Goal: Transaction & Acquisition: Purchase product/service

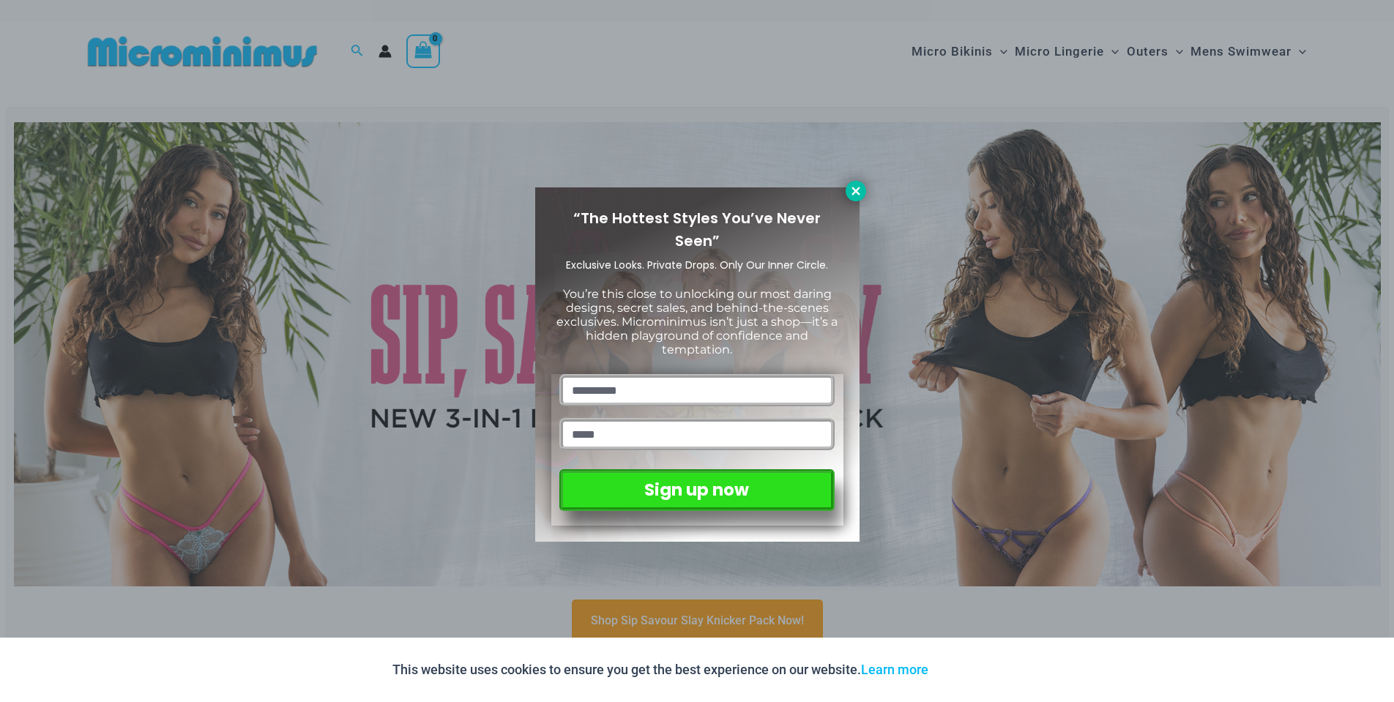
click at [858, 187] on icon at bounding box center [855, 191] width 13 height 13
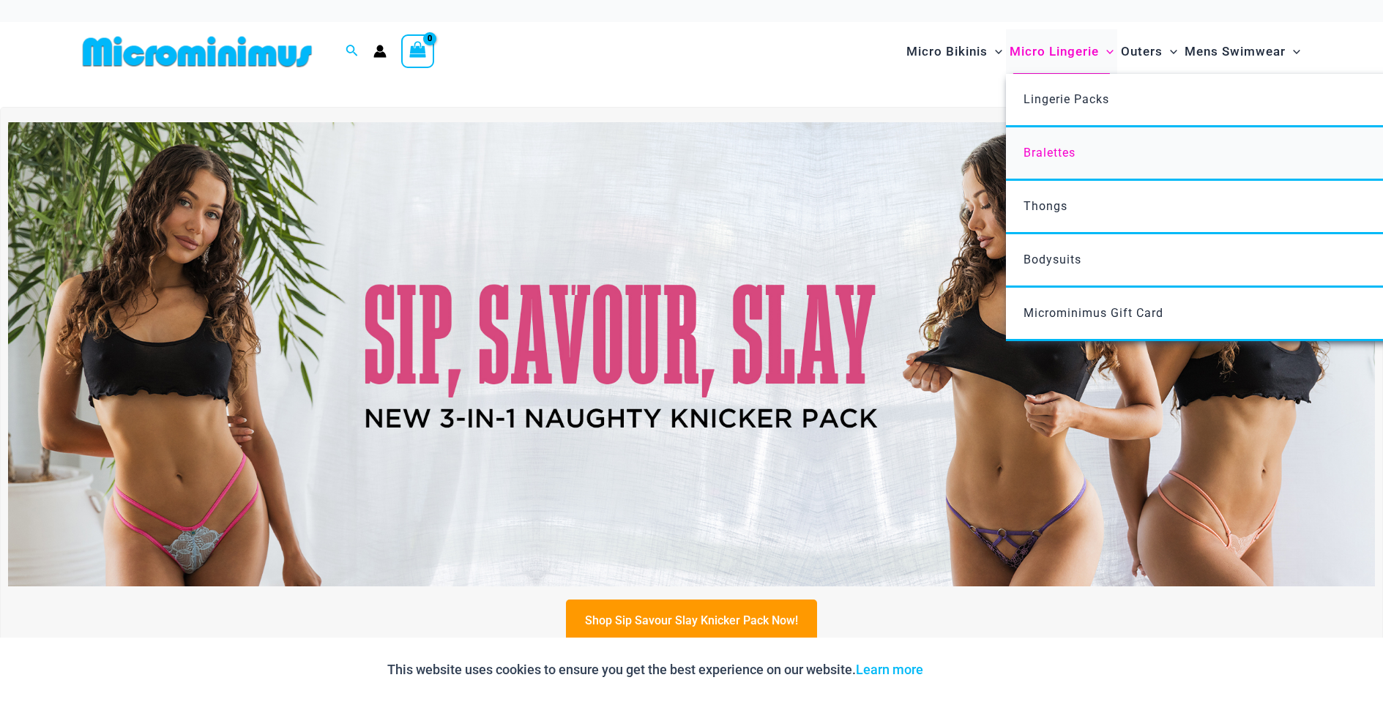
click at [1055, 161] on link "Bralettes" at bounding box center [1224, 153] width 436 height 53
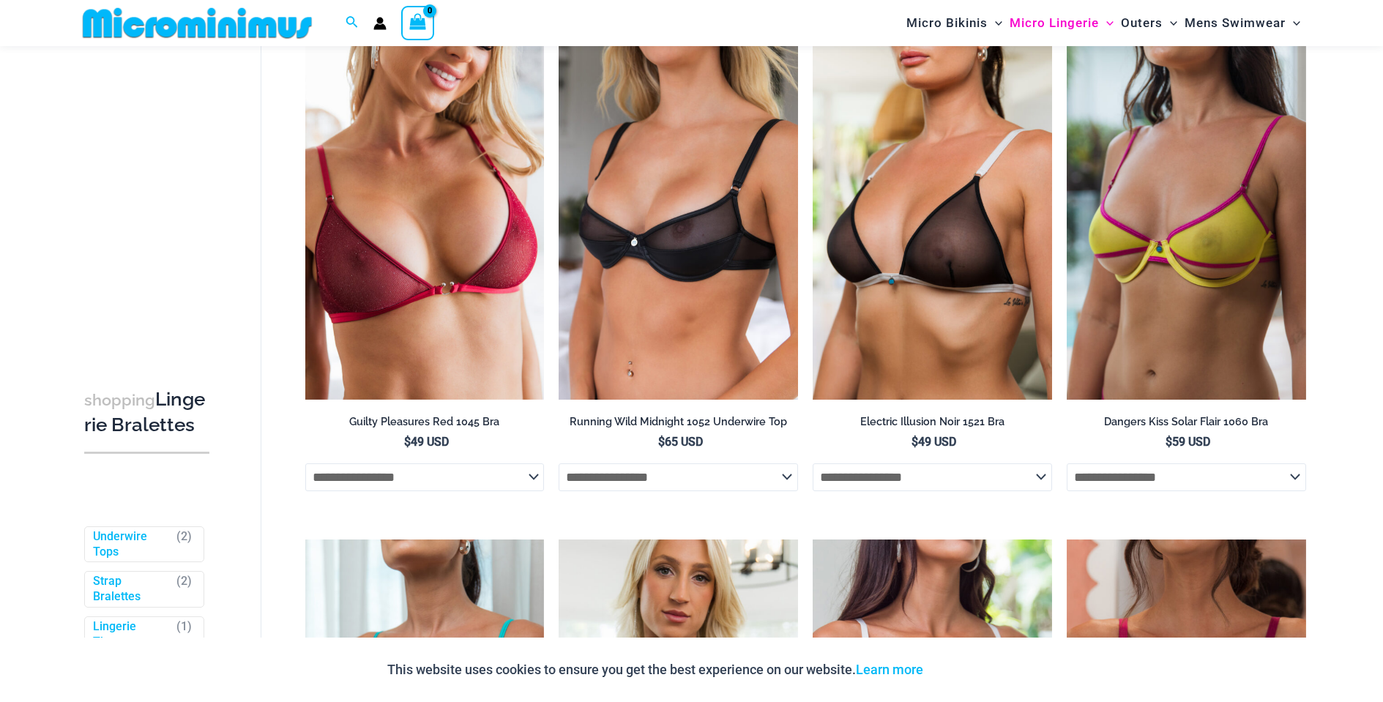
scroll to position [46, 0]
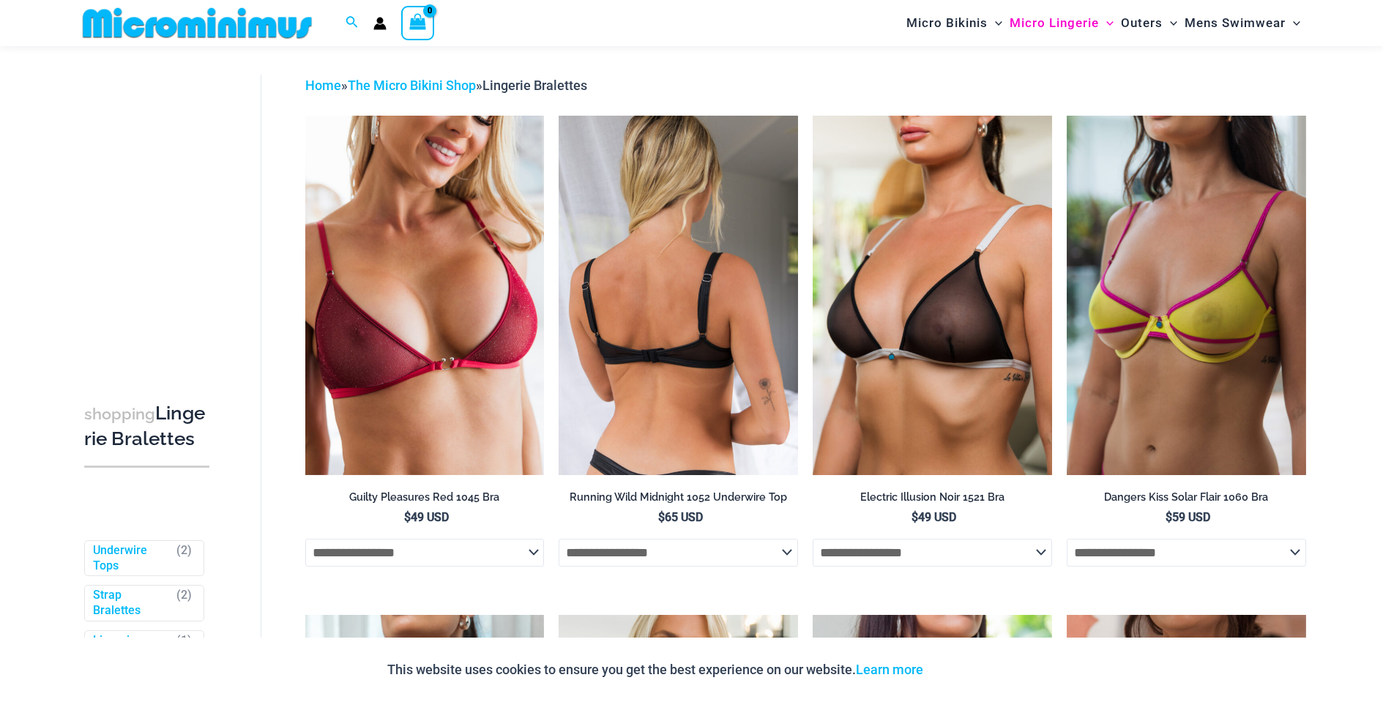
click at [615, 330] on img at bounding box center [678, 295] width 239 height 359
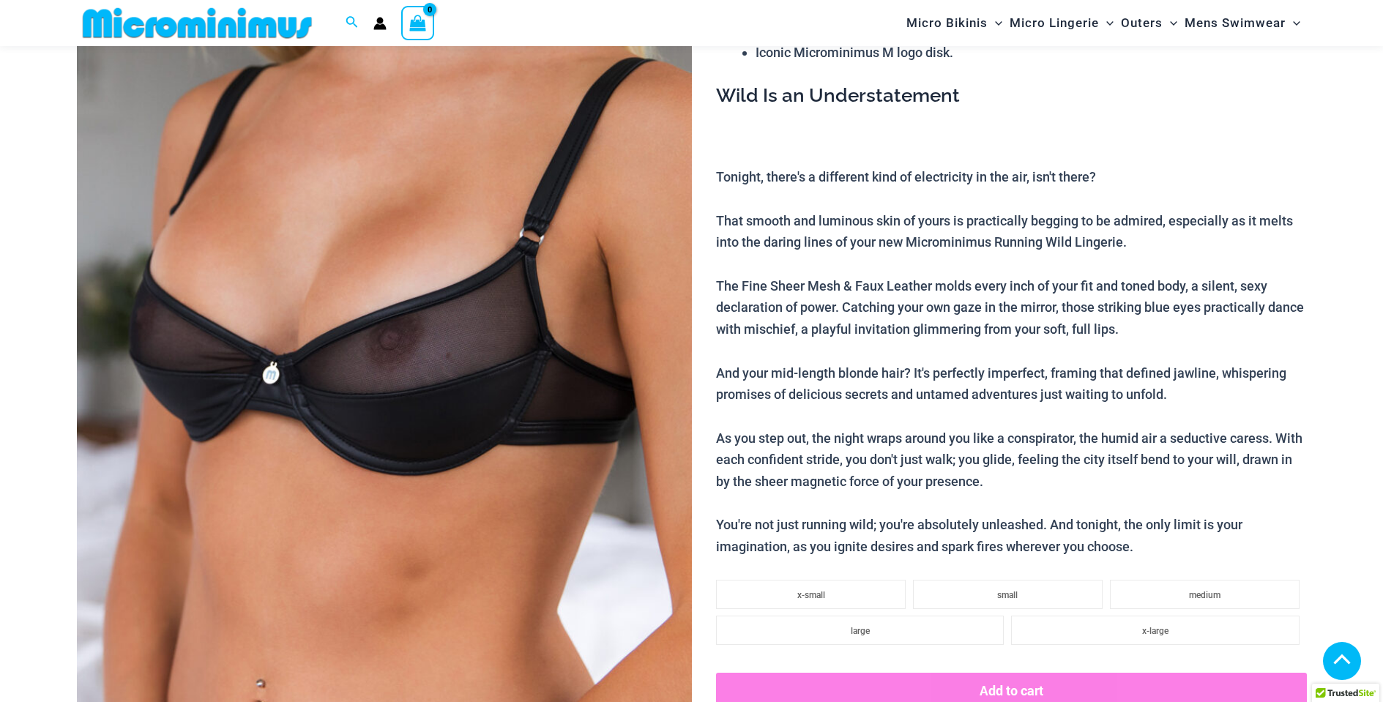
scroll to position [138, 0]
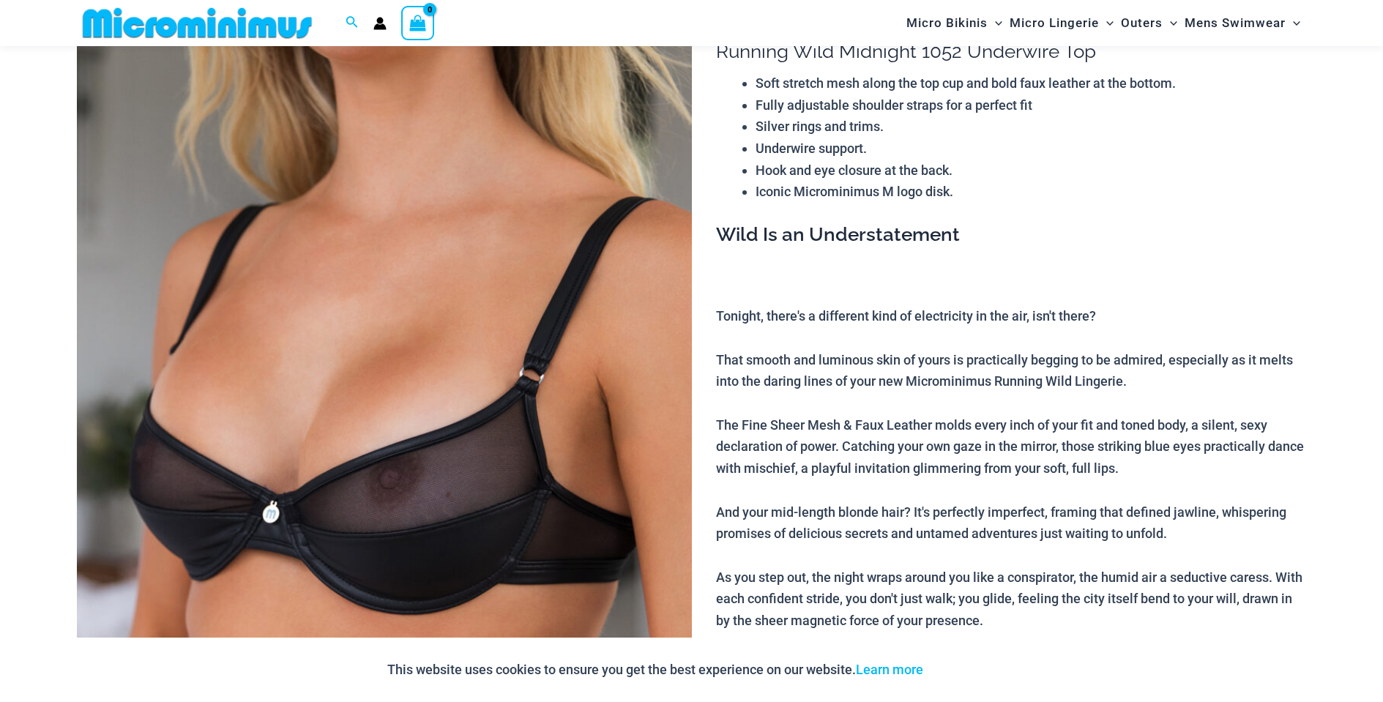
click at [416, 354] on img at bounding box center [384, 456] width 615 height 923
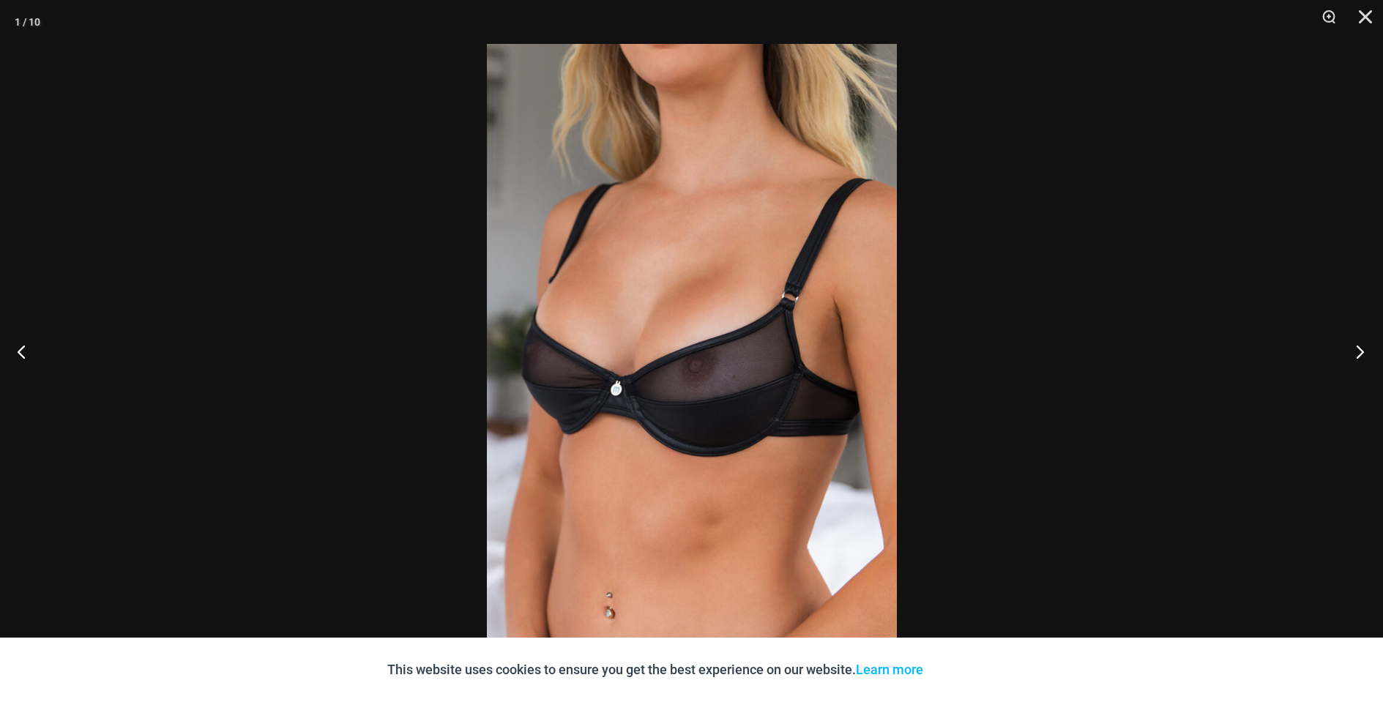
click at [1358, 352] on button "Next" at bounding box center [1355, 351] width 55 height 73
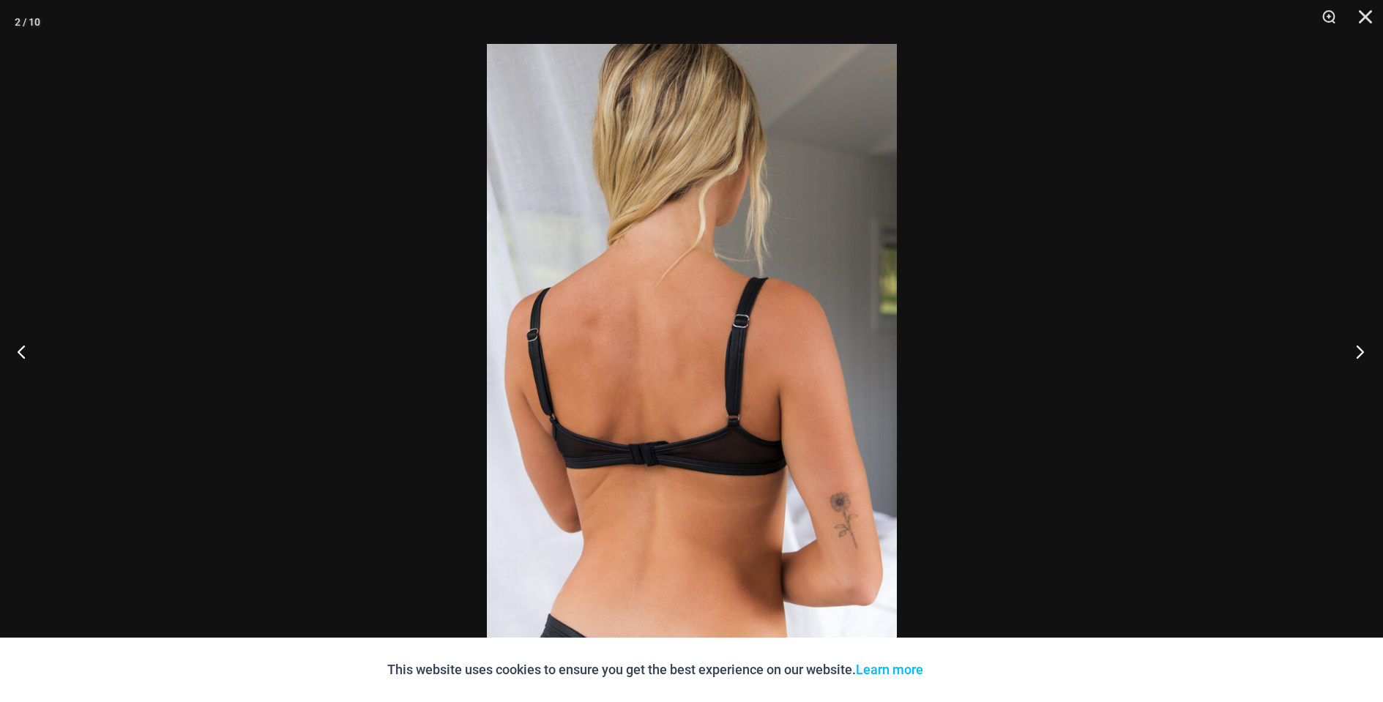
click at [1358, 352] on button "Next" at bounding box center [1355, 351] width 55 height 73
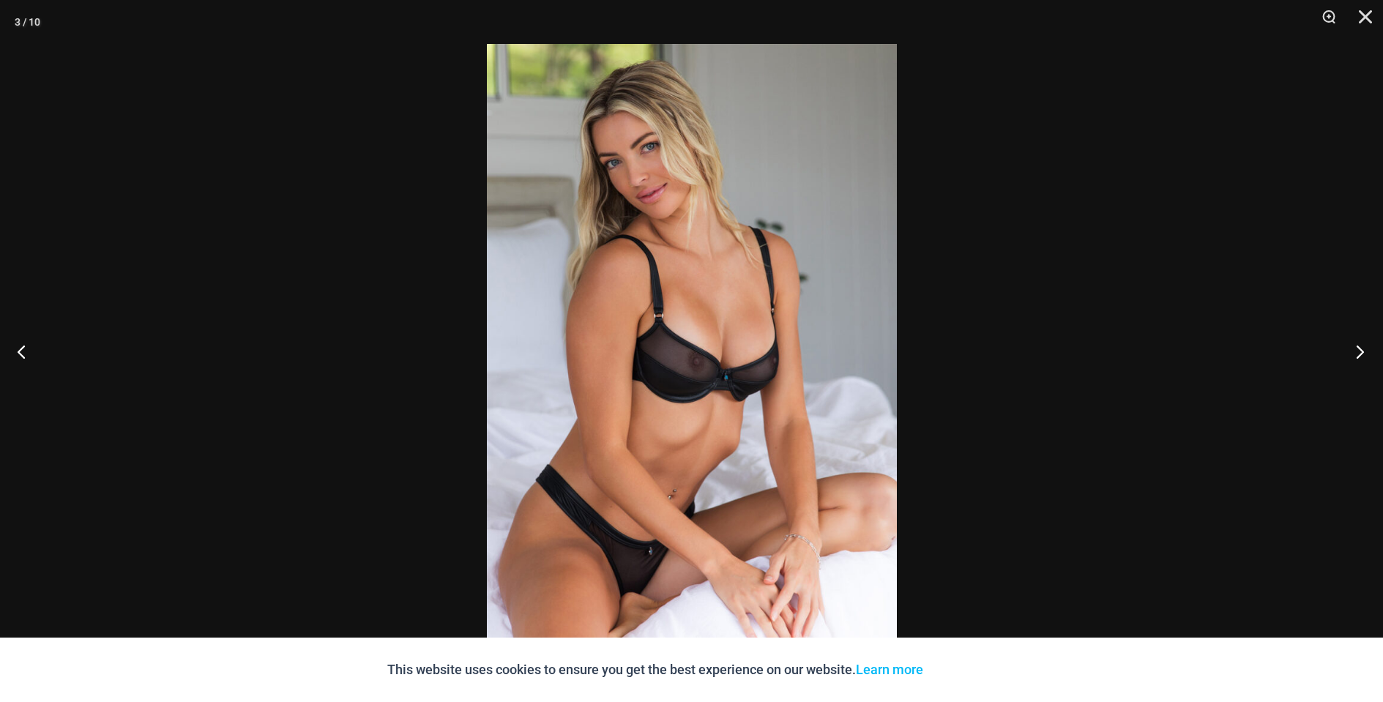
click at [1358, 352] on button "Next" at bounding box center [1355, 351] width 55 height 73
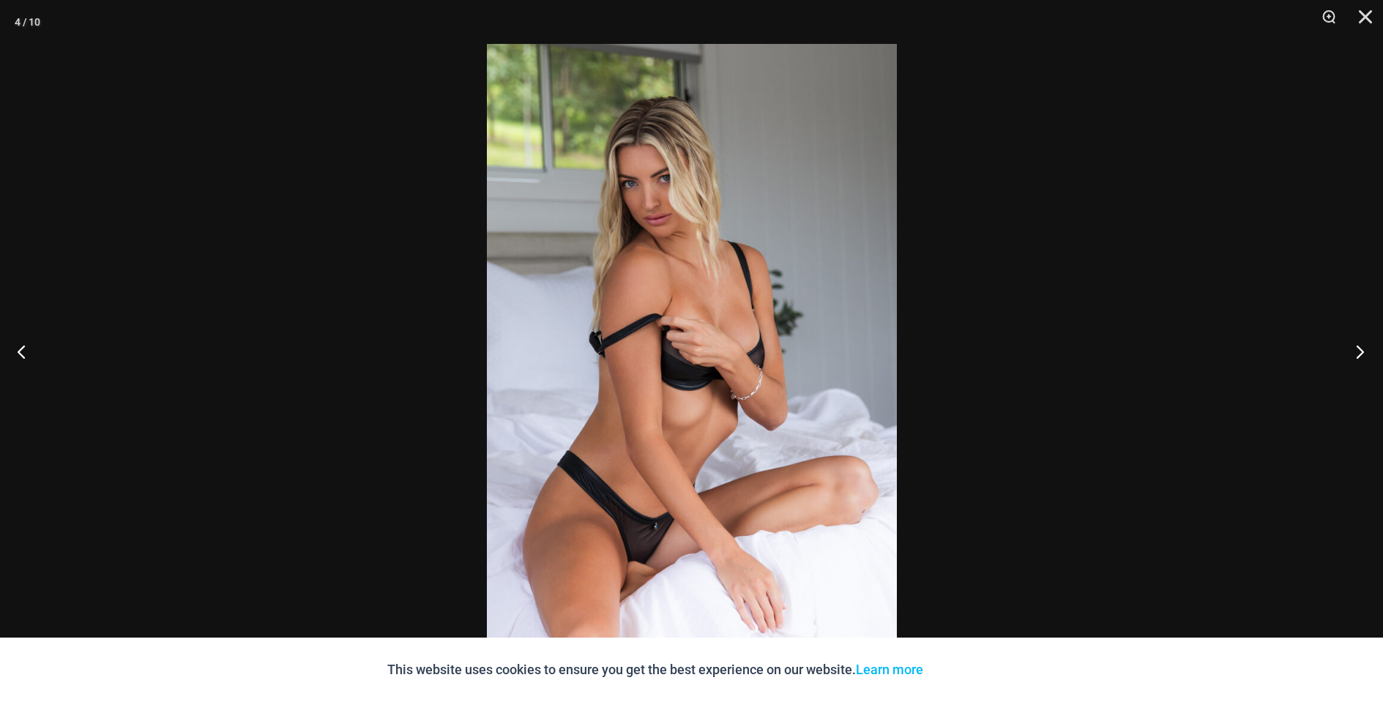
click at [1358, 354] on button "Next" at bounding box center [1355, 351] width 55 height 73
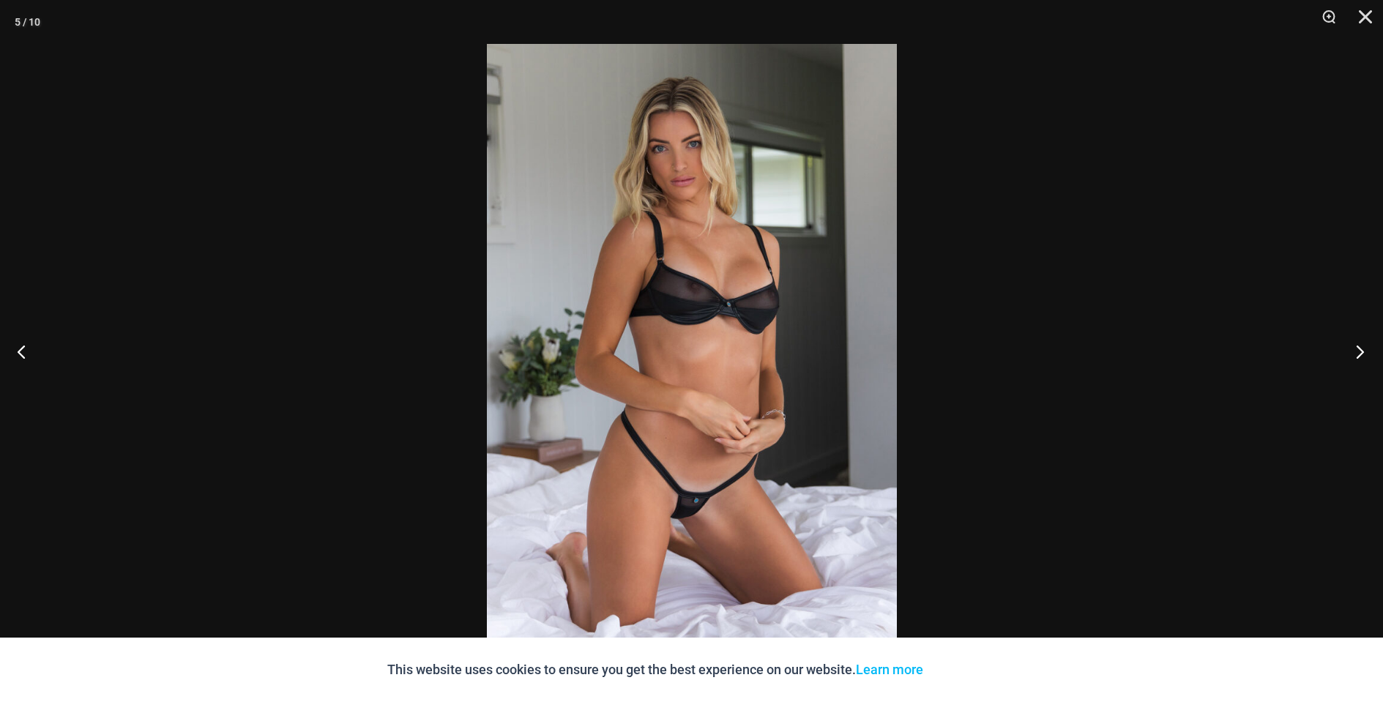
click at [1358, 354] on button "Next" at bounding box center [1355, 351] width 55 height 73
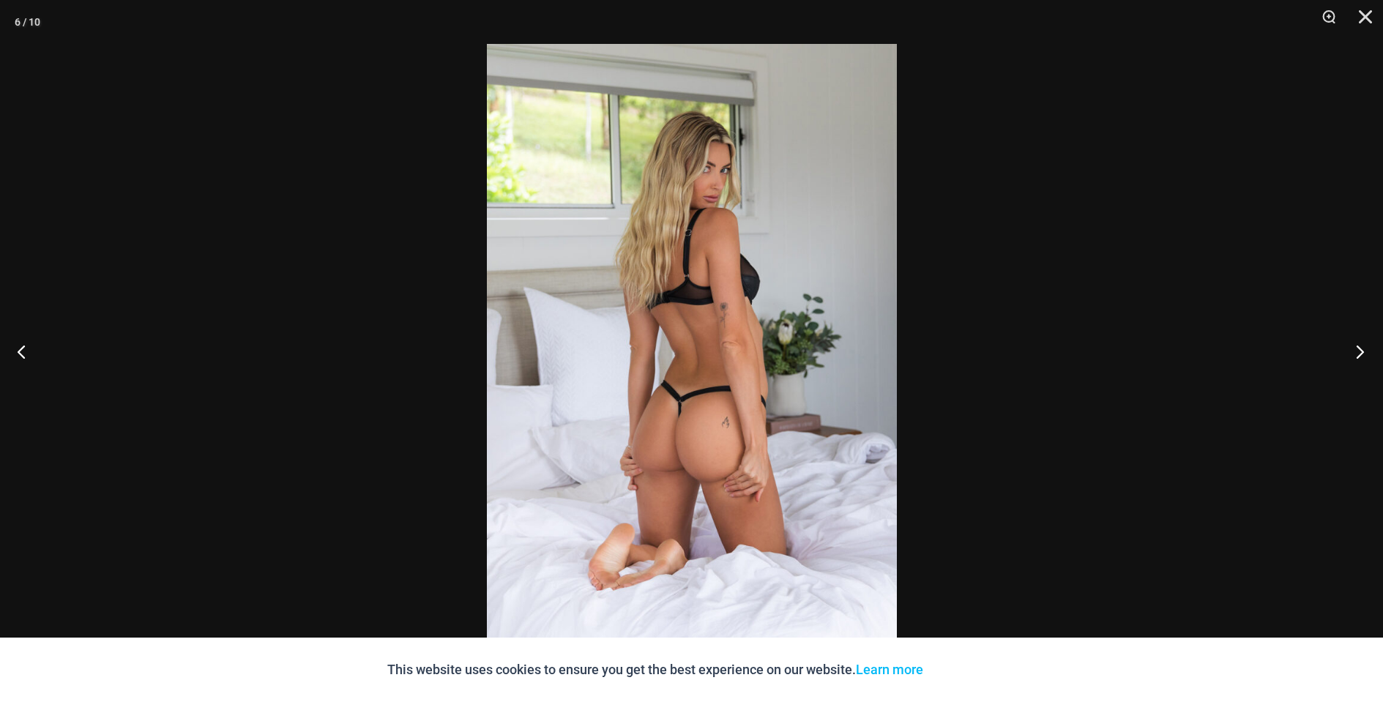
click at [1358, 354] on button "Next" at bounding box center [1355, 351] width 55 height 73
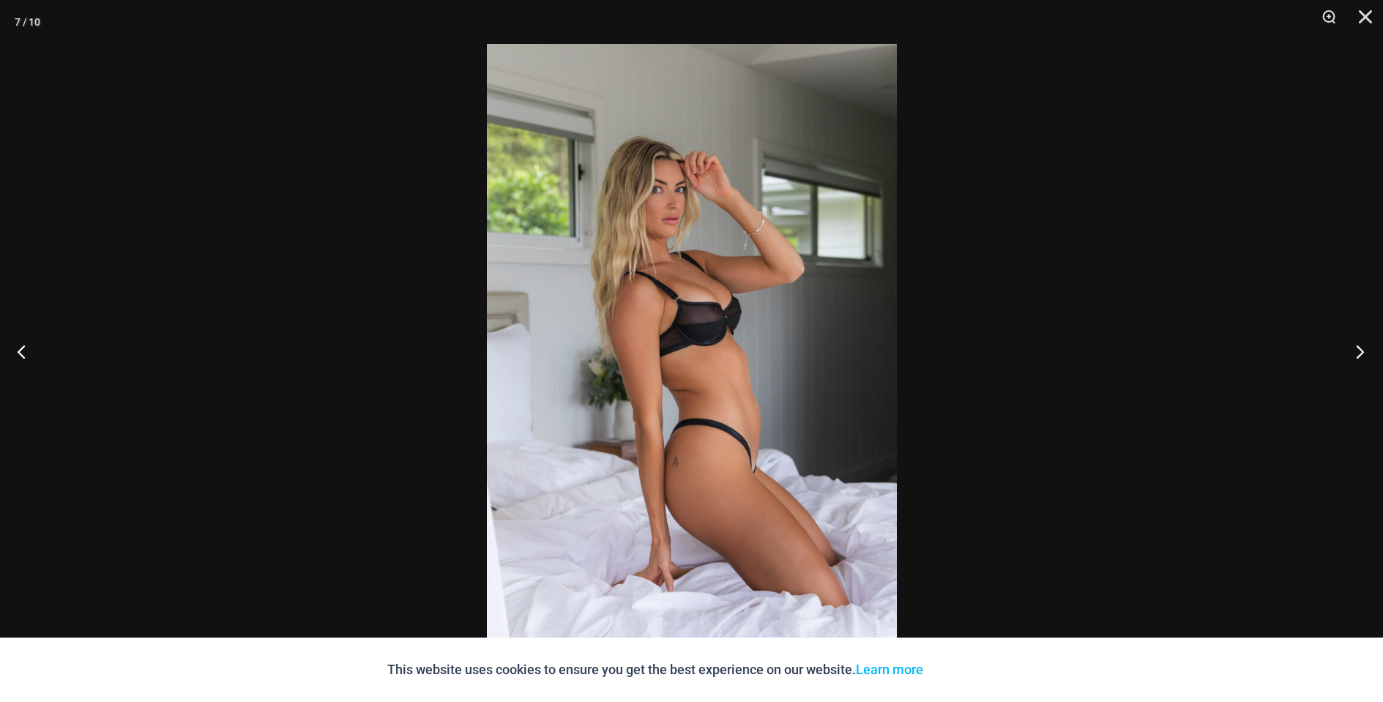
click at [1358, 354] on button "Next" at bounding box center [1355, 351] width 55 height 73
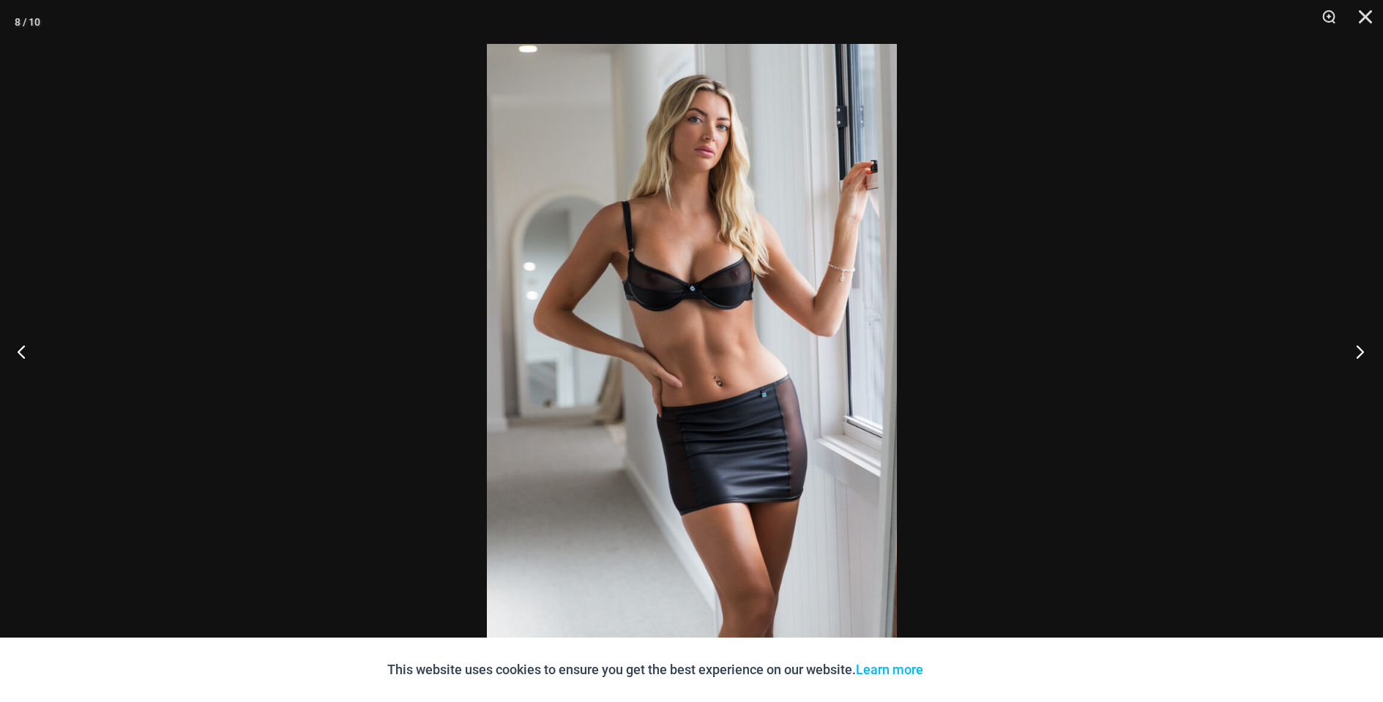
click at [1358, 354] on button "Next" at bounding box center [1355, 351] width 55 height 73
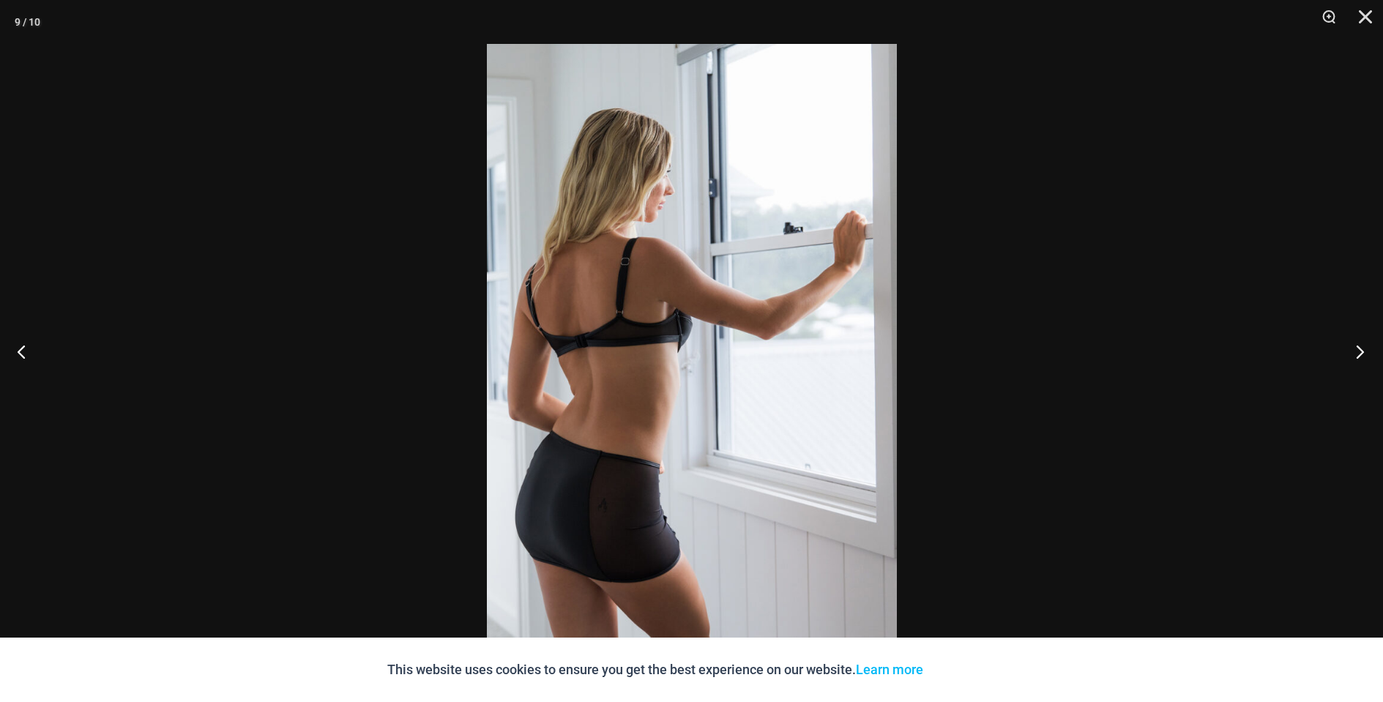
click at [1358, 354] on button "Next" at bounding box center [1355, 351] width 55 height 73
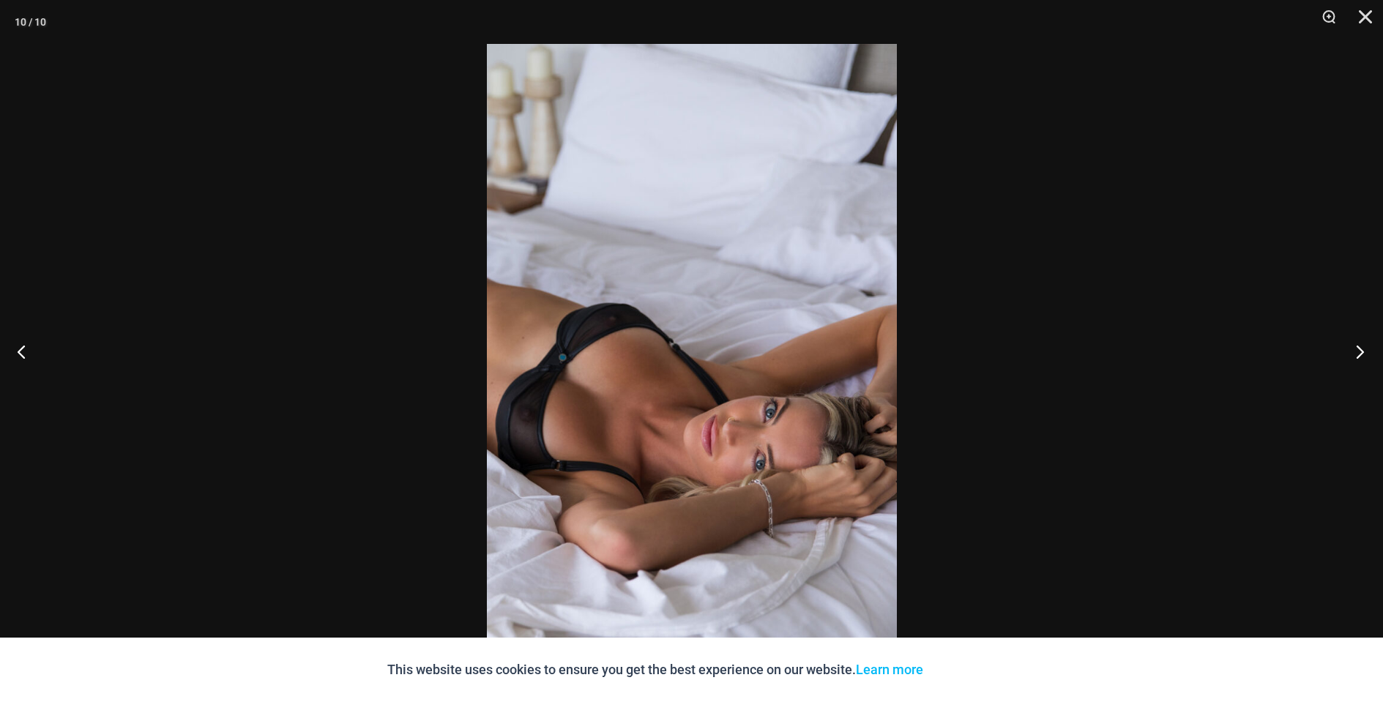
click at [1358, 354] on button "Next" at bounding box center [1355, 351] width 55 height 73
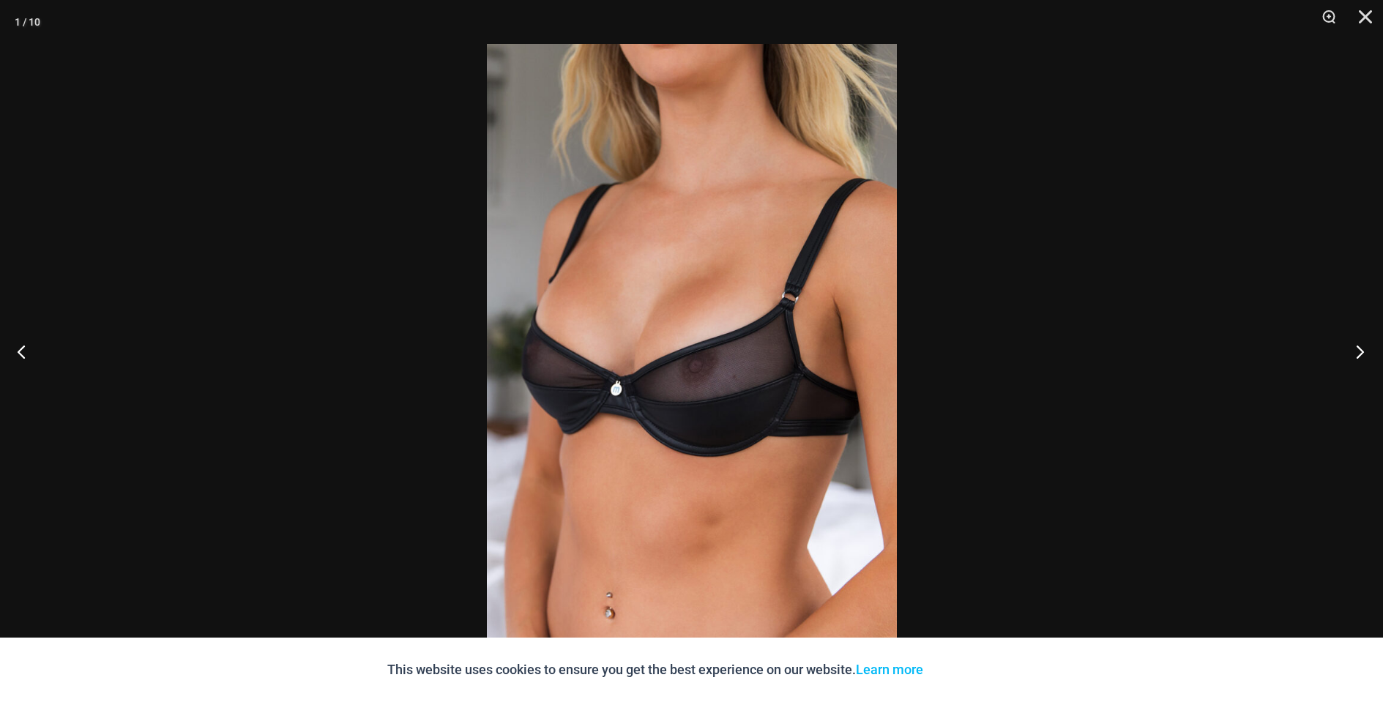
click at [1358, 354] on button "Next" at bounding box center [1355, 351] width 55 height 73
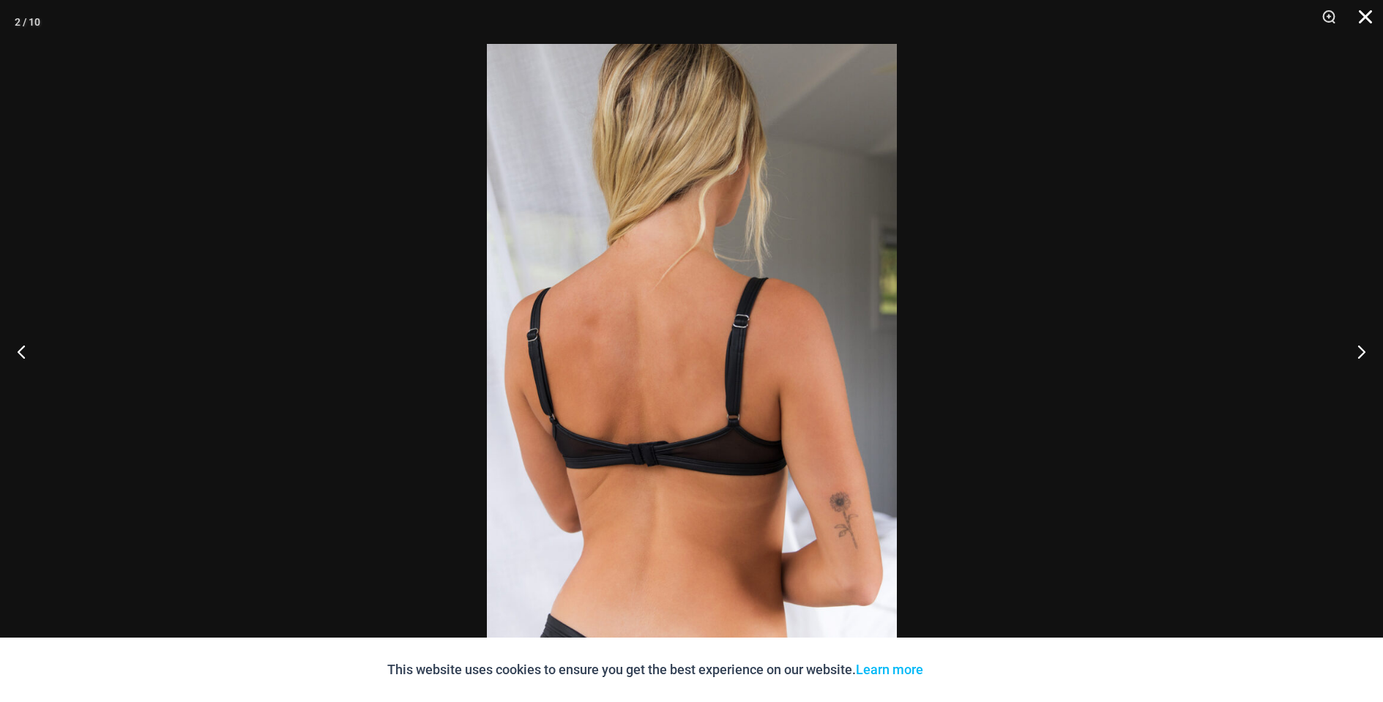
click at [1364, 23] on button "Close" at bounding box center [1360, 22] width 37 height 44
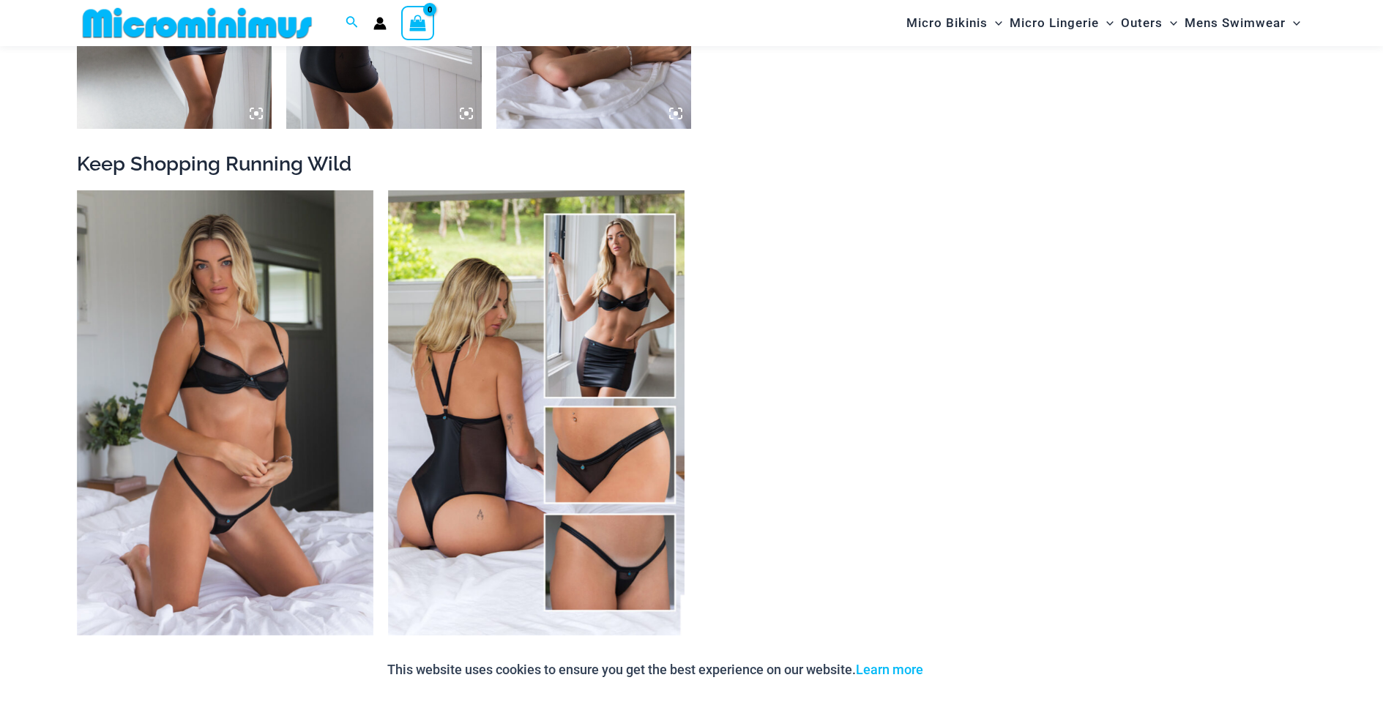
scroll to position [1969, 0]
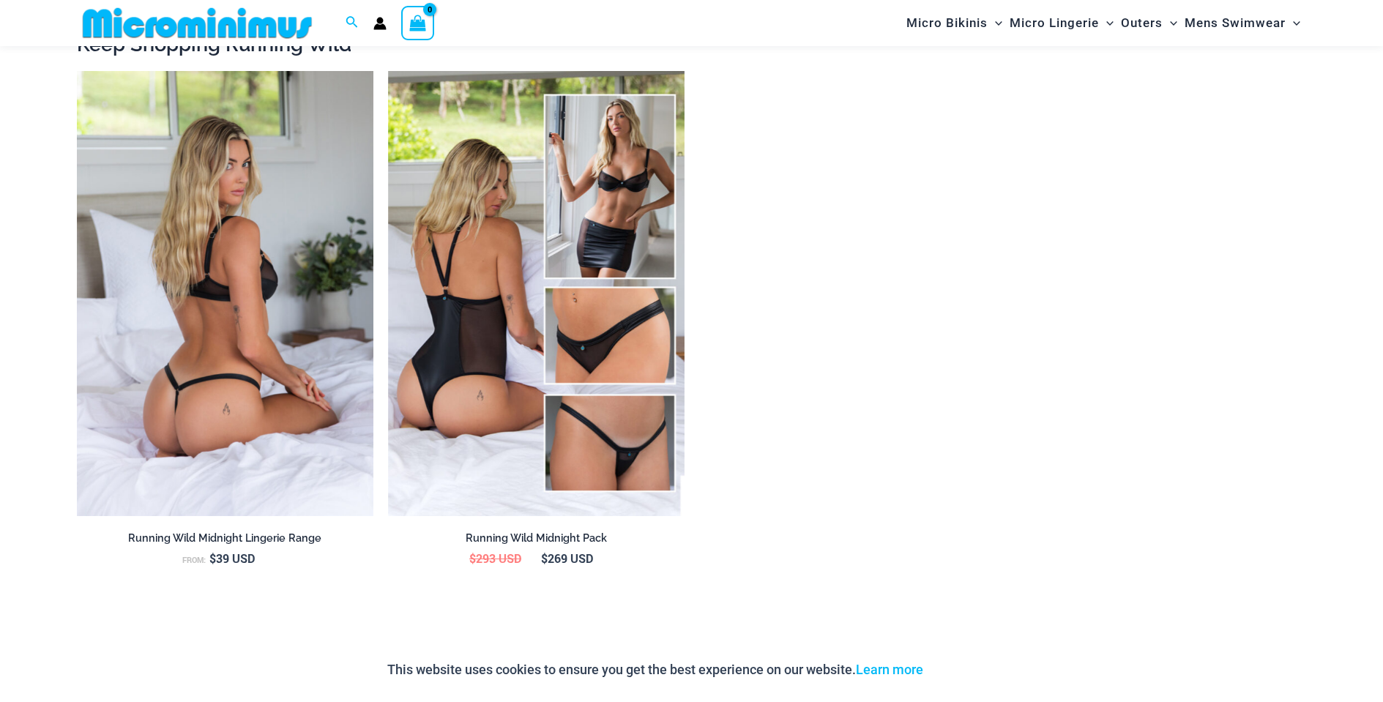
click at [248, 400] on img at bounding box center [225, 293] width 297 height 445
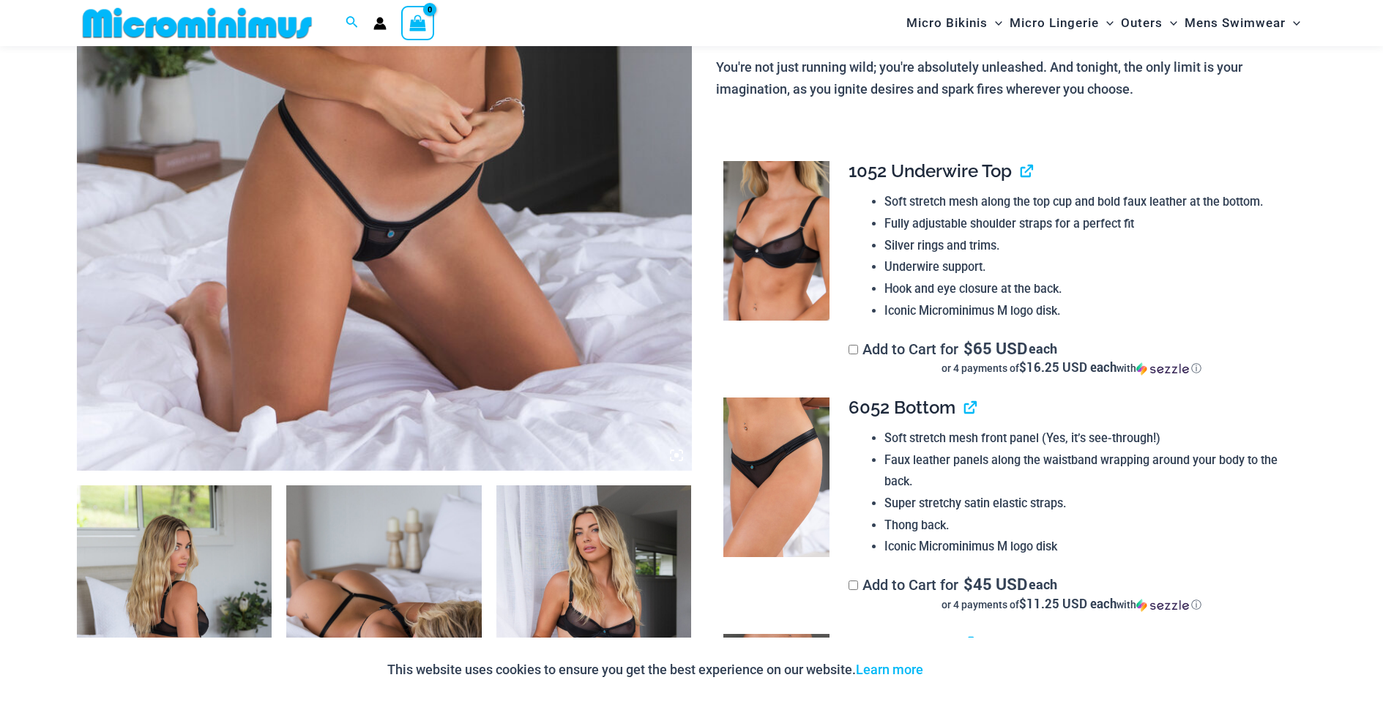
scroll to position [581, 0]
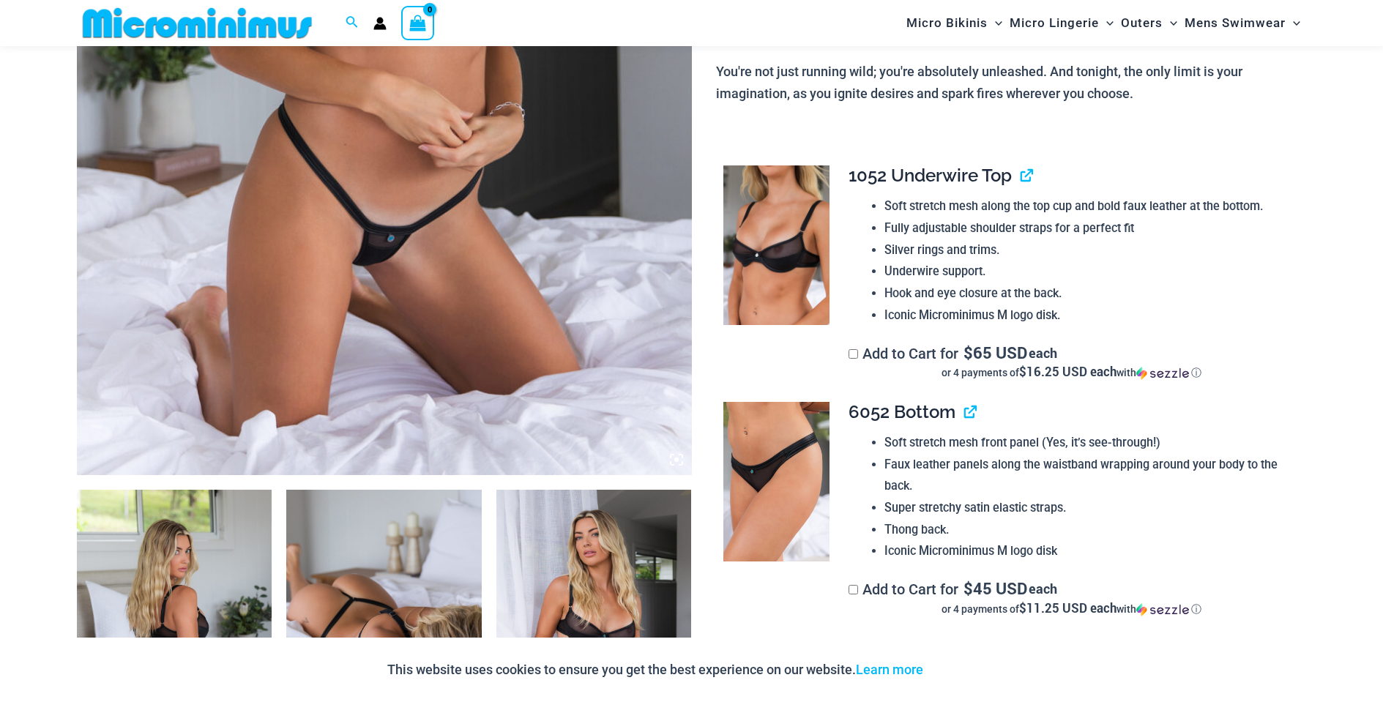
click at [371, 328] on img at bounding box center [384, 14] width 615 height 923
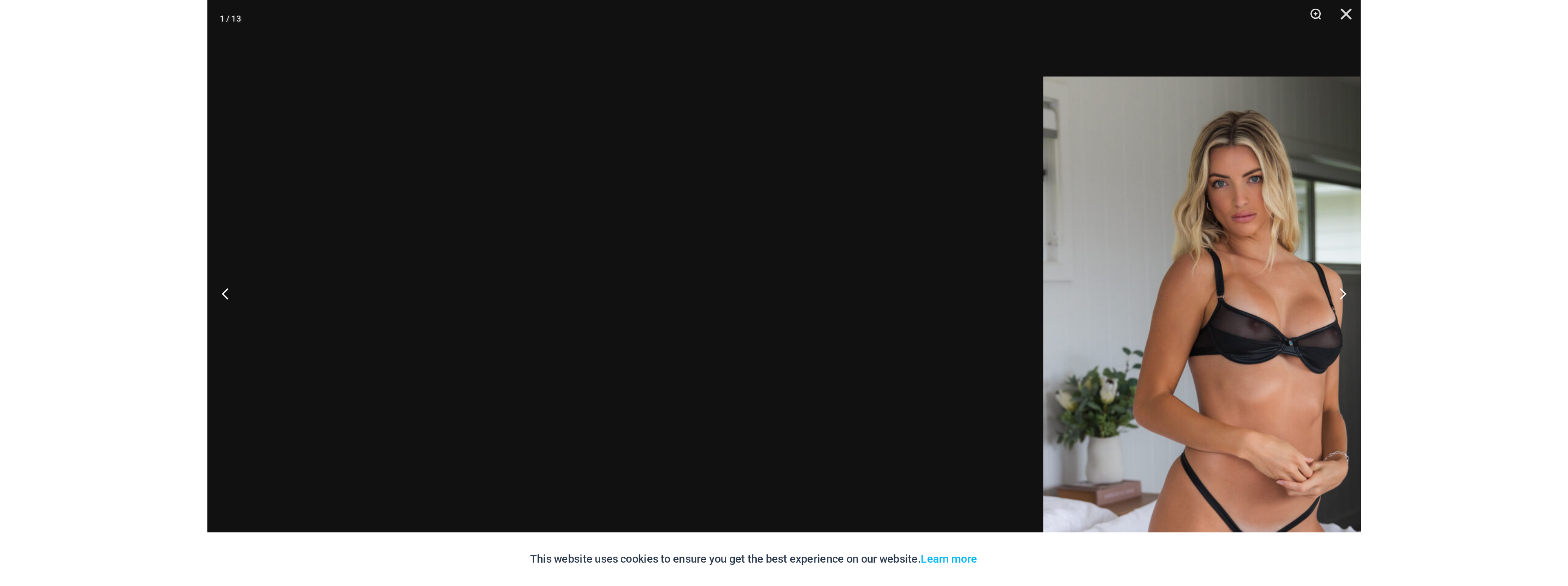
scroll to position [335, 0]
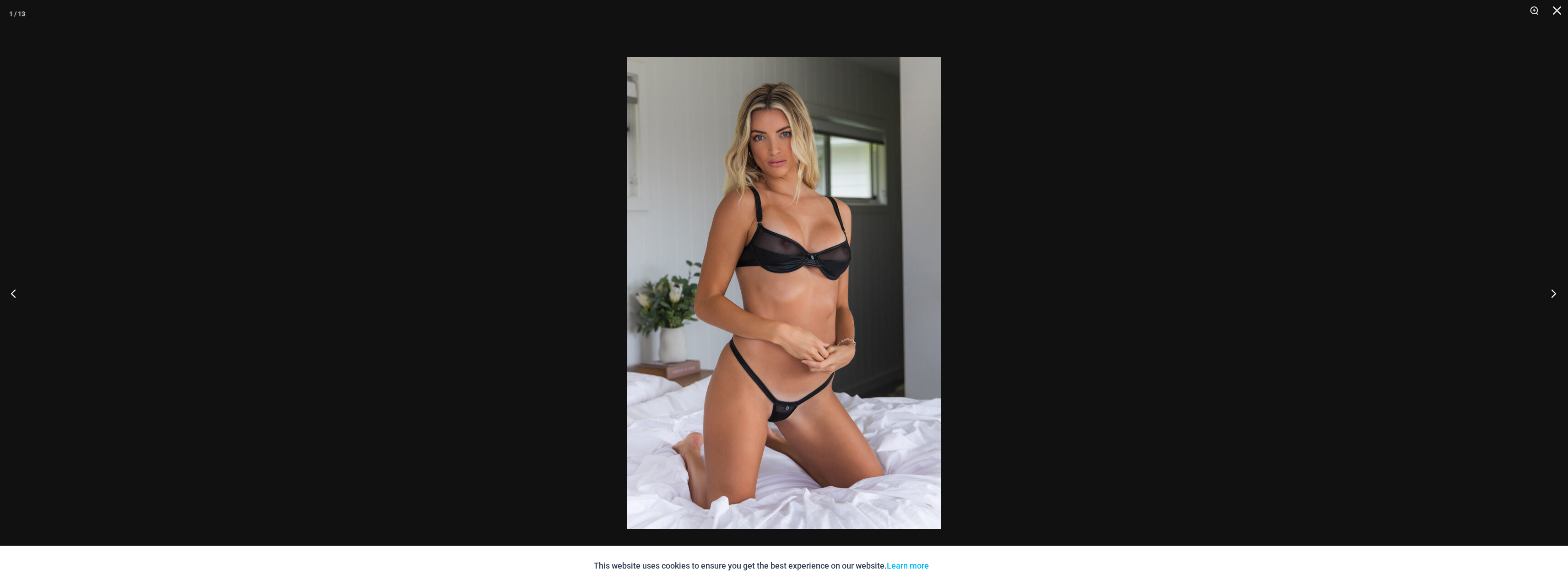
click at [865, 296] on button "Next" at bounding box center [1550, 293] width 34 height 46
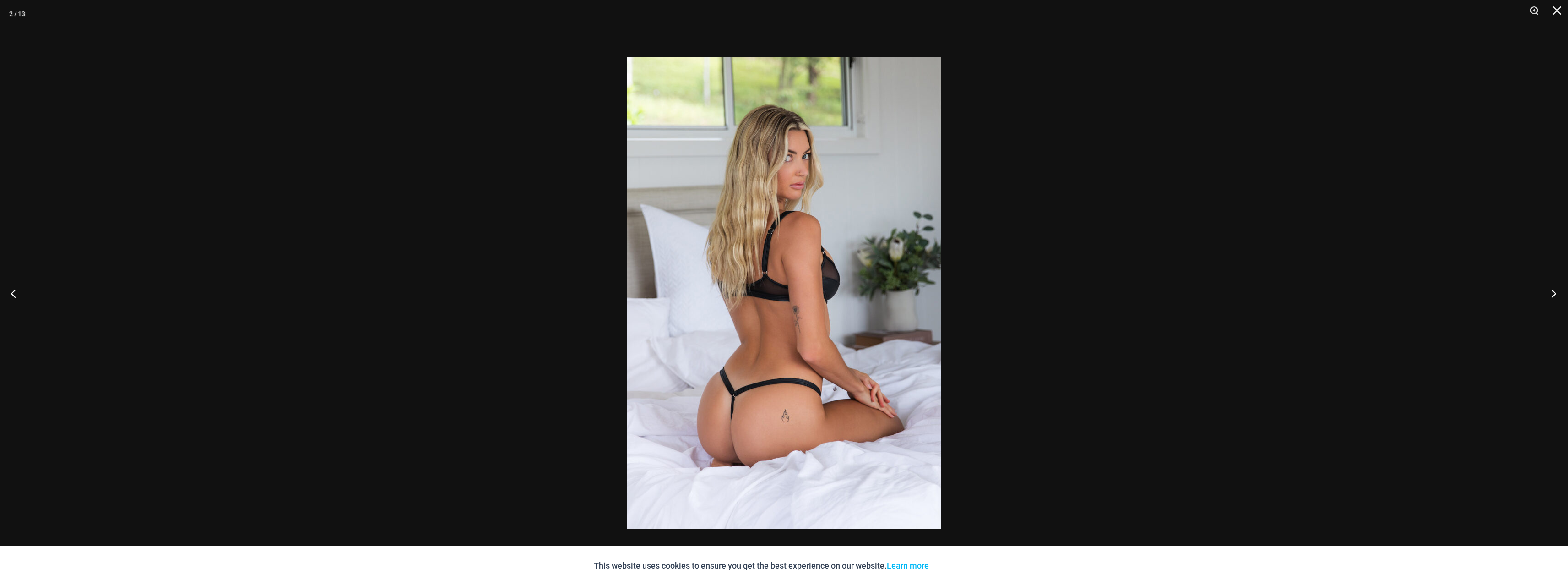
click at [865, 296] on button "Next" at bounding box center [1550, 293] width 34 height 46
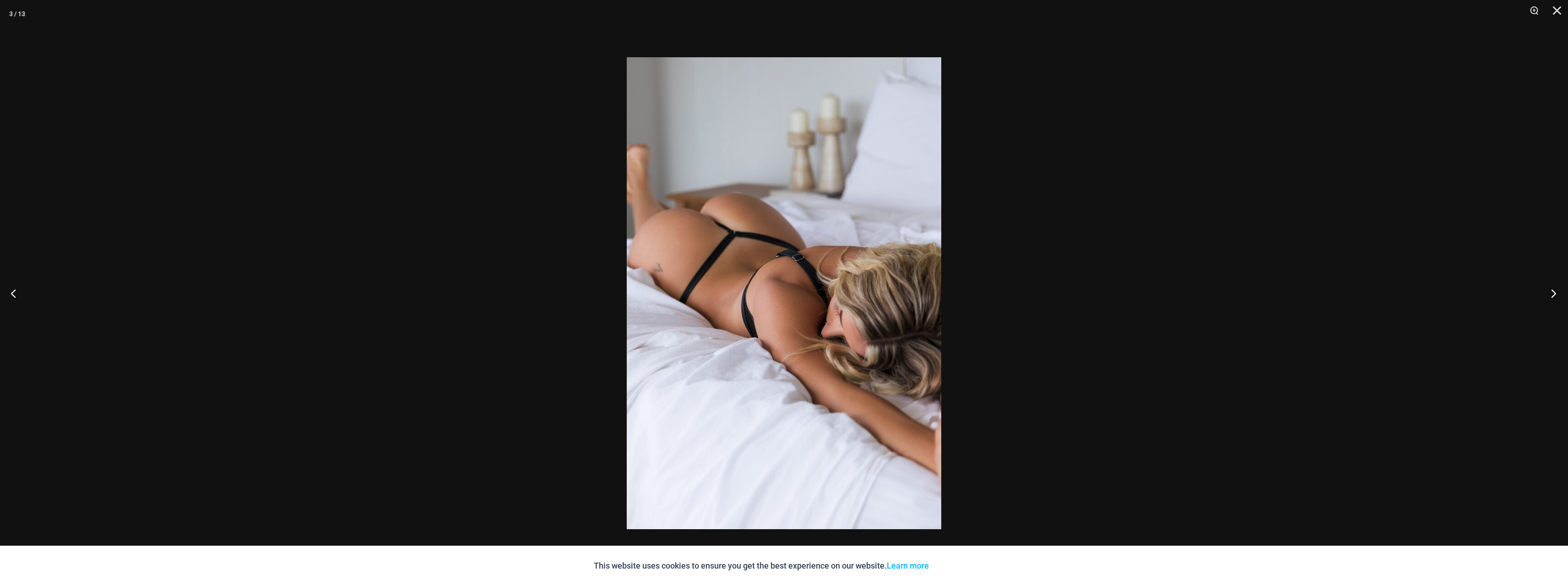
click at [865, 296] on button "Next" at bounding box center [1550, 293] width 34 height 46
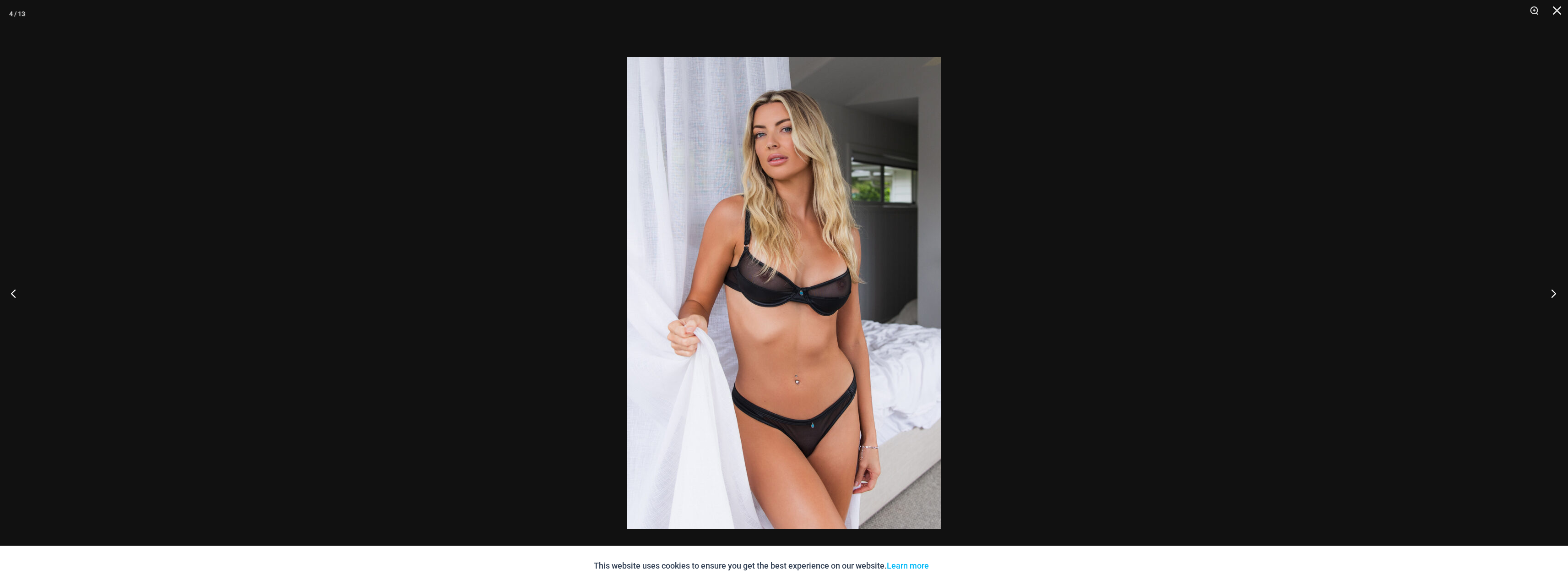
click at [865, 296] on button "Next" at bounding box center [1550, 293] width 34 height 46
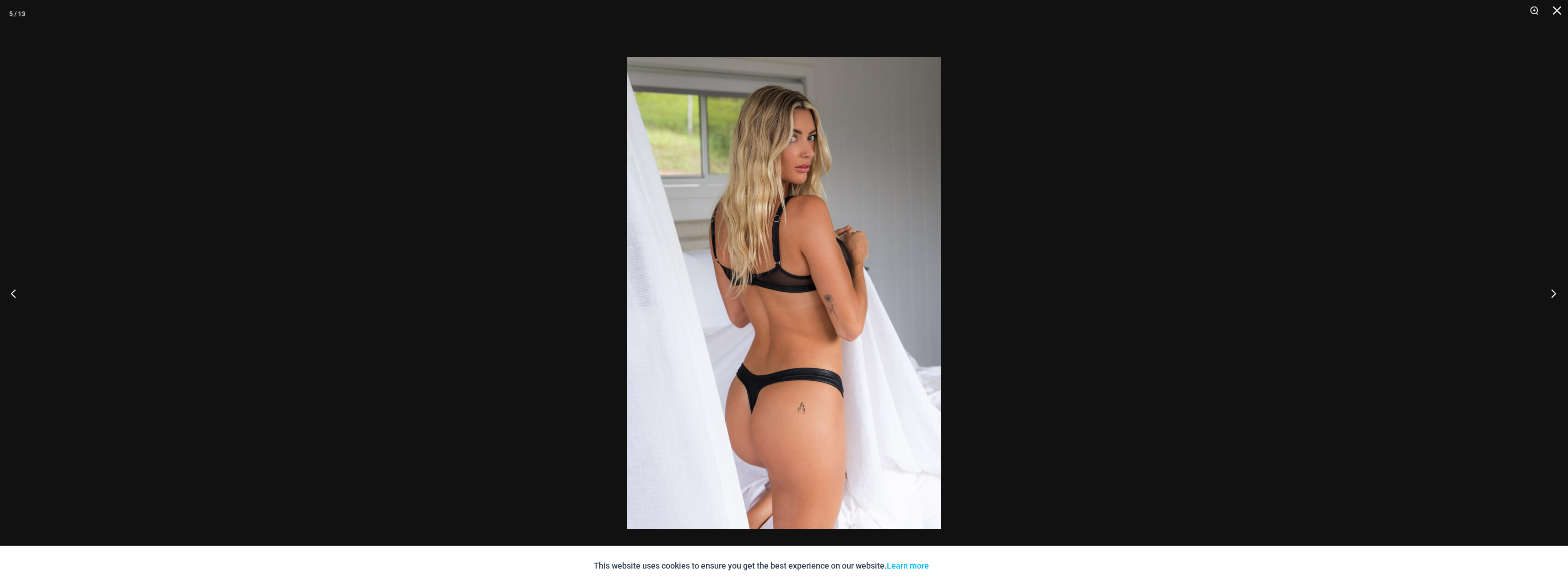
click at [865, 296] on button "Next" at bounding box center [1550, 293] width 34 height 46
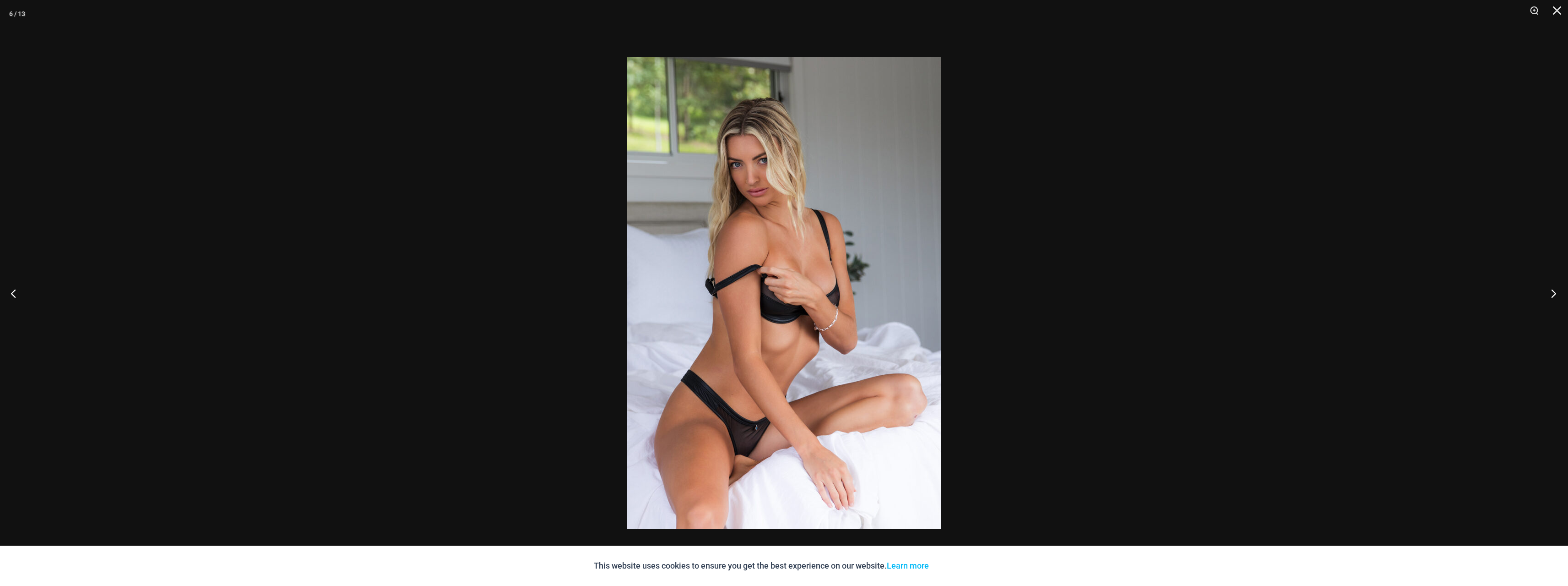
click at [865, 296] on button "Next" at bounding box center [1550, 293] width 34 height 46
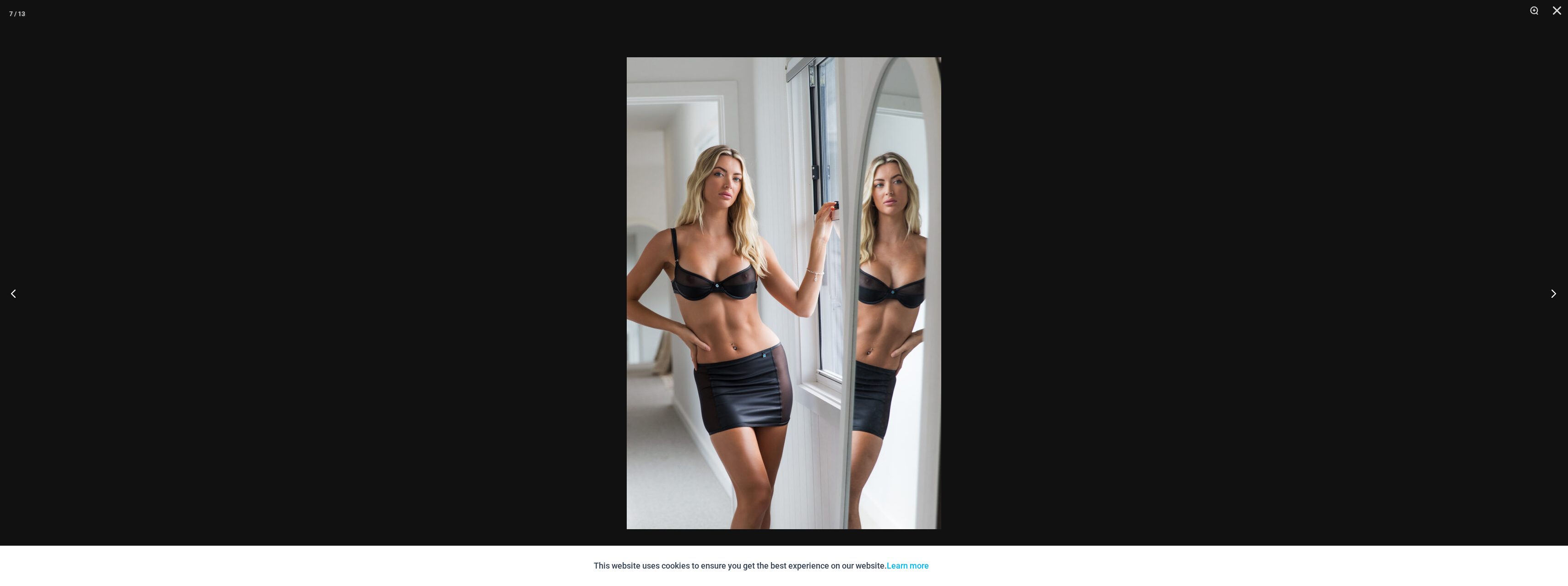
click at [865, 296] on button "Next" at bounding box center [1550, 293] width 34 height 46
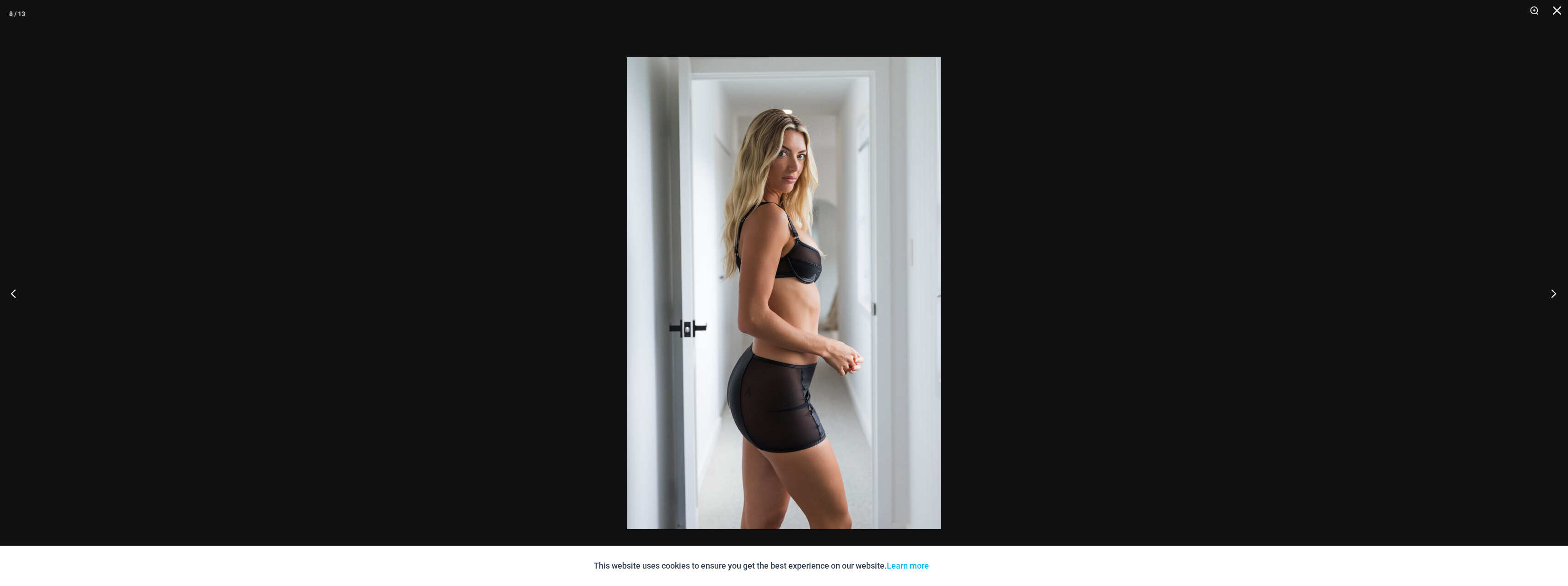
click at [865, 296] on button "Next" at bounding box center [1550, 293] width 34 height 46
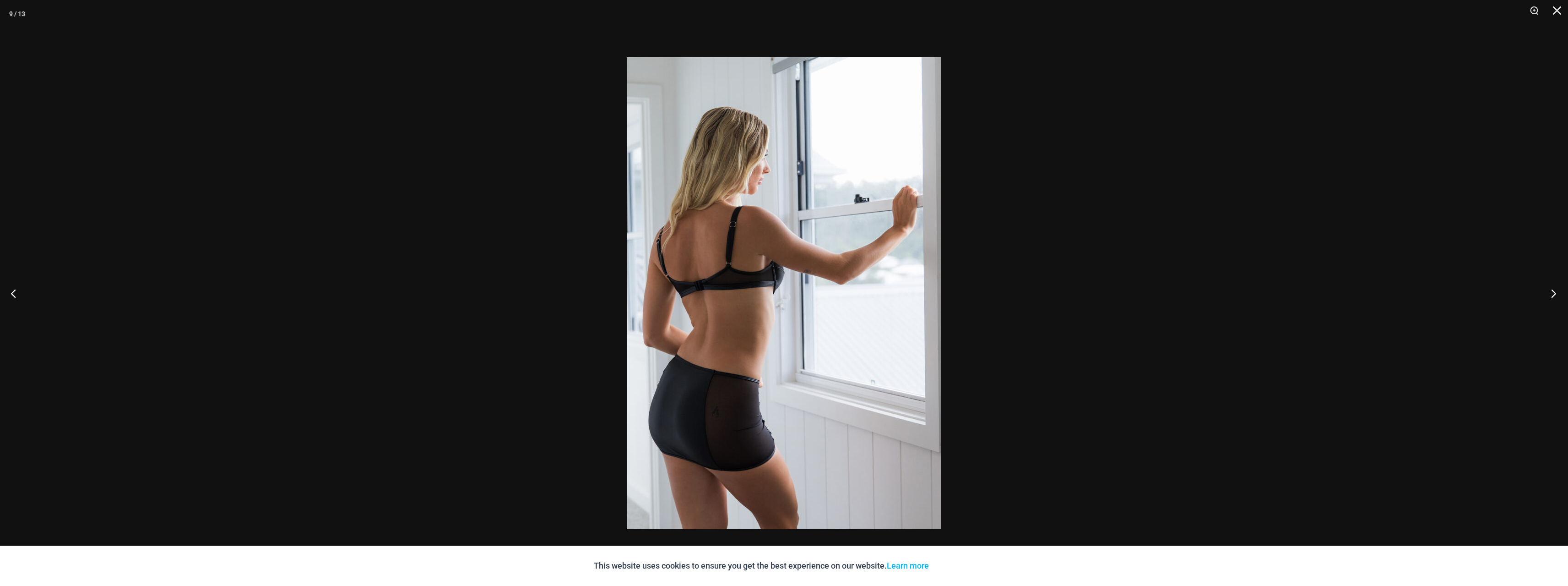
click at [865, 296] on button "Next" at bounding box center [1550, 293] width 34 height 46
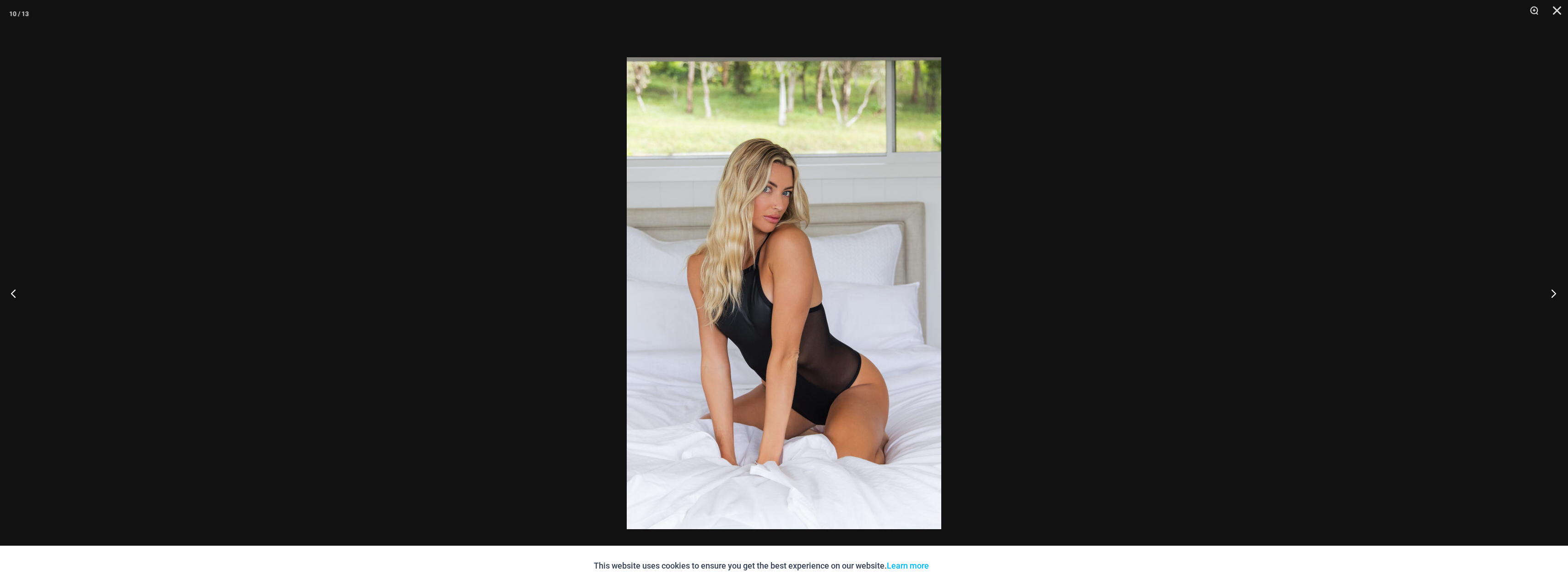
click at [865, 296] on button "Next" at bounding box center [1550, 293] width 34 height 46
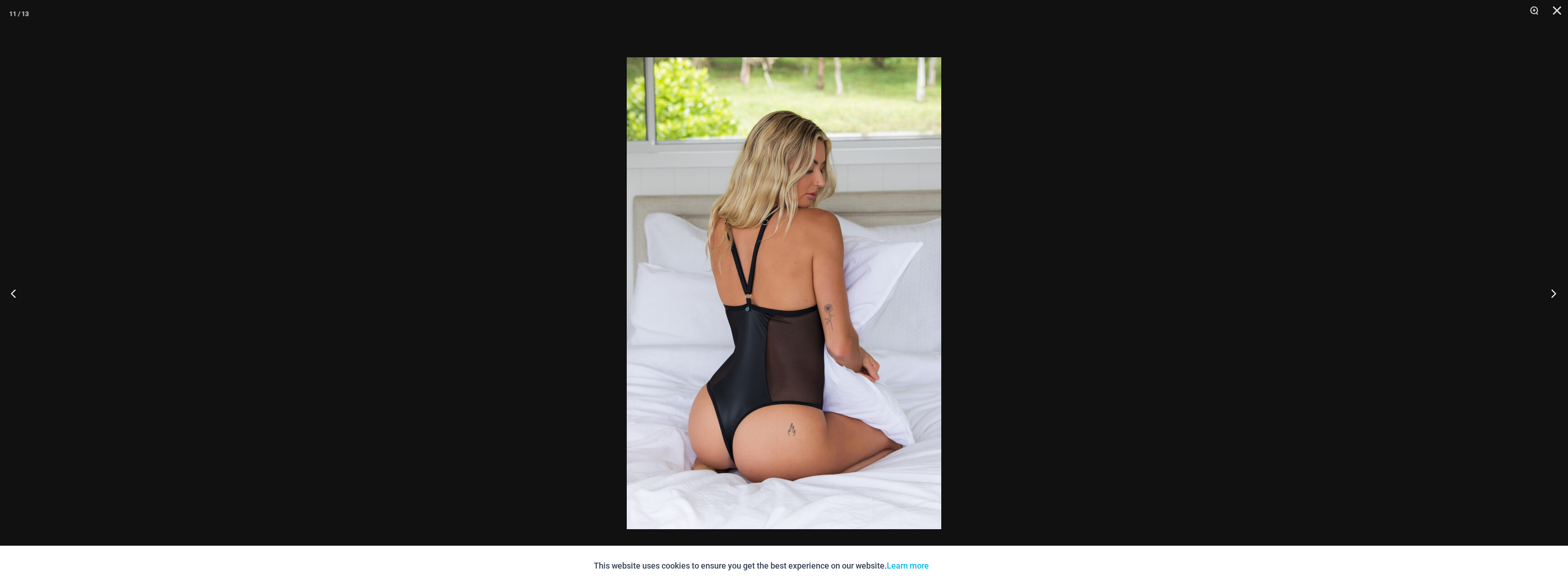
click at [865, 296] on button "Next" at bounding box center [1550, 293] width 34 height 46
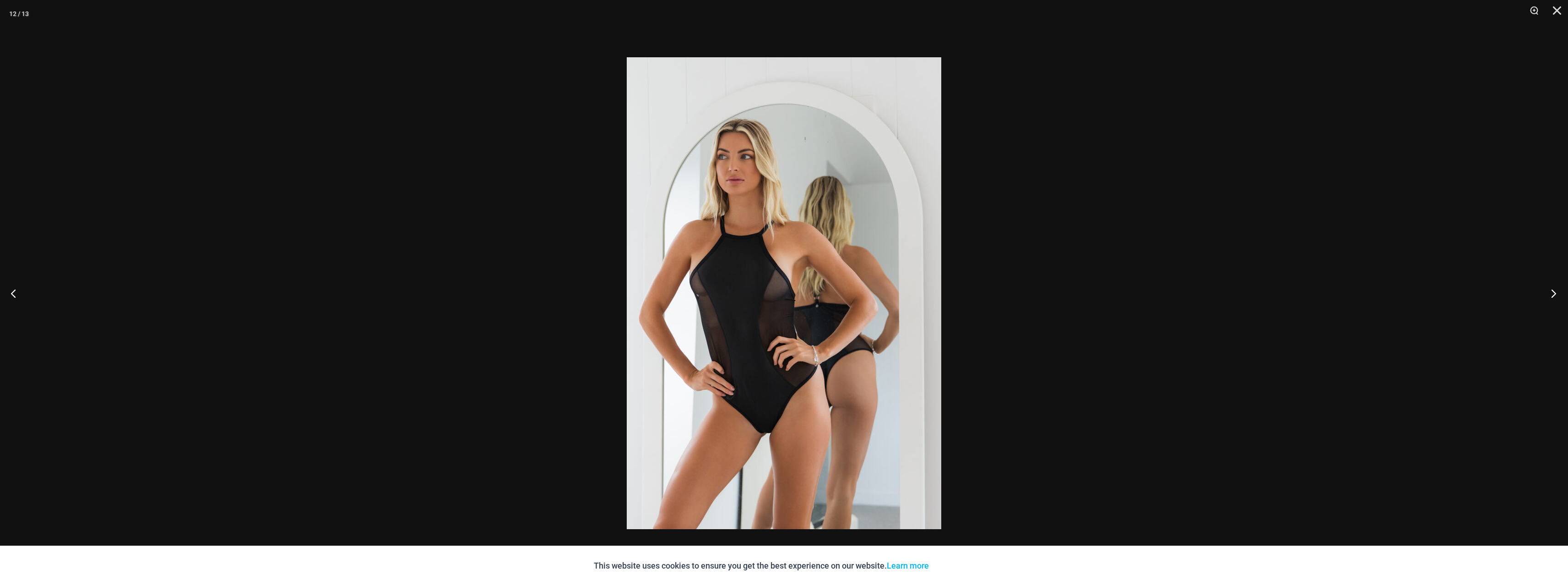
click at [865, 296] on button "Next" at bounding box center [1550, 293] width 34 height 46
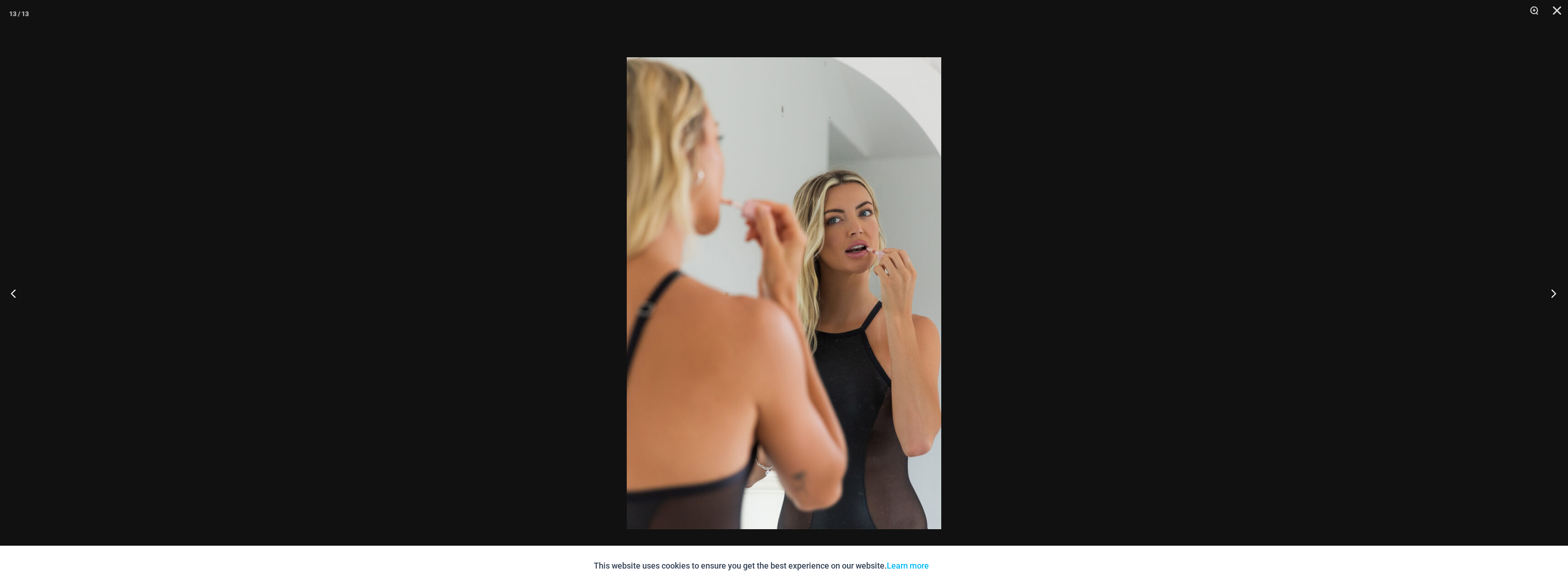
click at [865, 296] on button "Next" at bounding box center [1550, 293] width 34 height 46
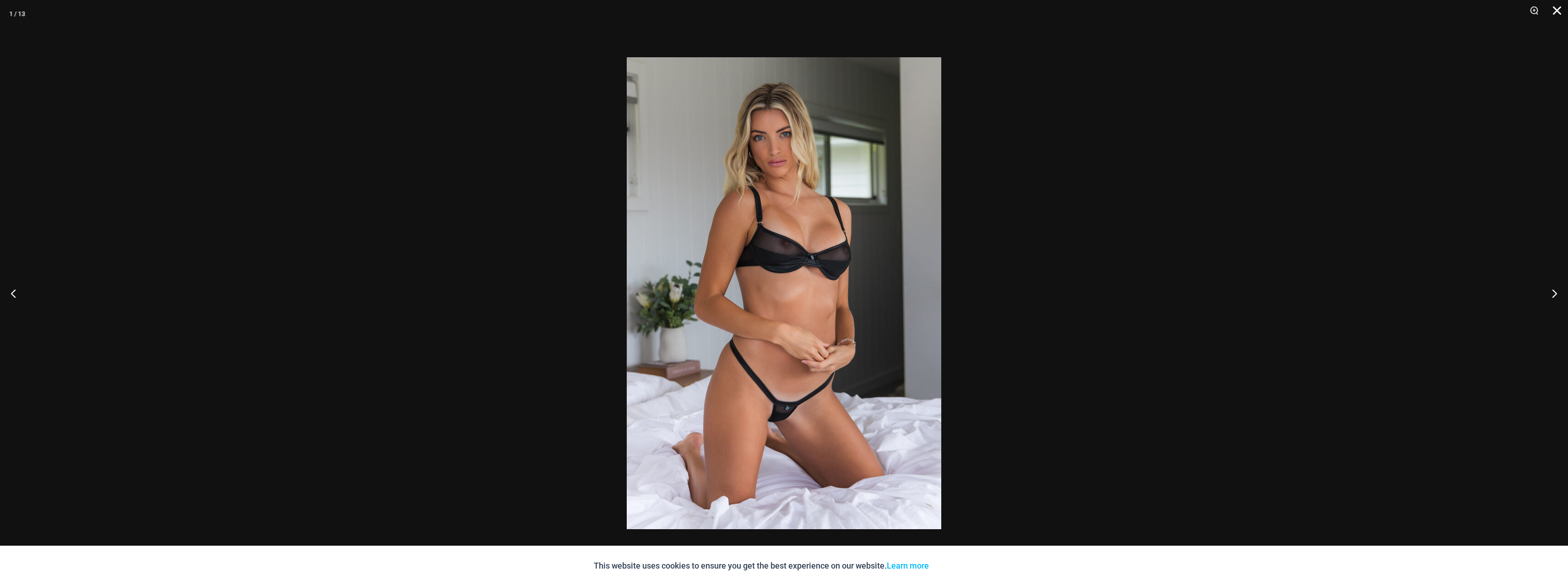
click at [865, 8] on button "Close" at bounding box center [1554, 14] width 23 height 28
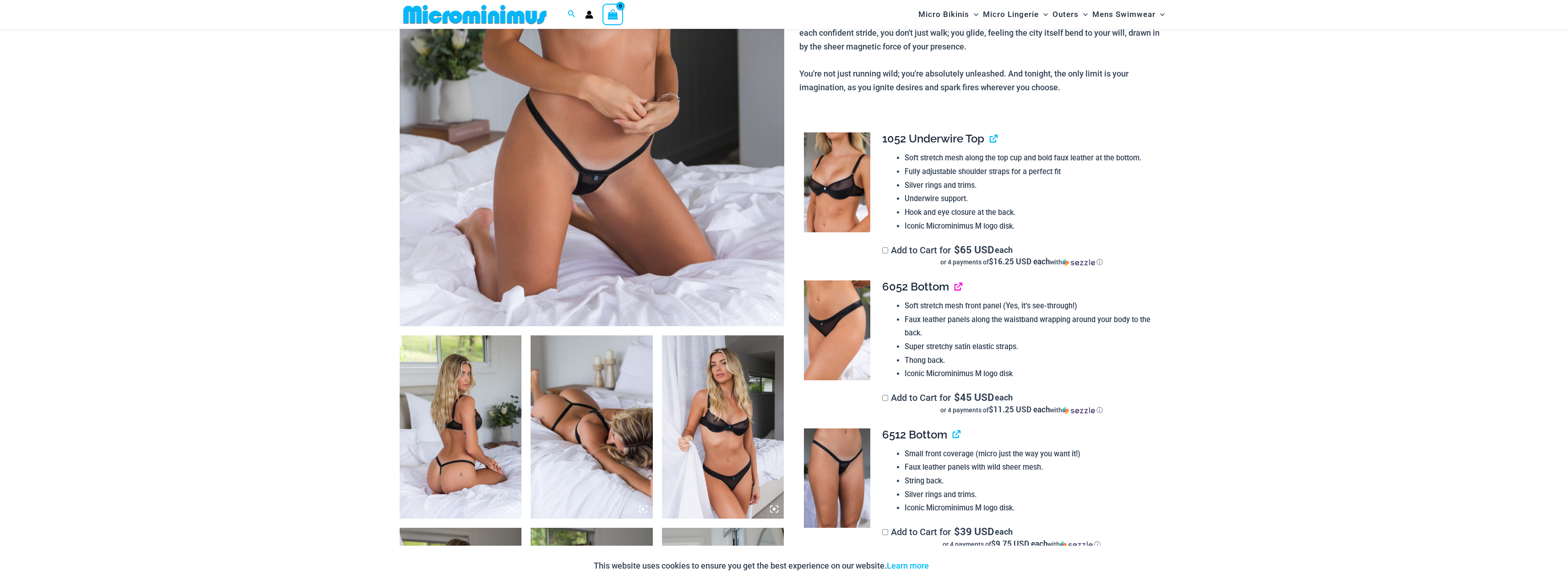
click at [865, 286] on link "View product" at bounding box center [955, 286] width 0 height 13
click at [743, 435] on img at bounding box center [723, 427] width 123 height 183
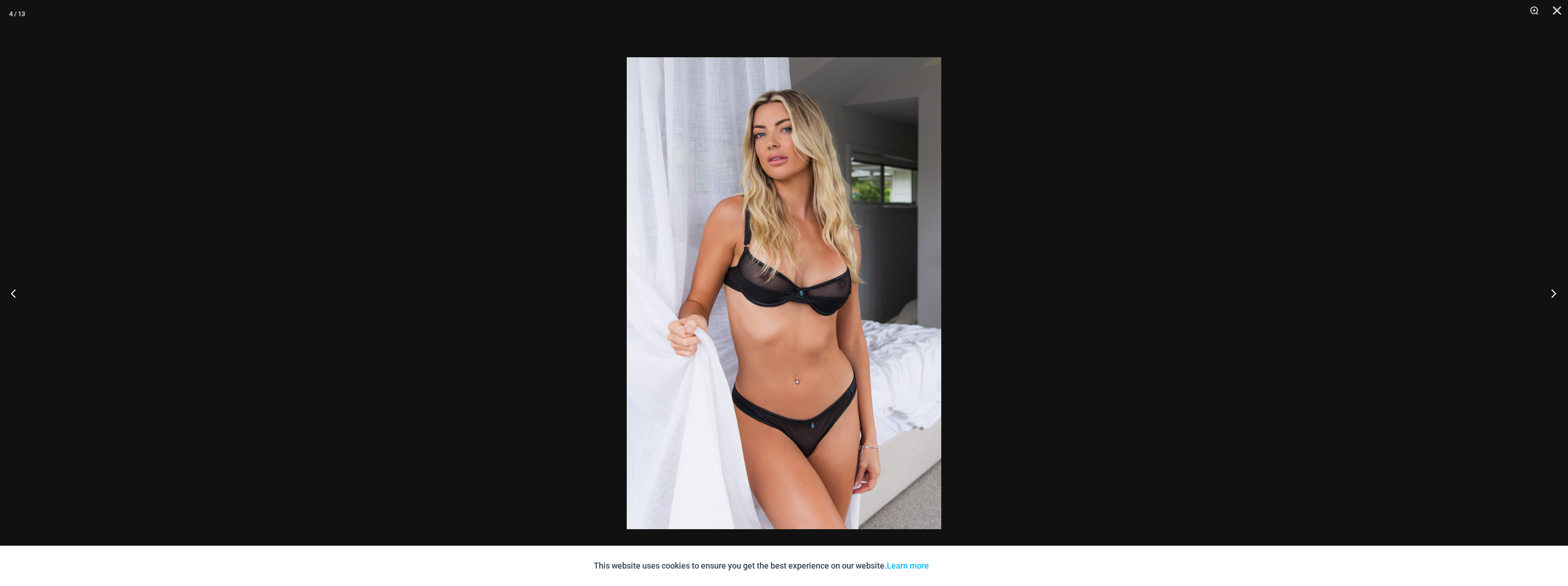
click at [865, 293] on button "Next" at bounding box center [1550, 293] width 34 height 46
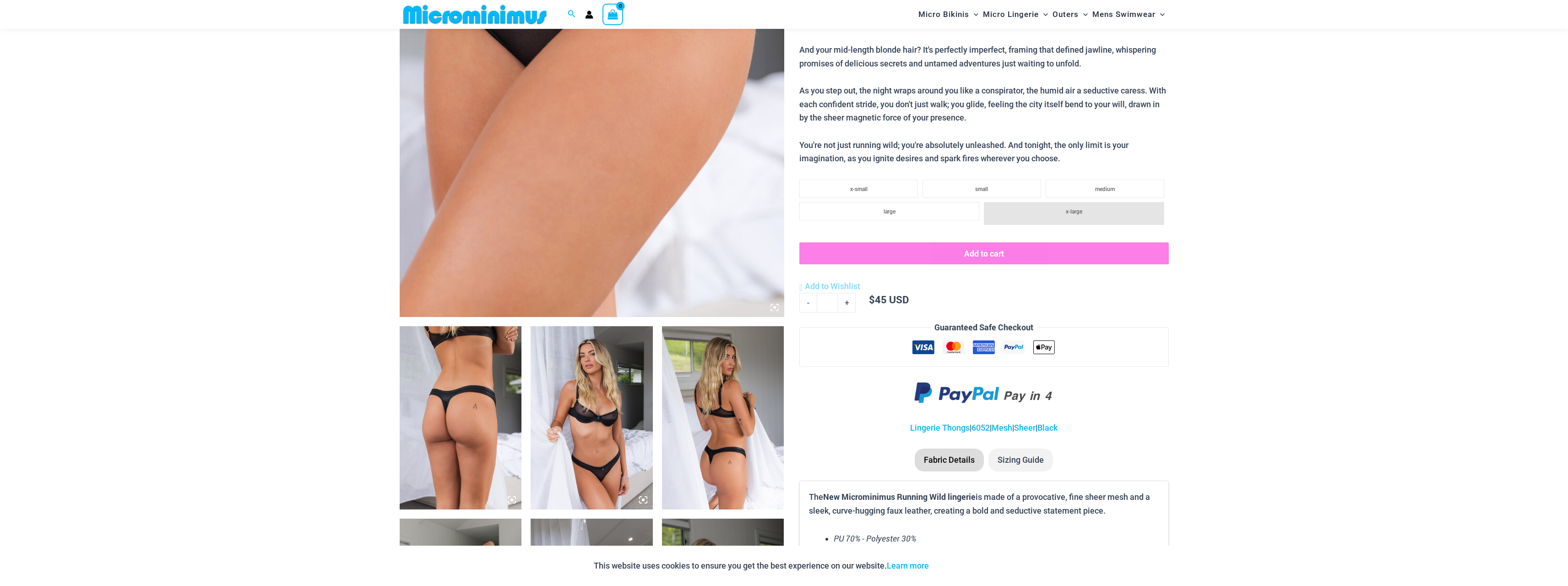
scroll to position [268, 0]
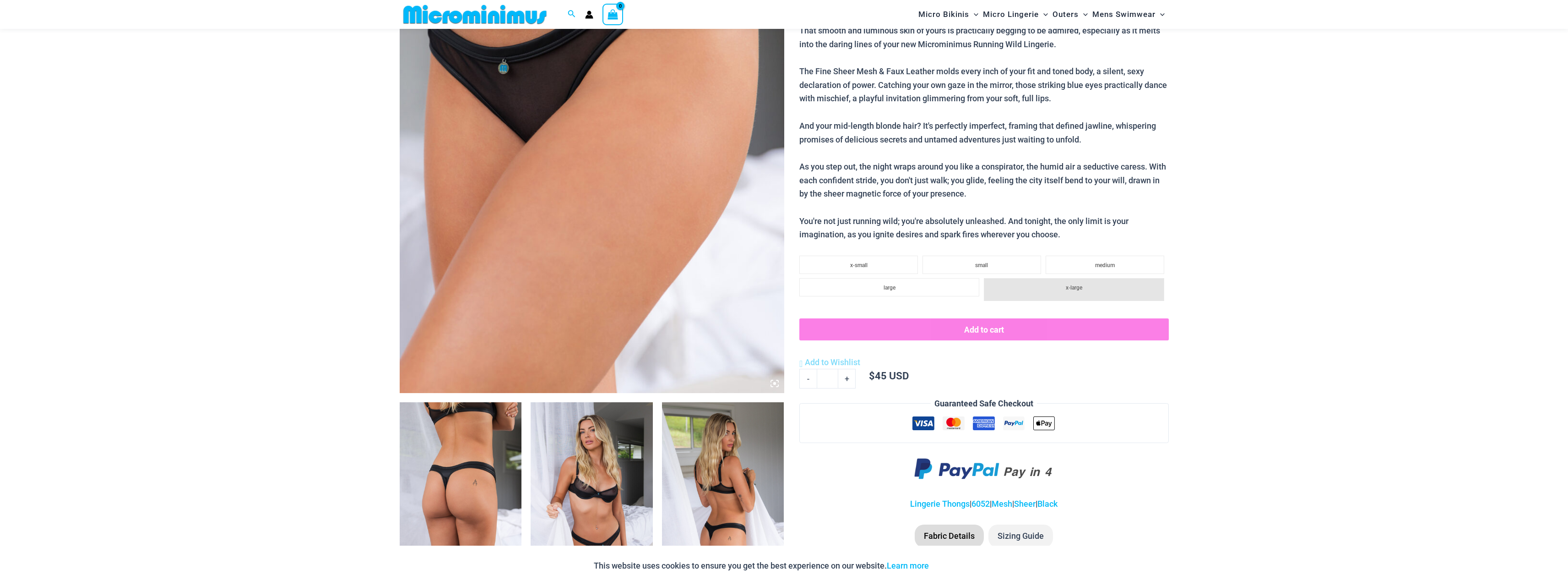
click at [644, 243] on img at bounding box center [591, 104] width 384 height 577
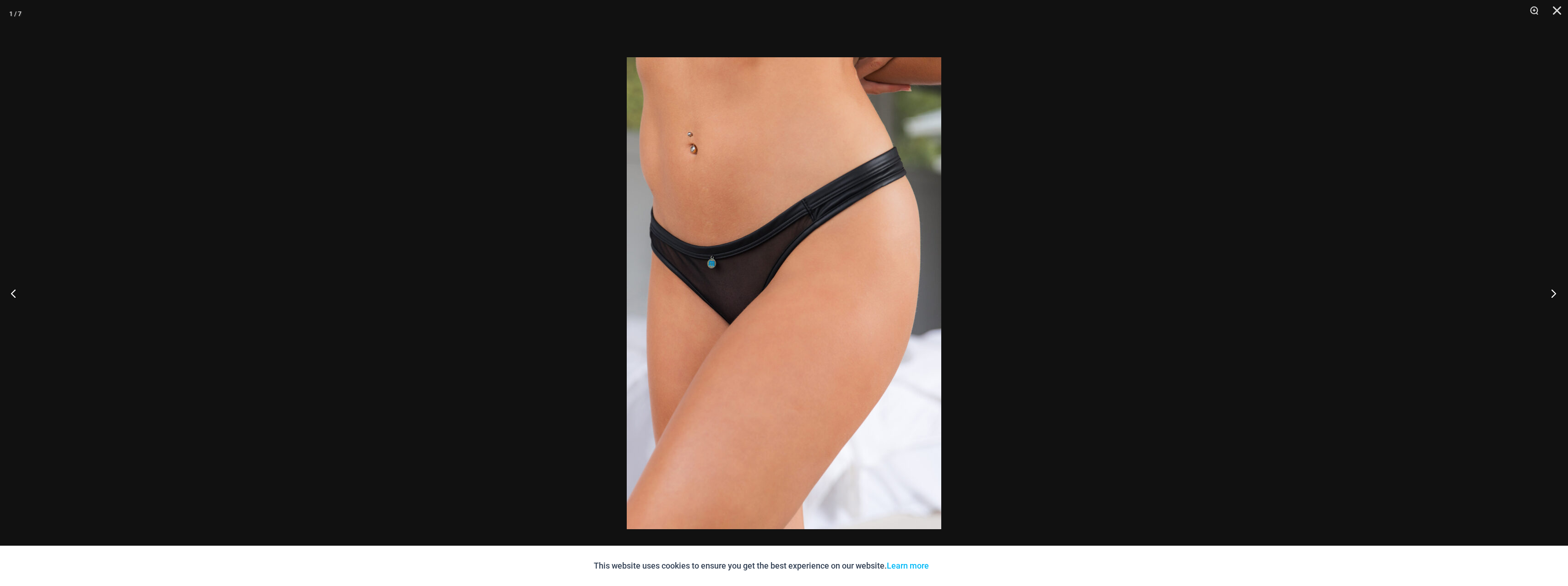
click at [1547, 289] on button "Next" at bounding box center [1550, 293] width 34 height 46
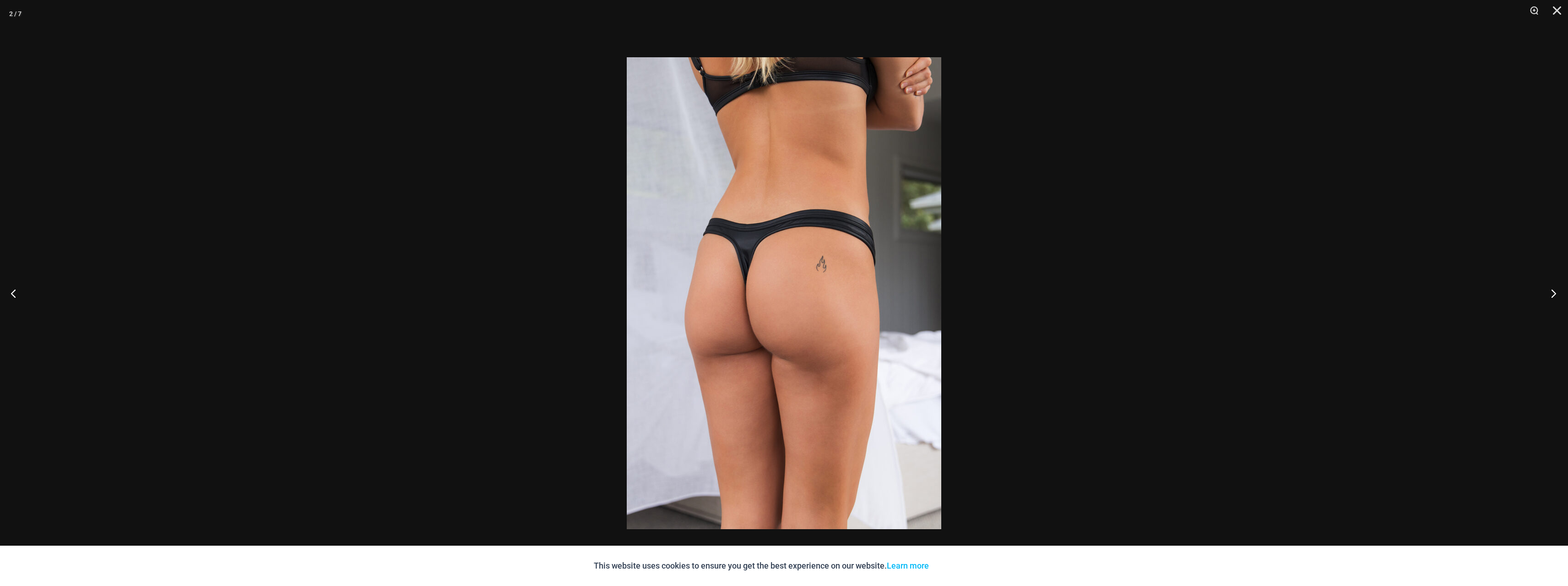
click at [1547, 289] on button "Next" at bounding box center [1550, 293] width 34 height 46
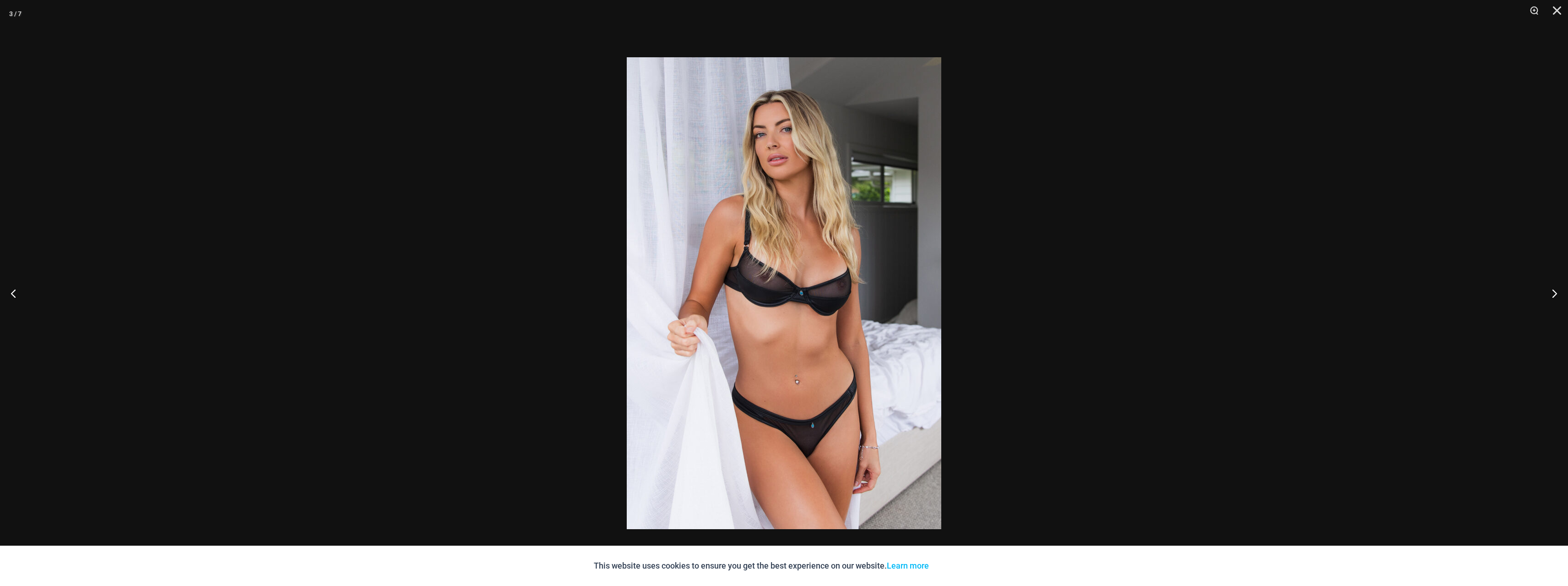
click at [818, 447] on img at bounding box center [784, 293] width 314 height 472
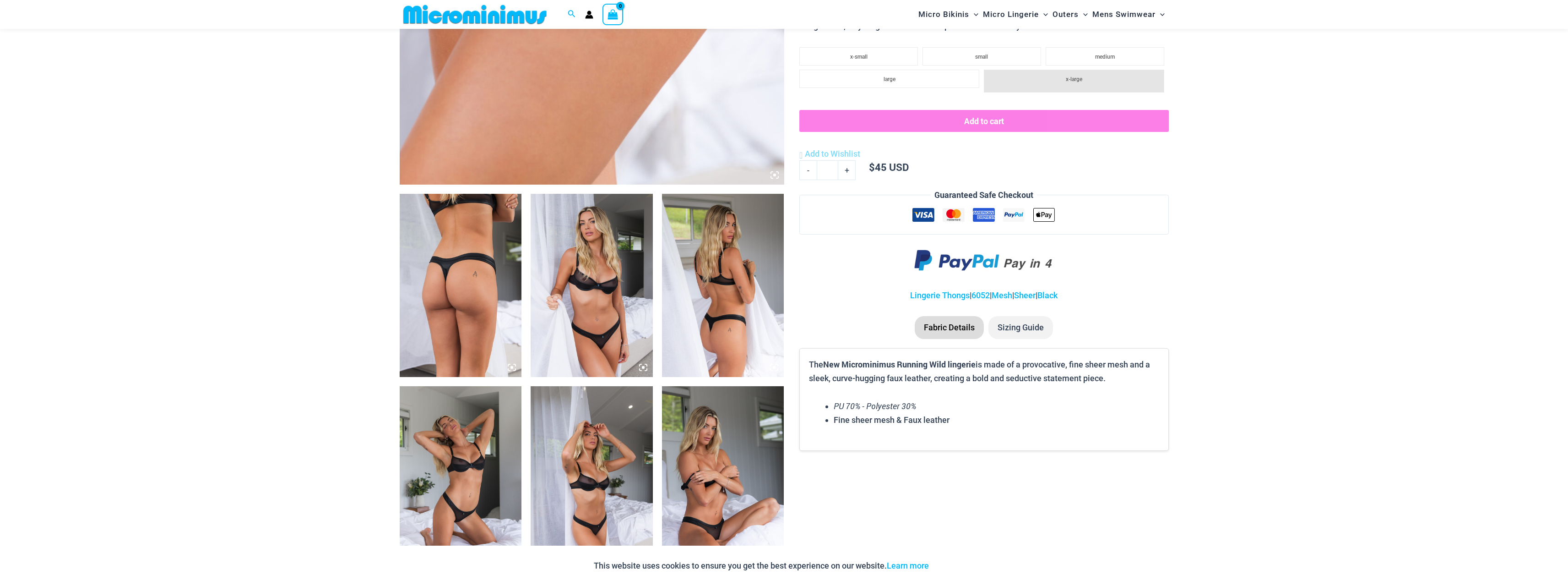
scroll to position [497, 0]
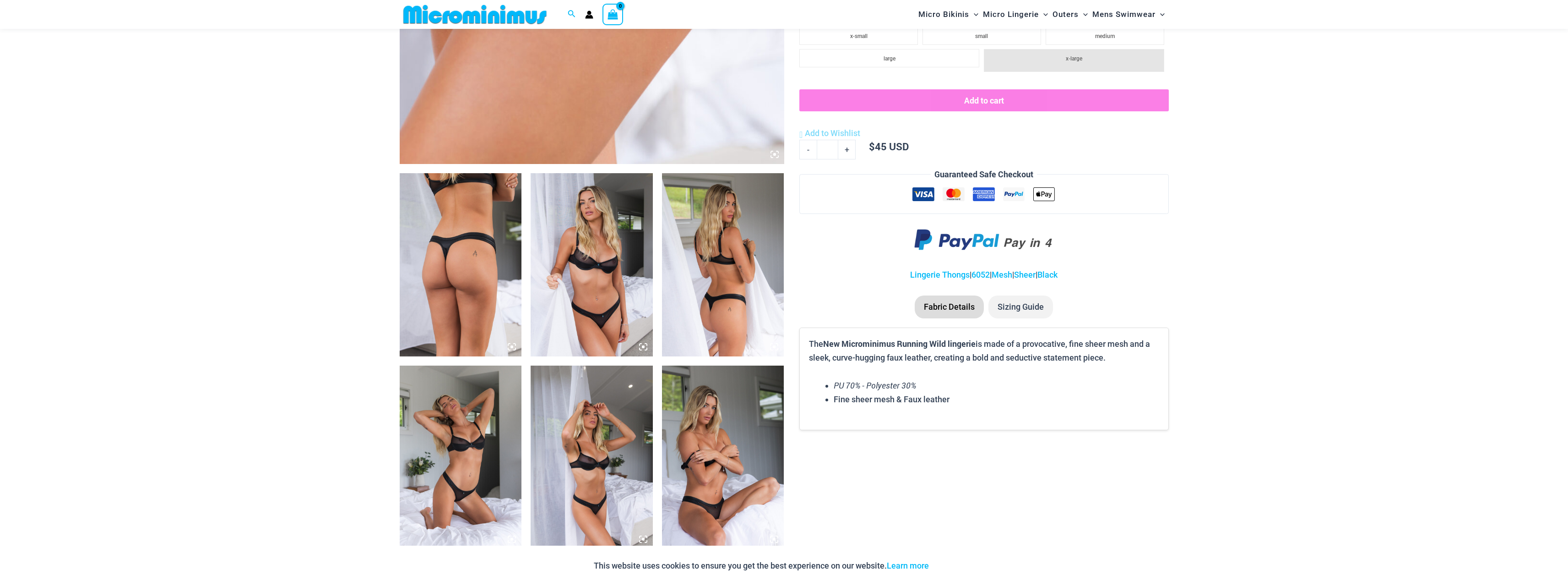
click at [605, 278] on img at bounding box center [592, 265] width 123 height 183
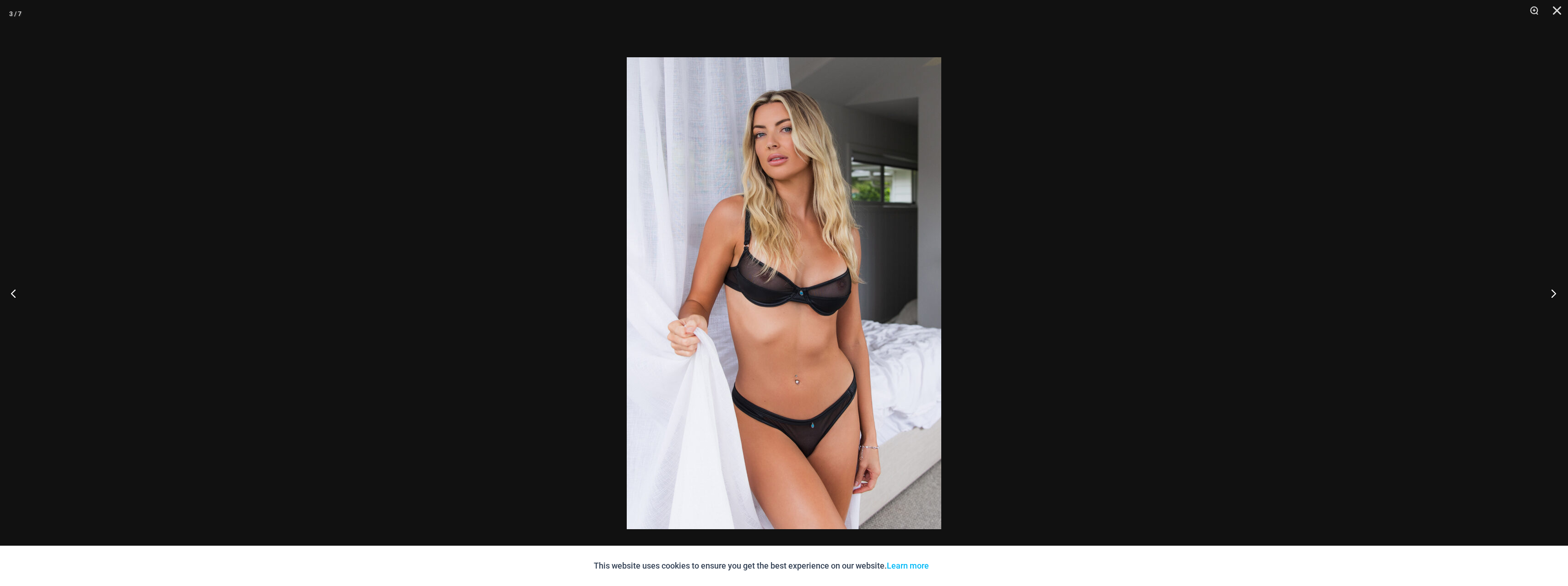
click at [1552, 295] on button "Next" at bounding box center [1550, 293] width 34 height 46
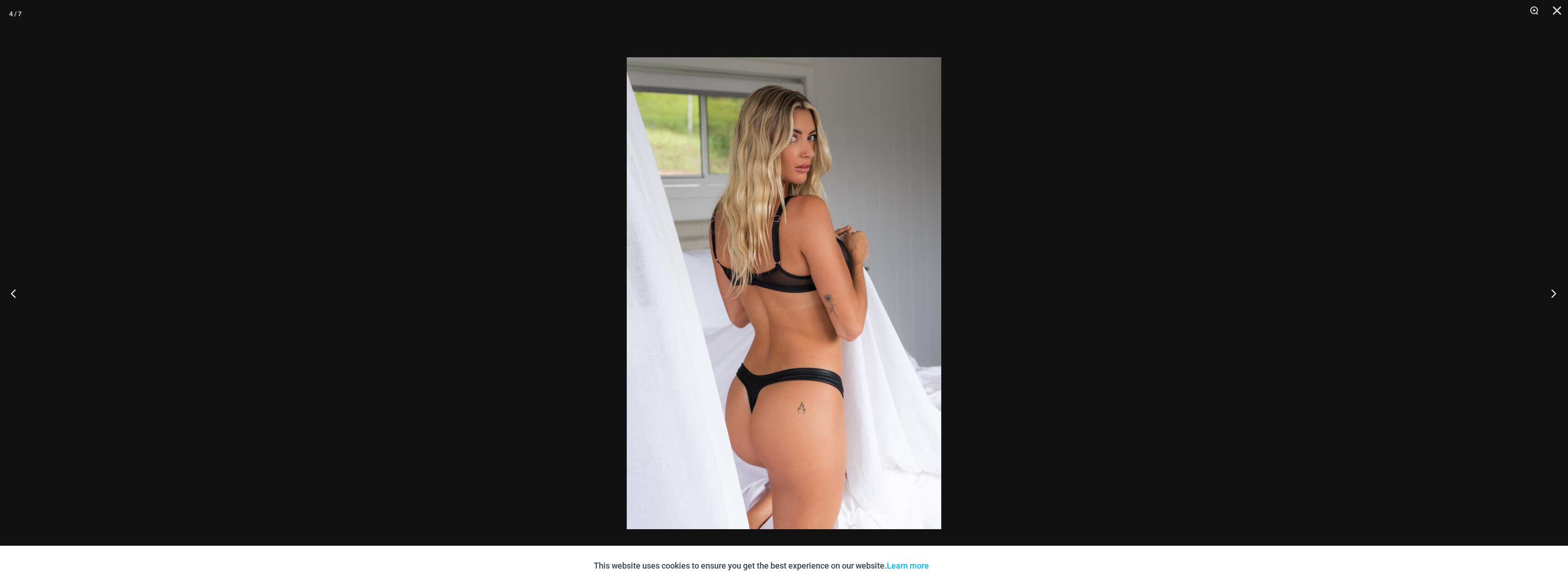
click at [1552, 295] on button "Next" at bounding box center [1550, 293] width 34 height 46
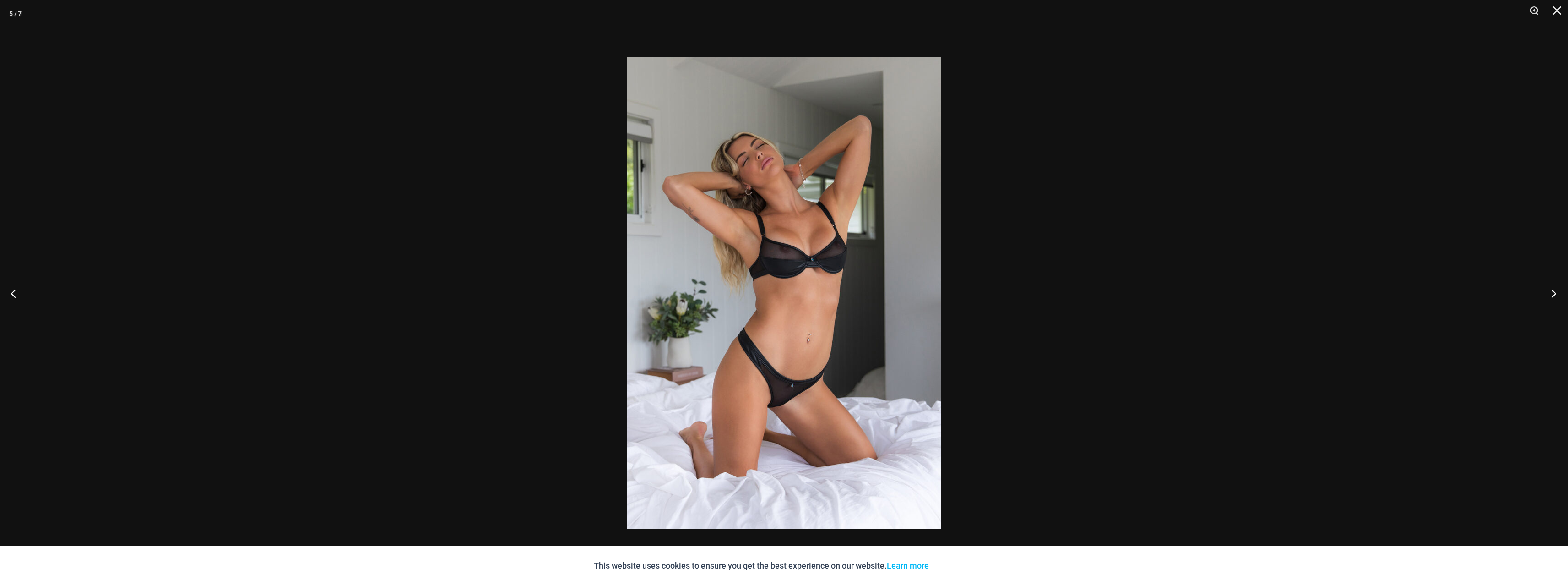
click at [1551, 304] on button "Next" at bounding box center [1550, 293] width 34 height 46
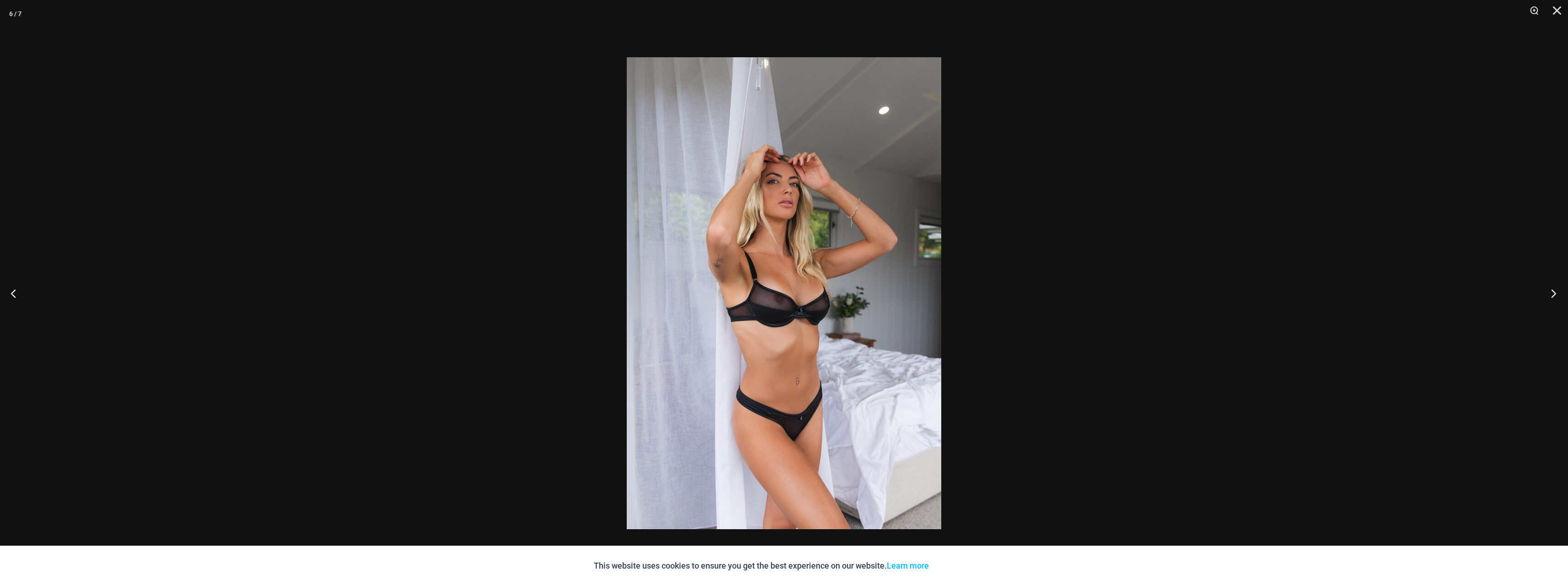
click at [1551, 304] on button "Next" at bounding box center [1550, 293] width 34 height 46
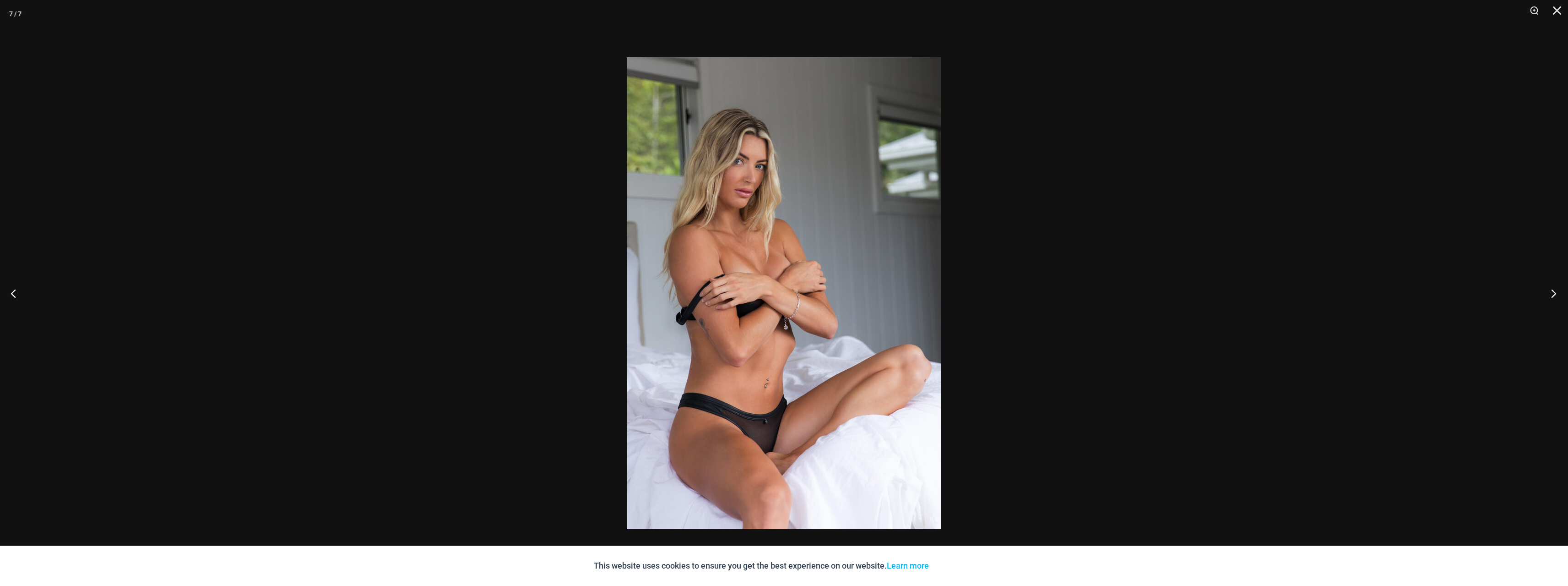
click at [1551, 304] on button "Next" at bounding box center [1550, 293] width 34 height 46
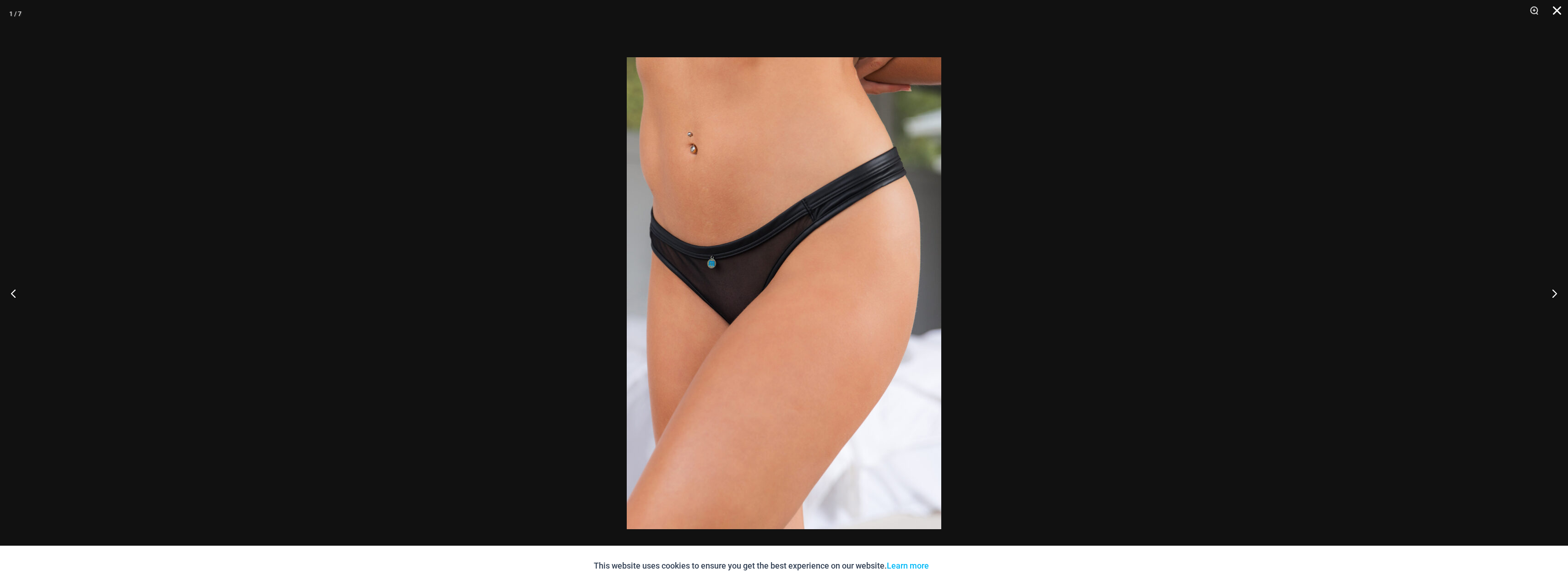
click at [1555, 5] on button "Close" at bounding box center [1554, 14] width 23 height 28
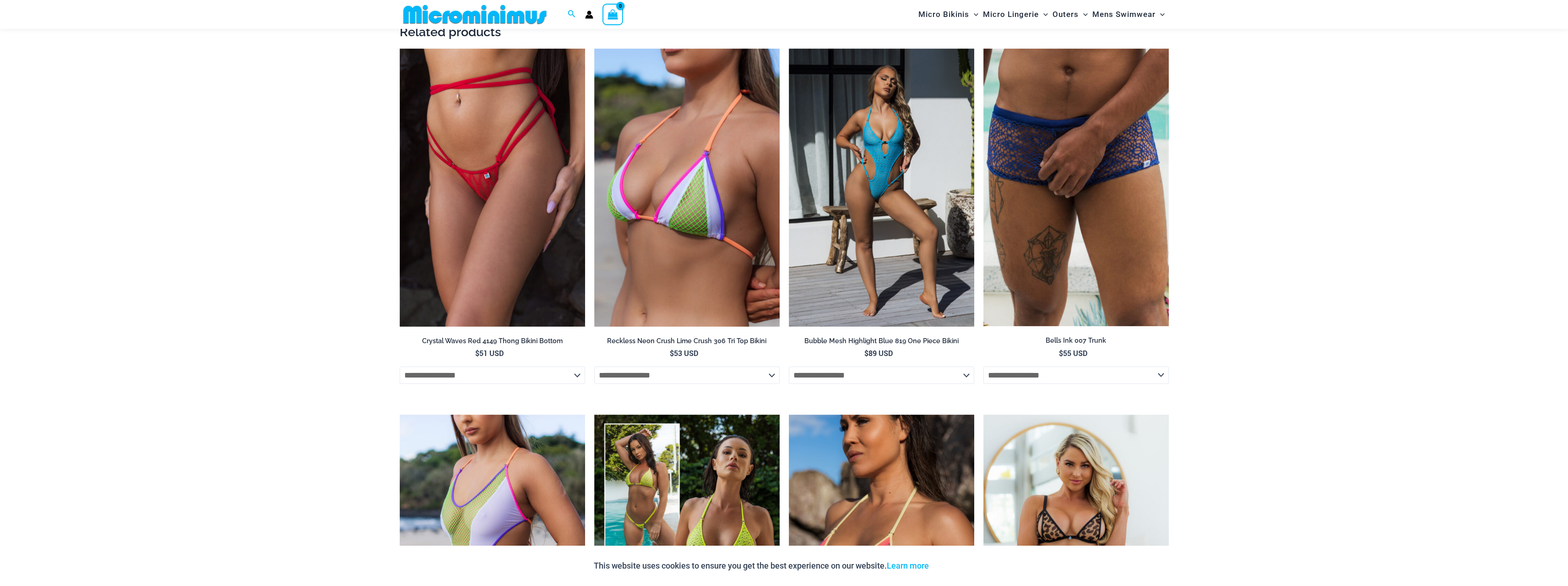
scroll to position [1275, 0]
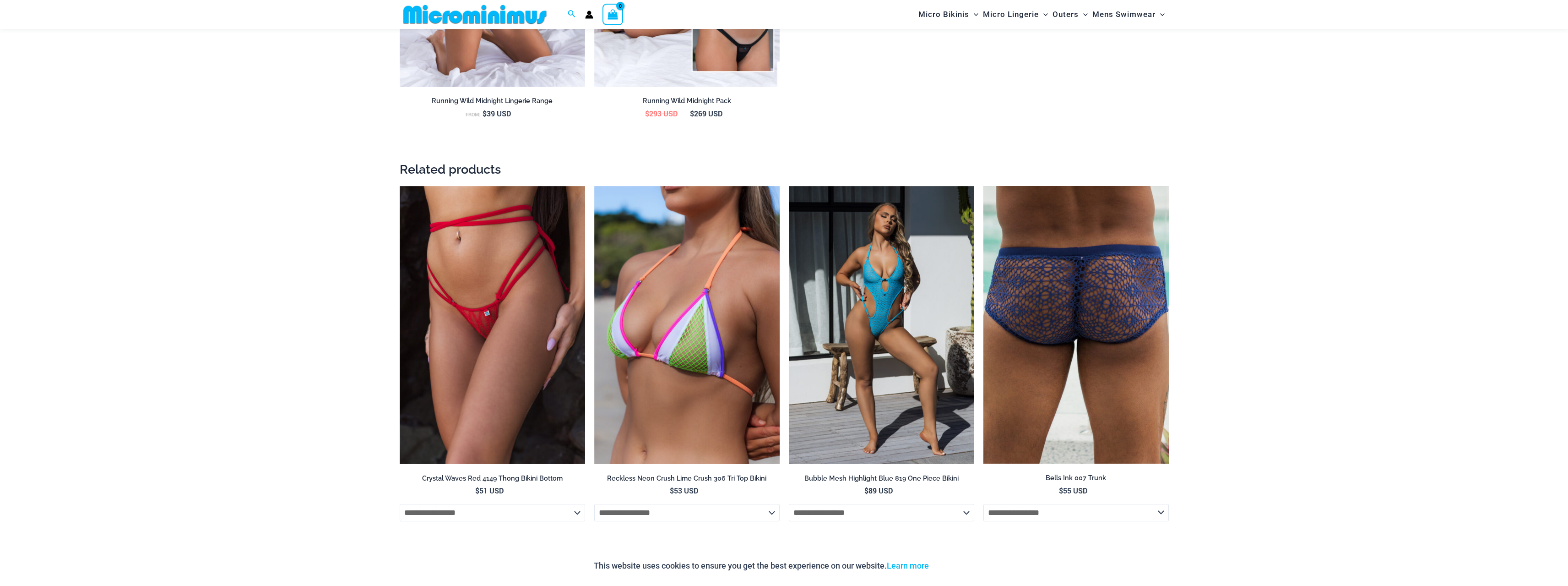
click at [1107, 312] on img at bounding box center [1076, 325] width 186 height 278
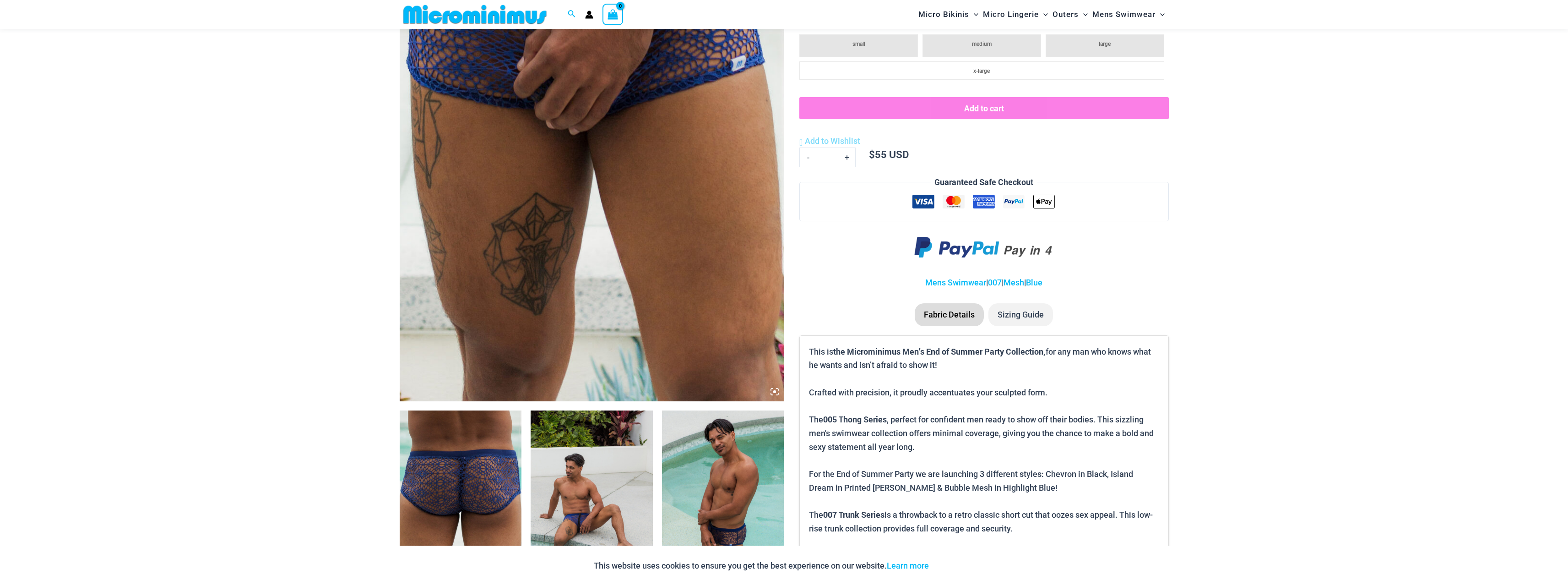
scroll to position [358, 0]
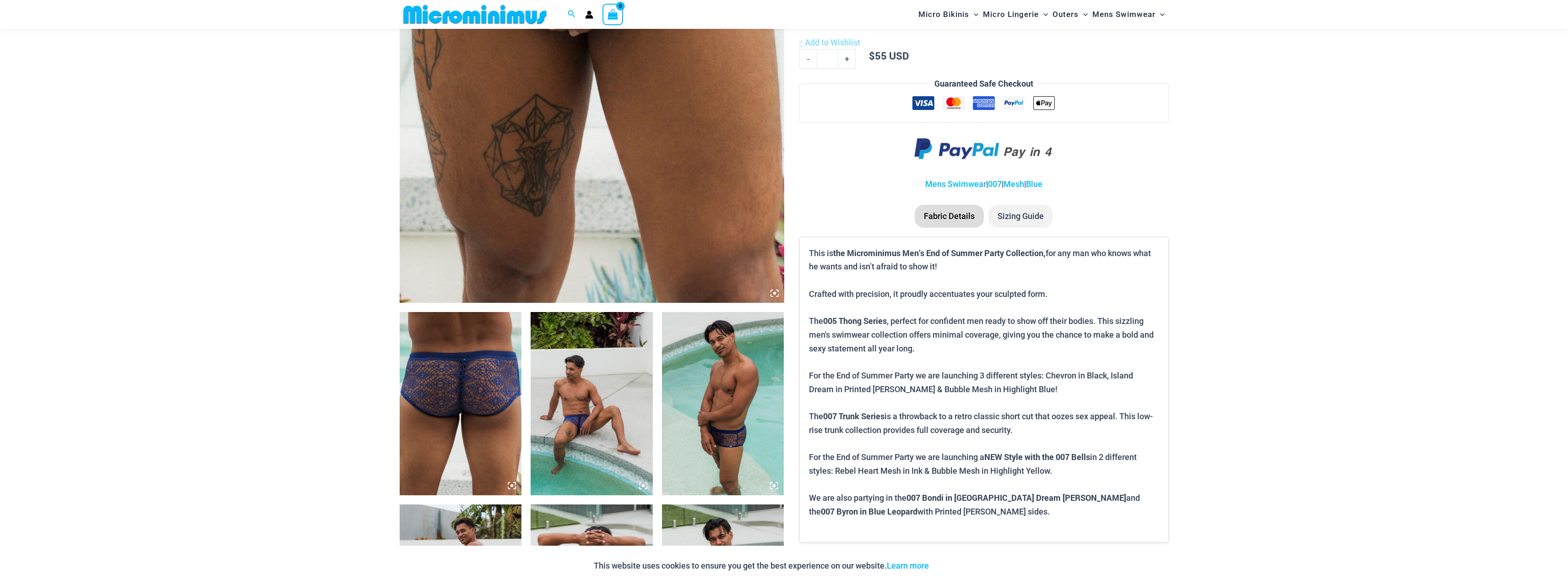
click at [623, 405] on img at bounding box center [592, 403] width 123 height 183
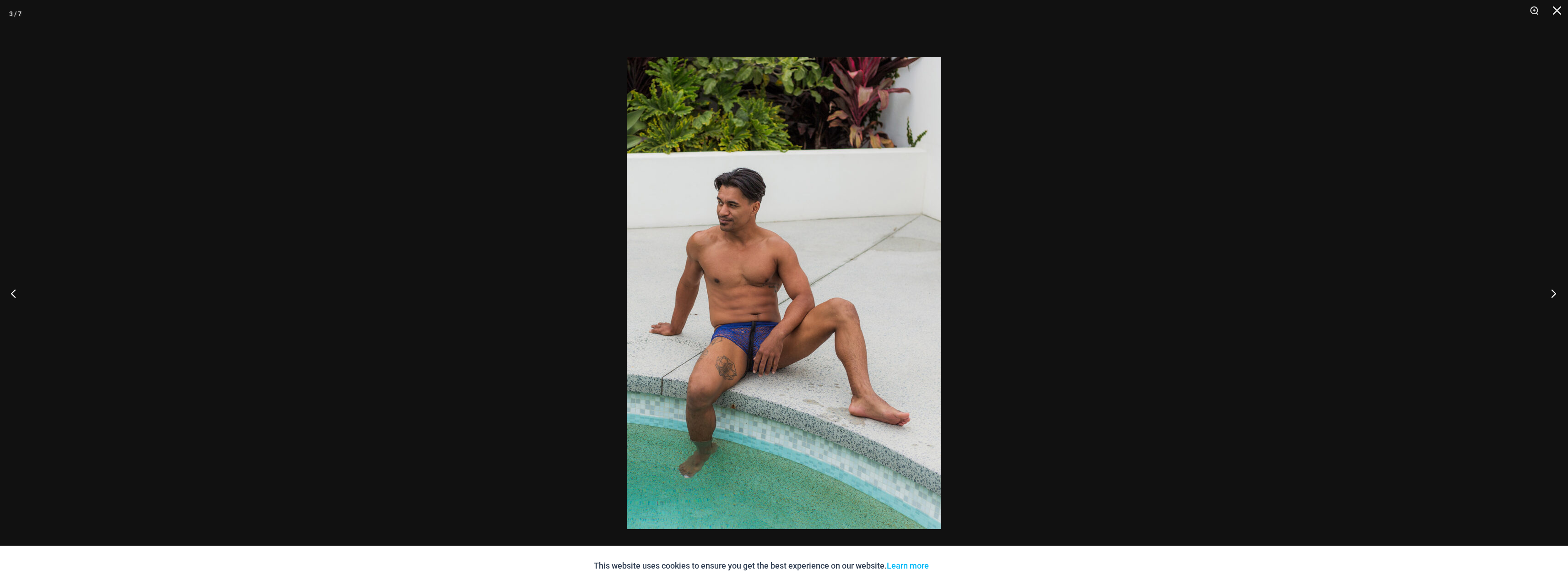
click at [1552, 291] on button "Next" at bounding box center [1550, 293] width 34 height 46
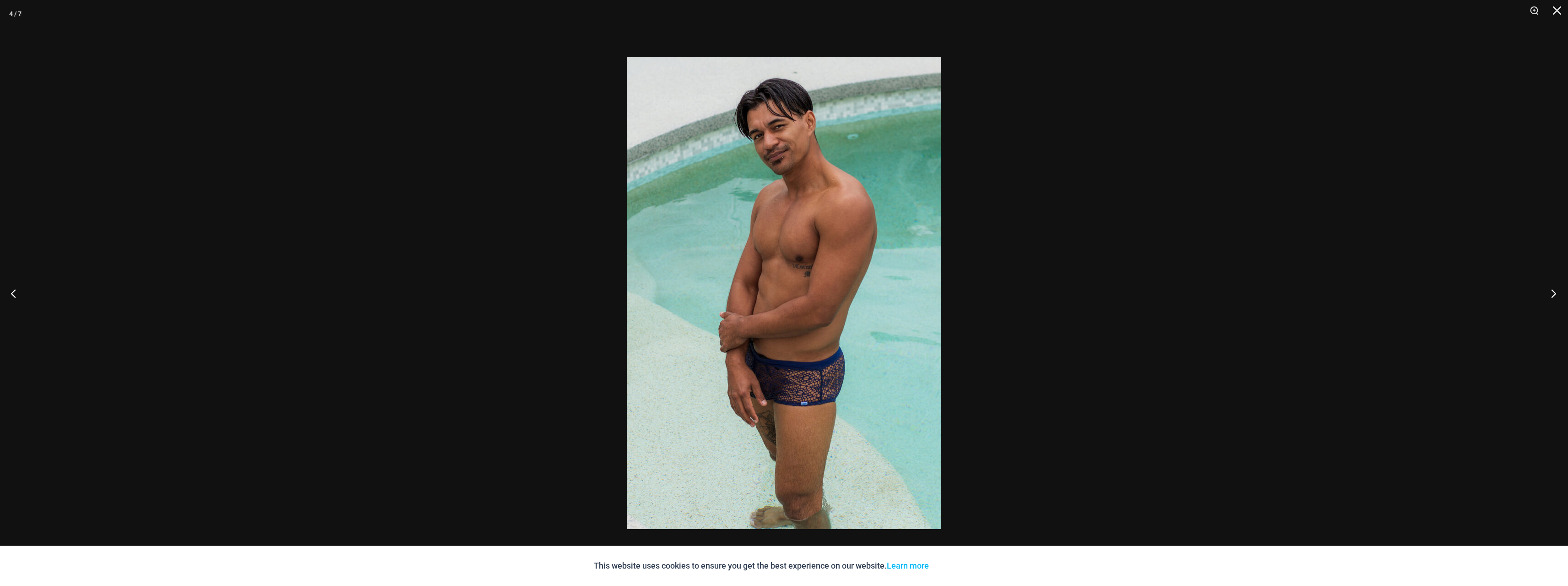
click at [1552, 291] on button "Next" at bounding box center [1550, 293] width 34 height 46
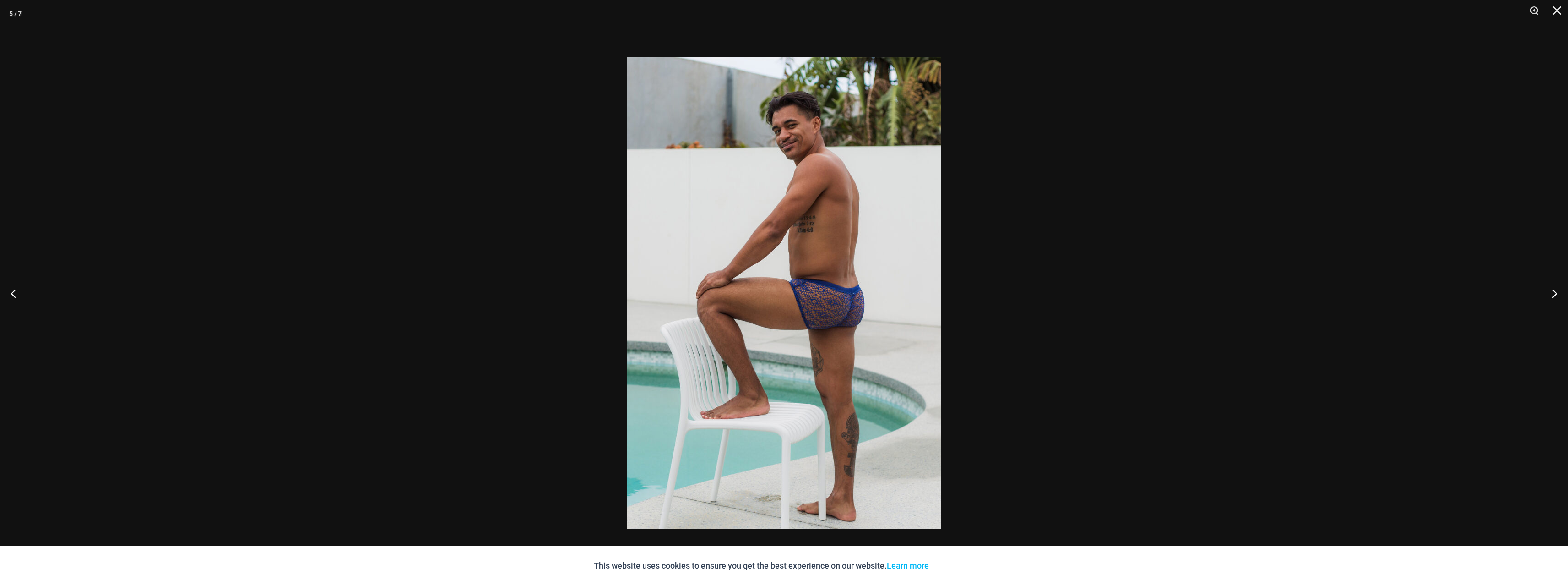
click at [218, 143] on div at bounding box center [784, 293] width 1568 height 586
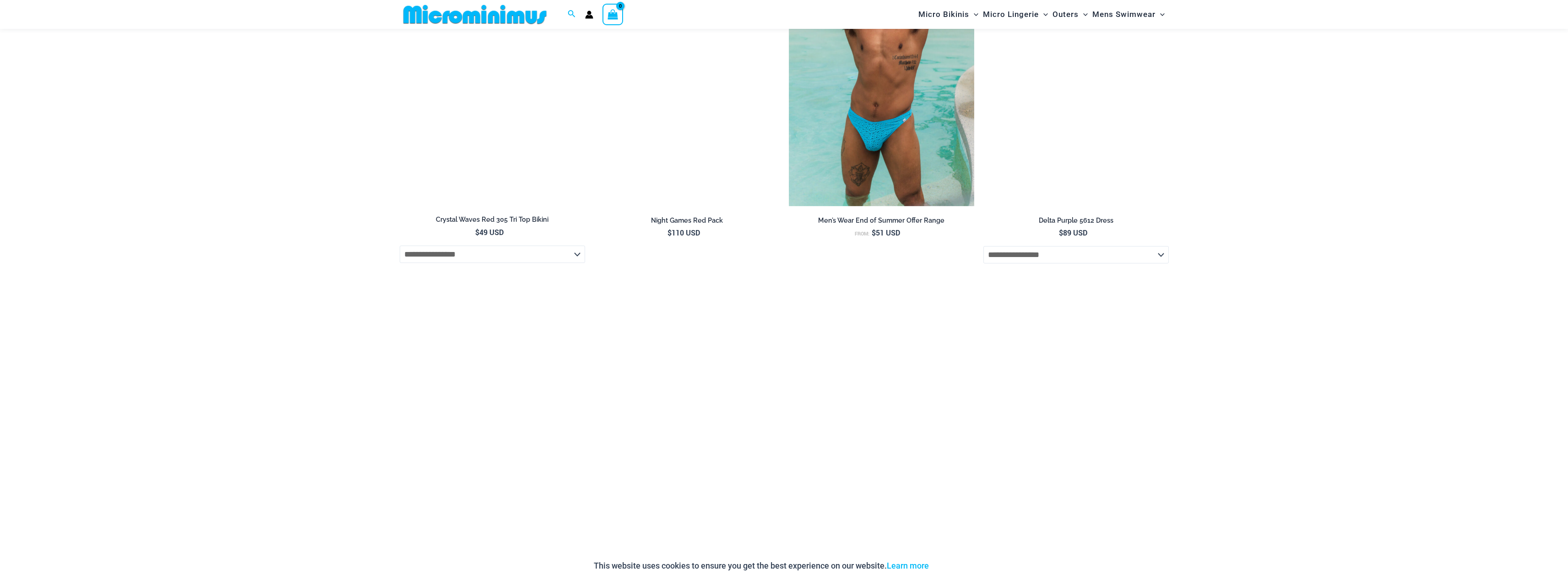
scroll to position [1640, 0]
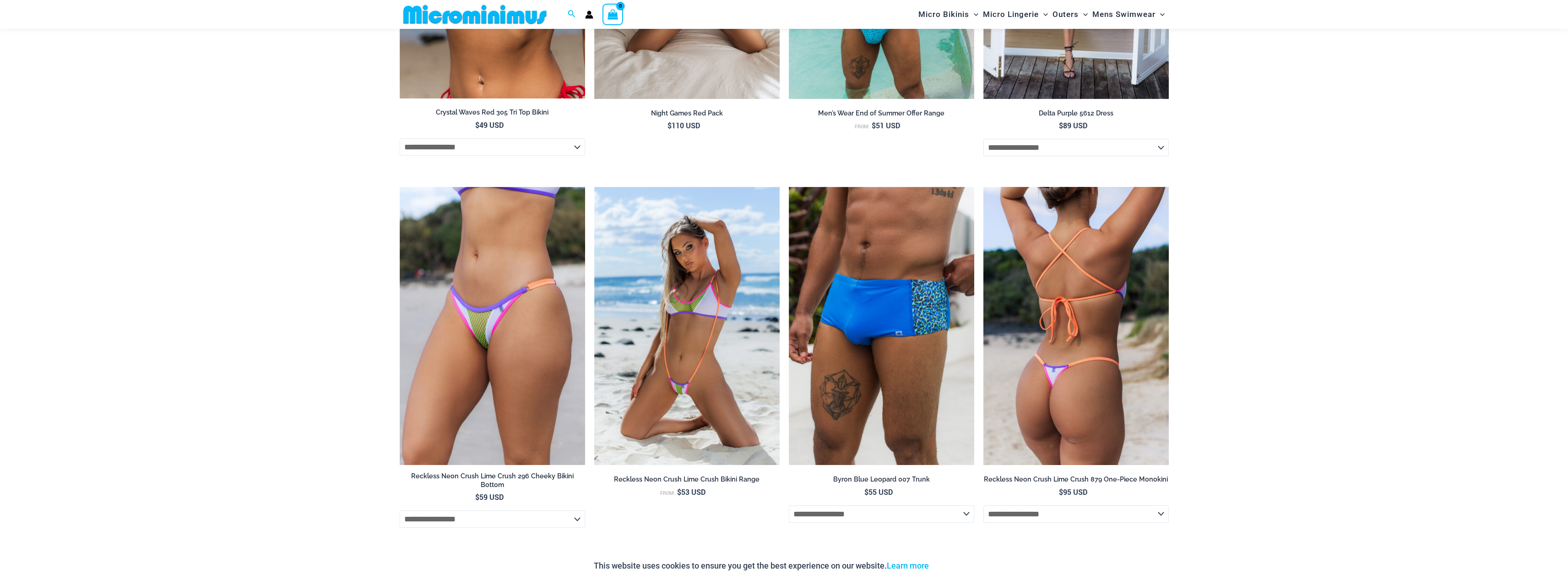
click at [1053, 328] on img at bounding box center [1076, 326] width 186 height 278
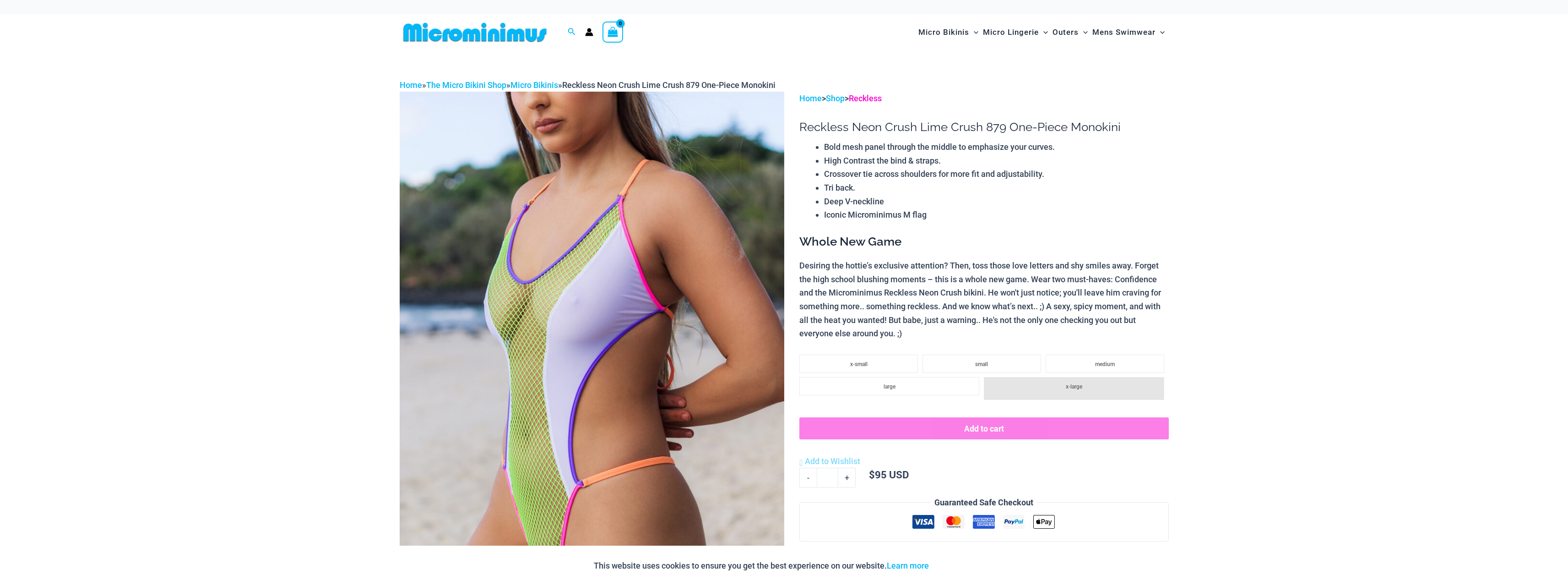
click at [872, 95] on link "Reckless" at bounding box center [865, 98] width 33 height 9
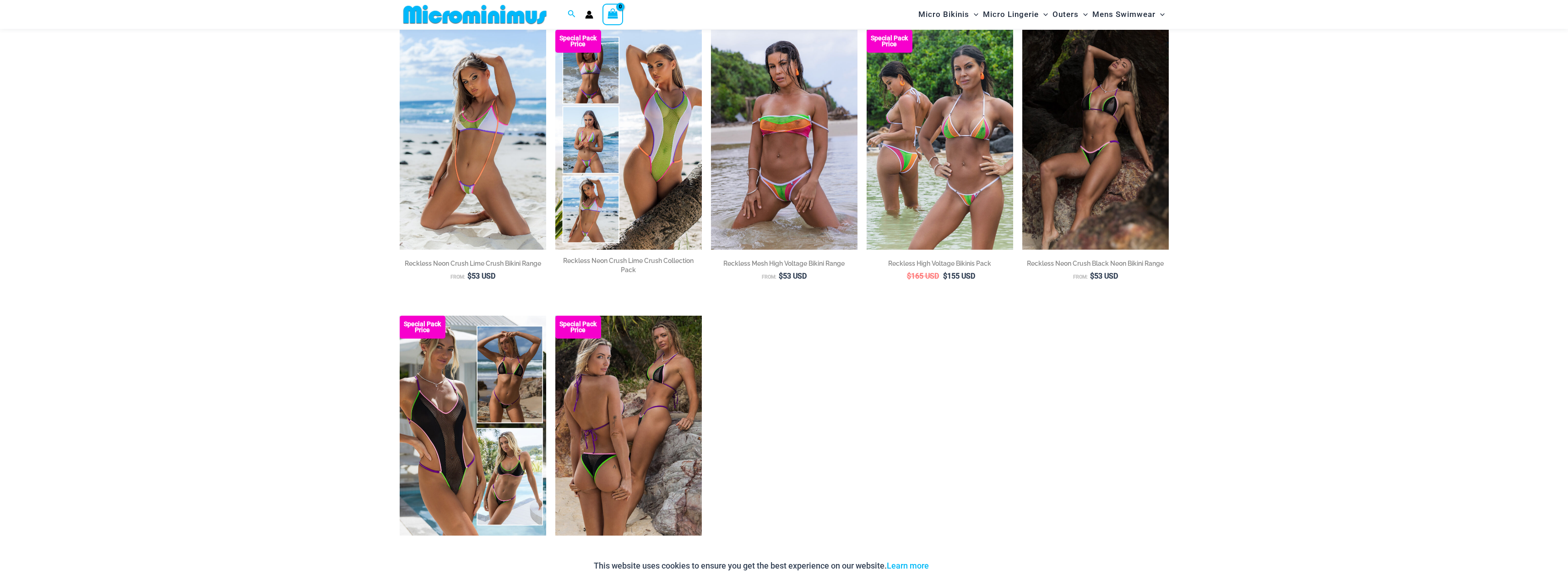
scroll to position [129, 0]
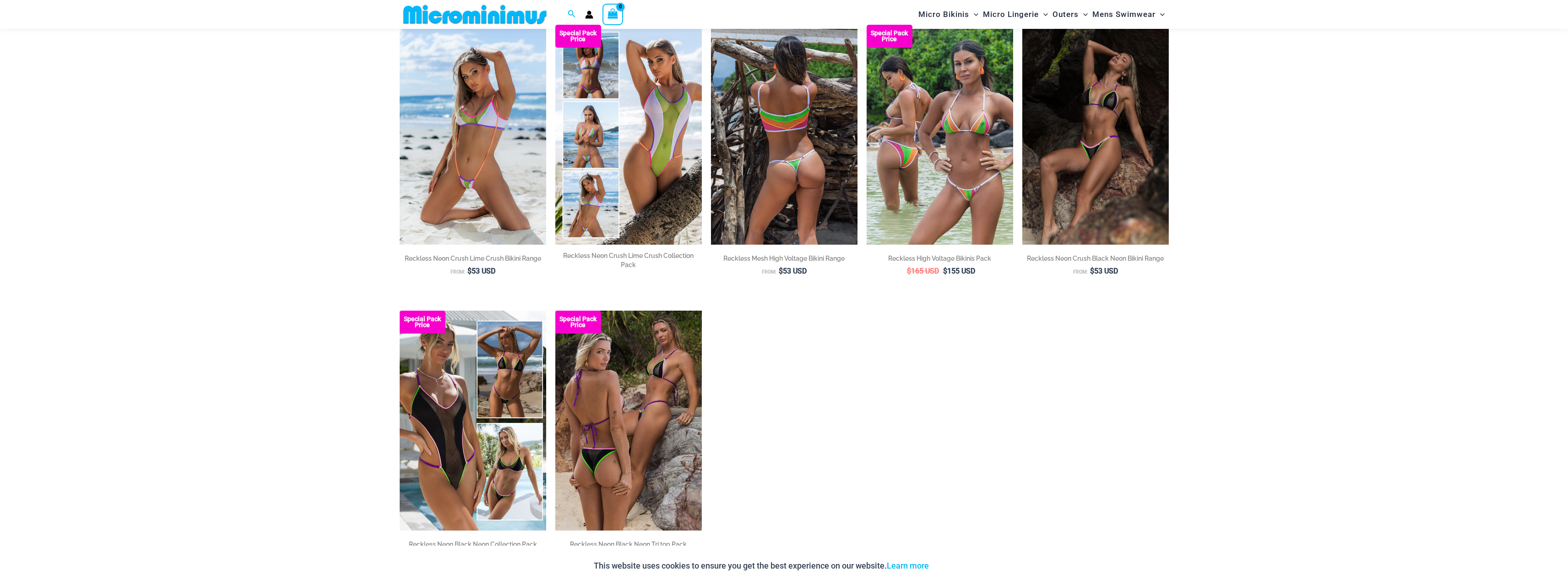
click at [796, 196] on img at bounding box center [784, 135] width 146 height 220
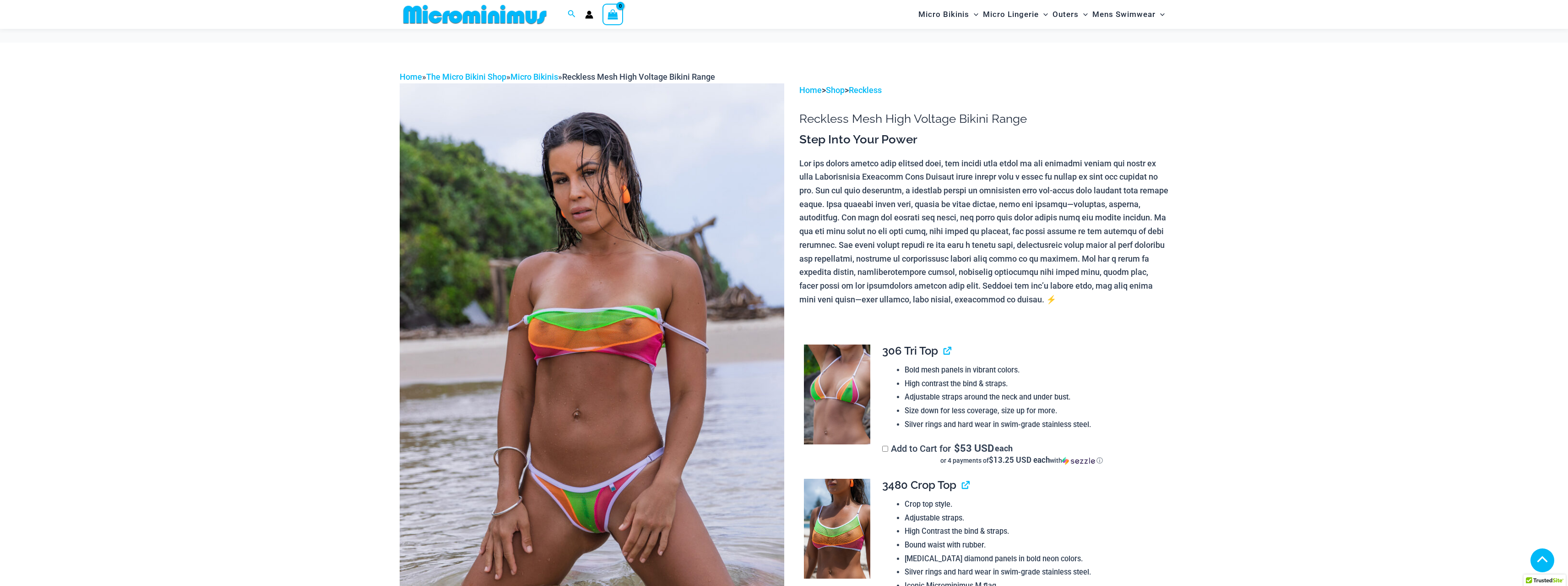
scroll to position [319, 0]
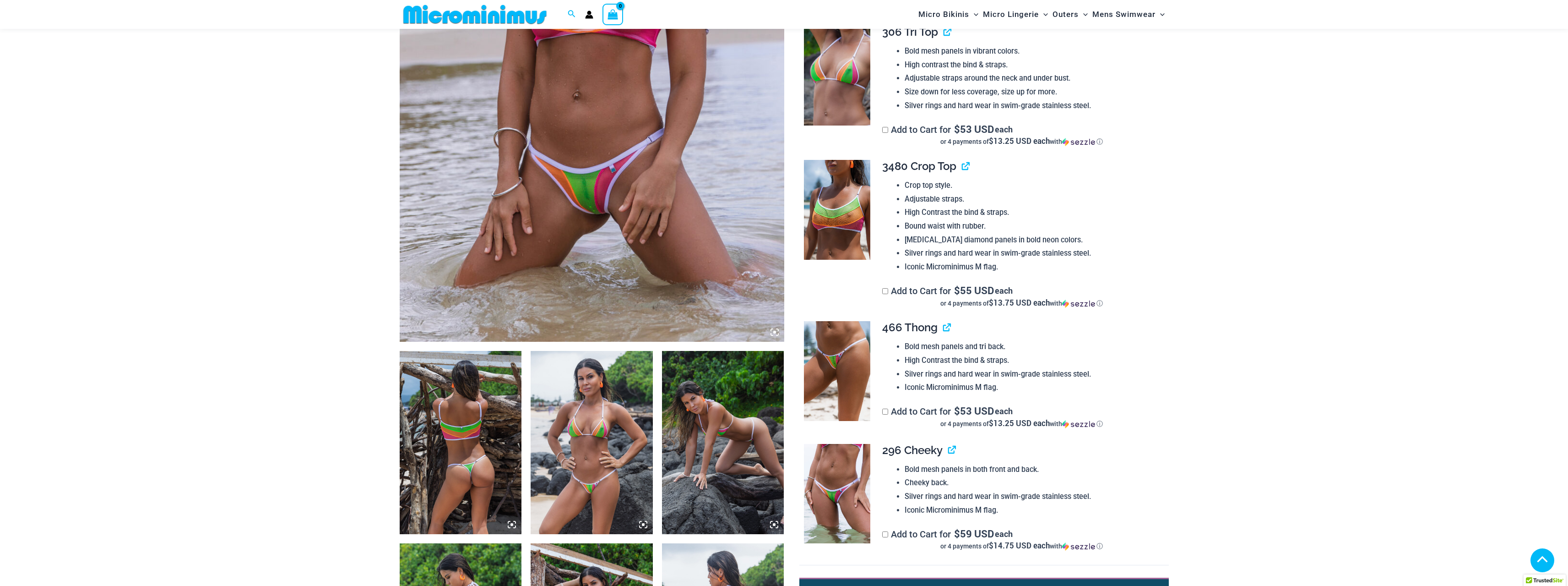
click at [579, 144] on img at bounding box center [591, 53] width 384 height 577
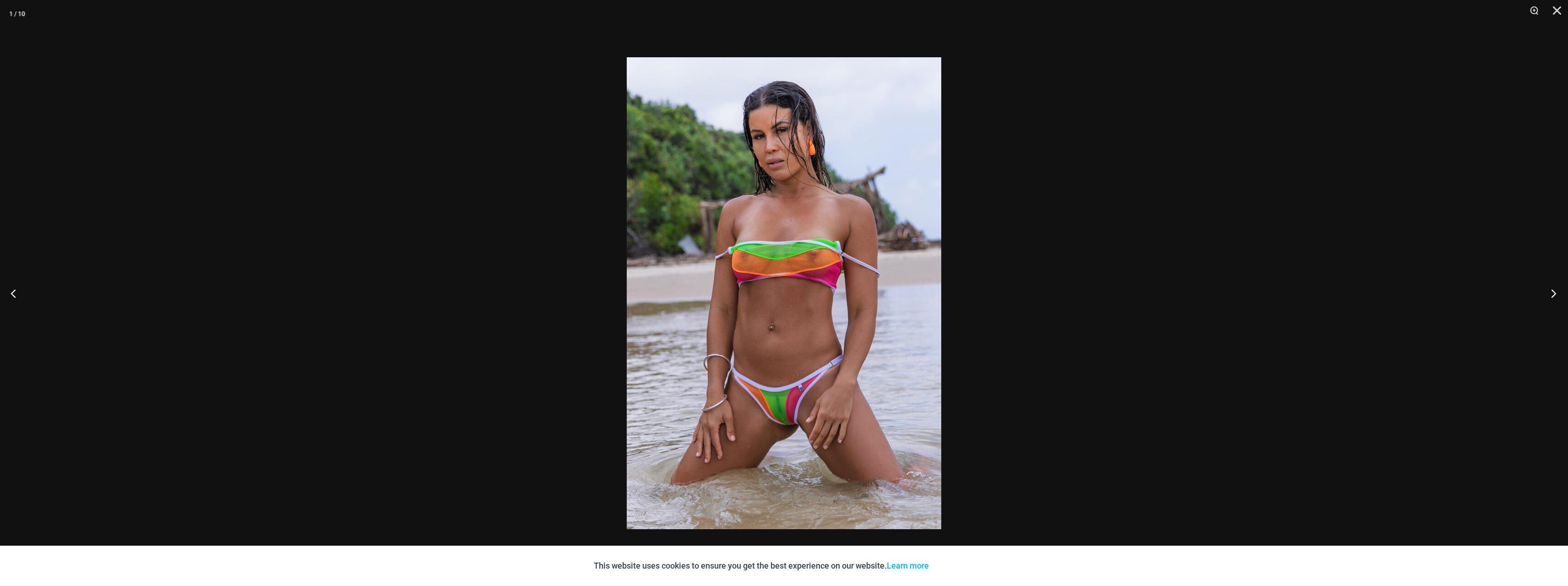
click at [1547, 300] on button "Next" at bounding box center [1550, 293] width 34 height 46
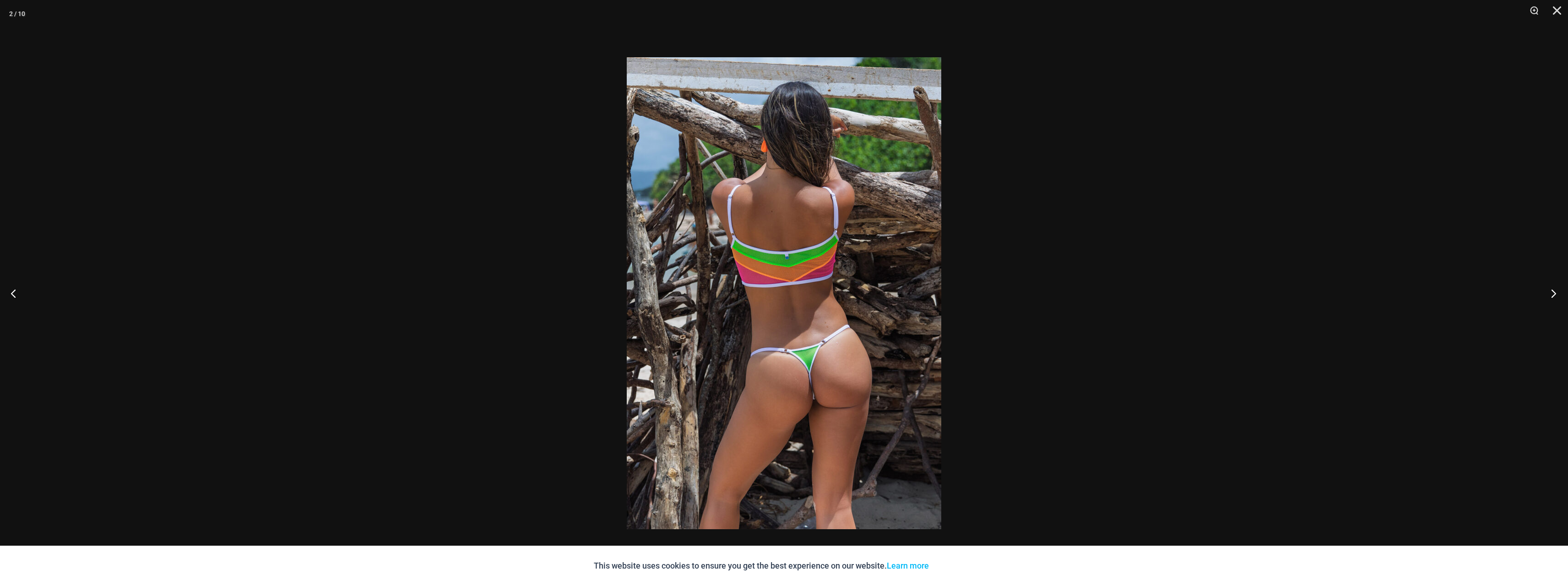
click at [1547, 300] on button "Next" at bounding box center [1550, 293] width 34 height 46
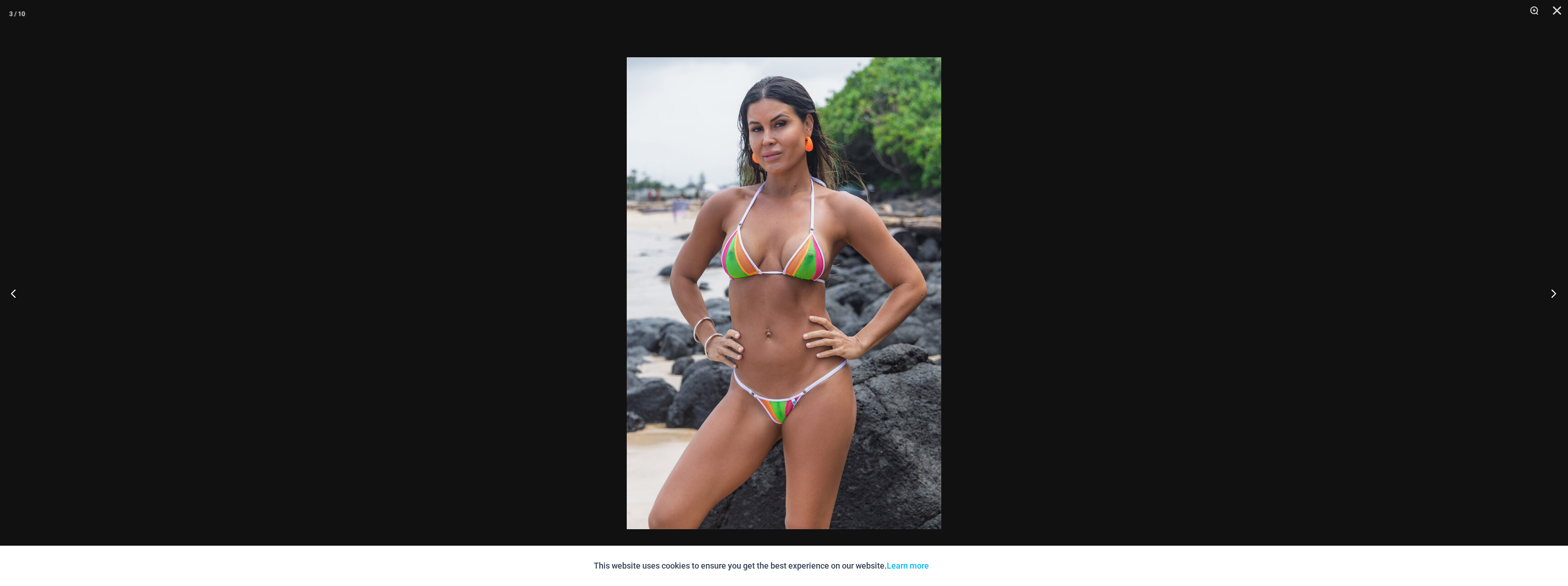
click at [1547, 300] on button "Next" at bounding box center [1550, 293] width 34 height 46
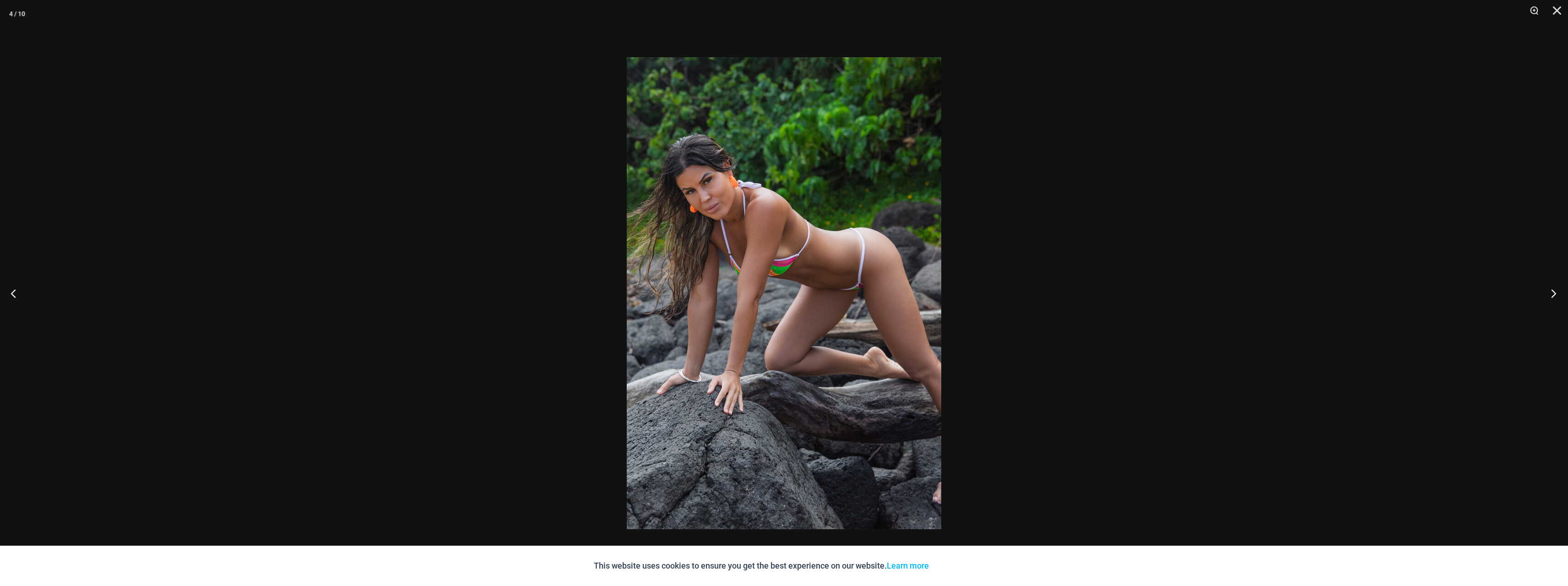
click at [1547, 300] on button "Next" at bounding box center [1550, 293] width 34 height 46
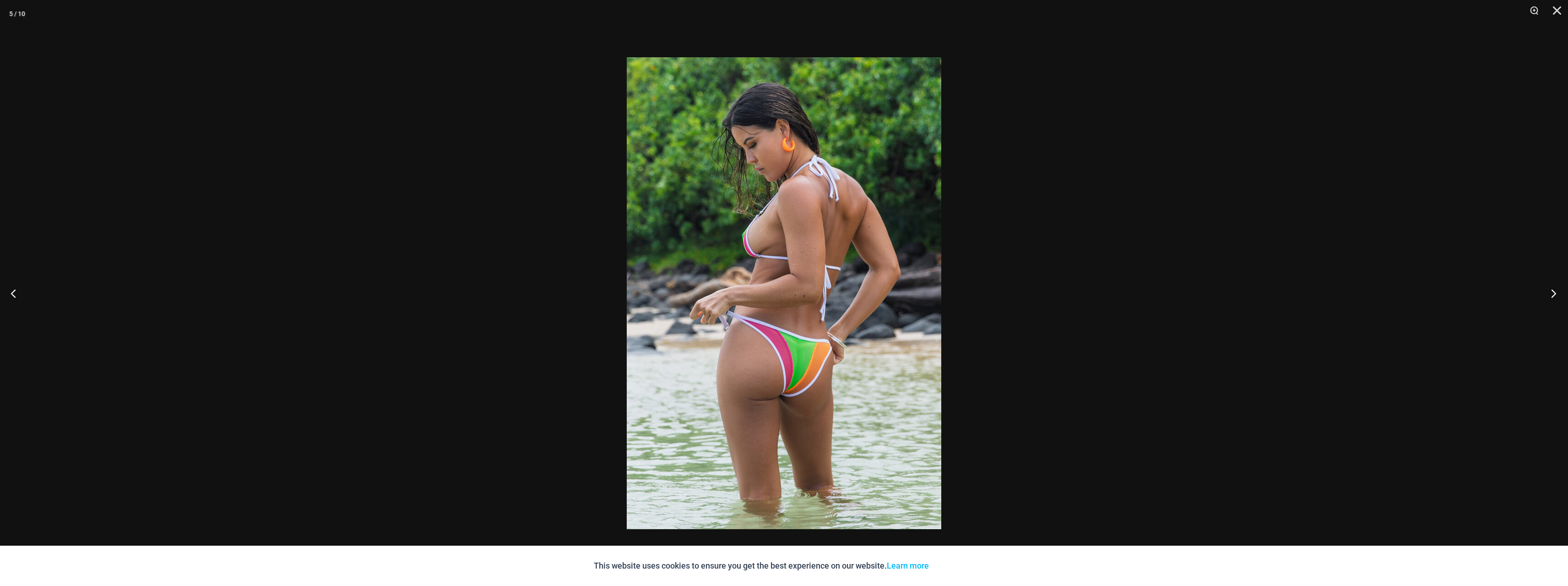
click at [1547, 300] on button "Next" at bounding box center [1550, 293] width 34 height 46
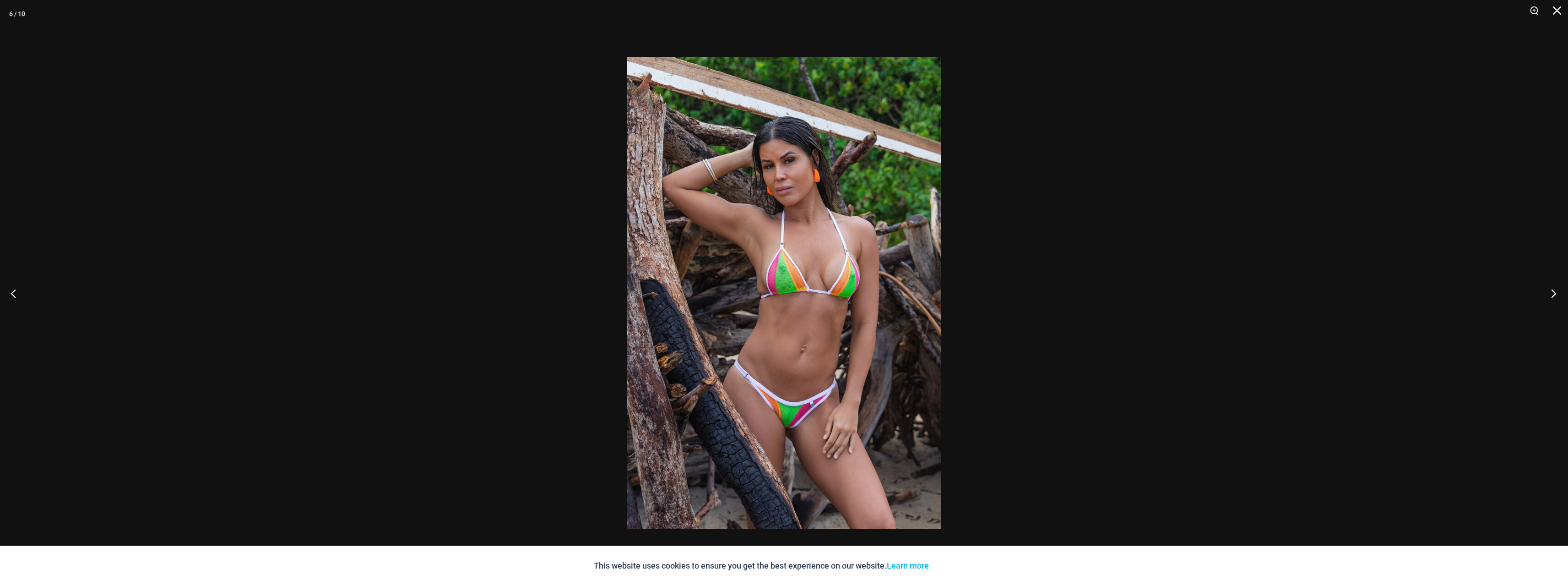
click at [1547, 300] on button "Next" at bounding box center [1550, 293] width 34 height 46
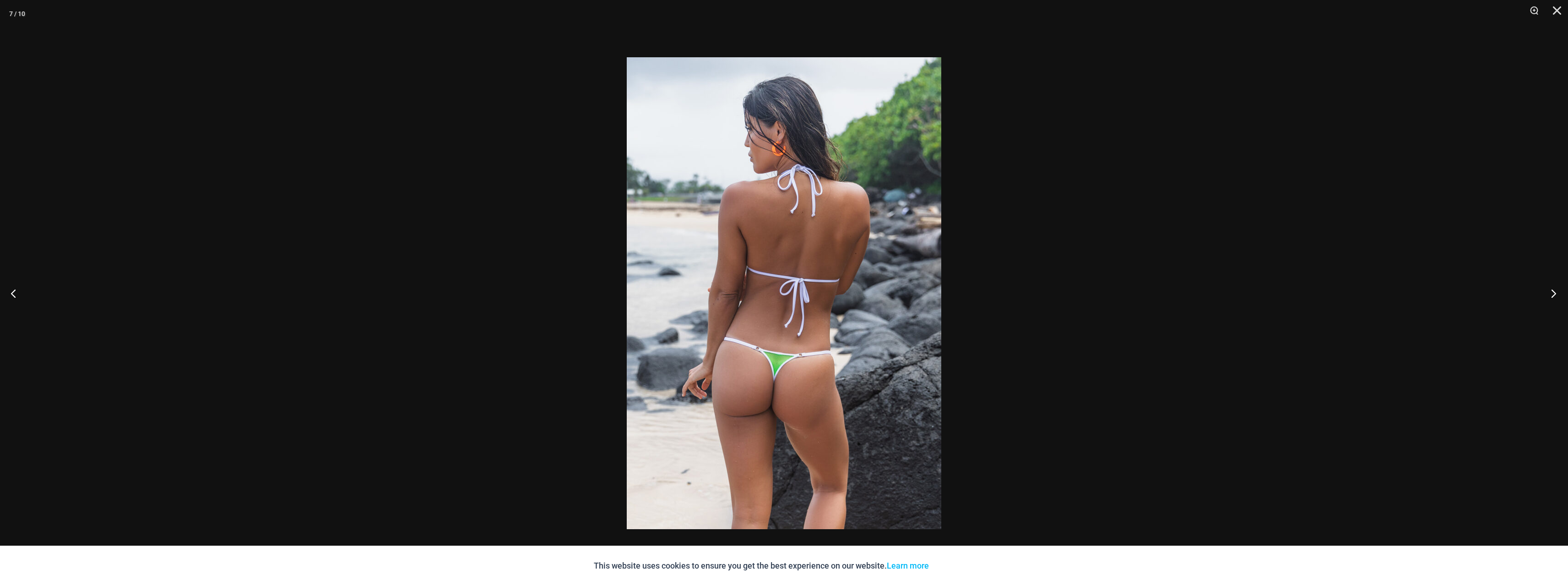
click at [1547, 300] on button "Next" at bounding box center [1550, 293] width 34 height 46
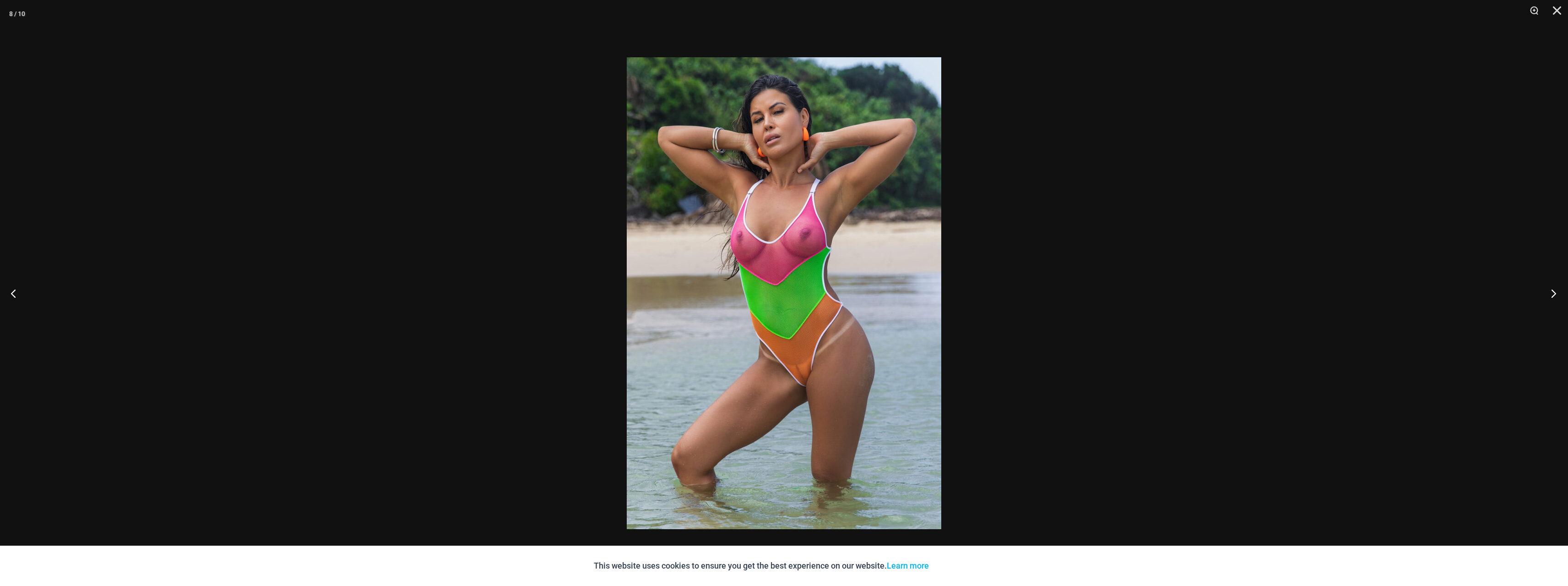
click at [1547, 300] on button "Next" at bounding box center [1550, 293] width 34 height 46
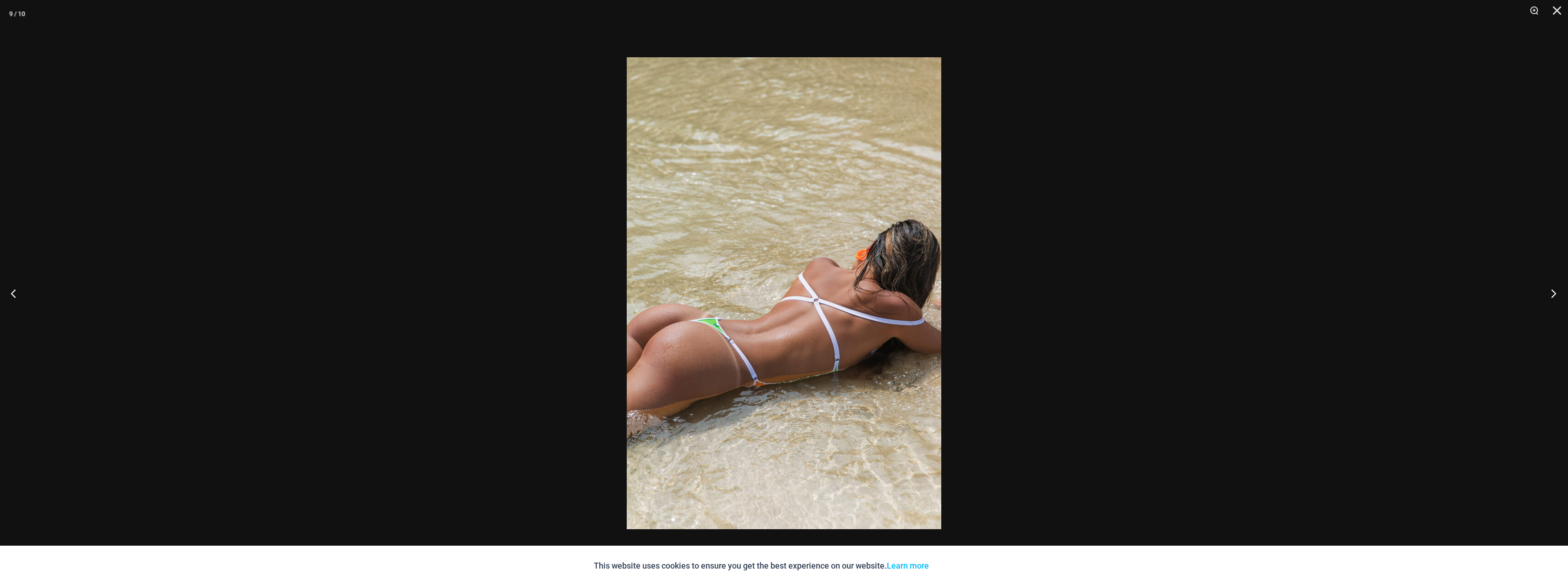
click at [1547, 300] on button "Next" at bounding box center [1550, 293] width 34 height 46
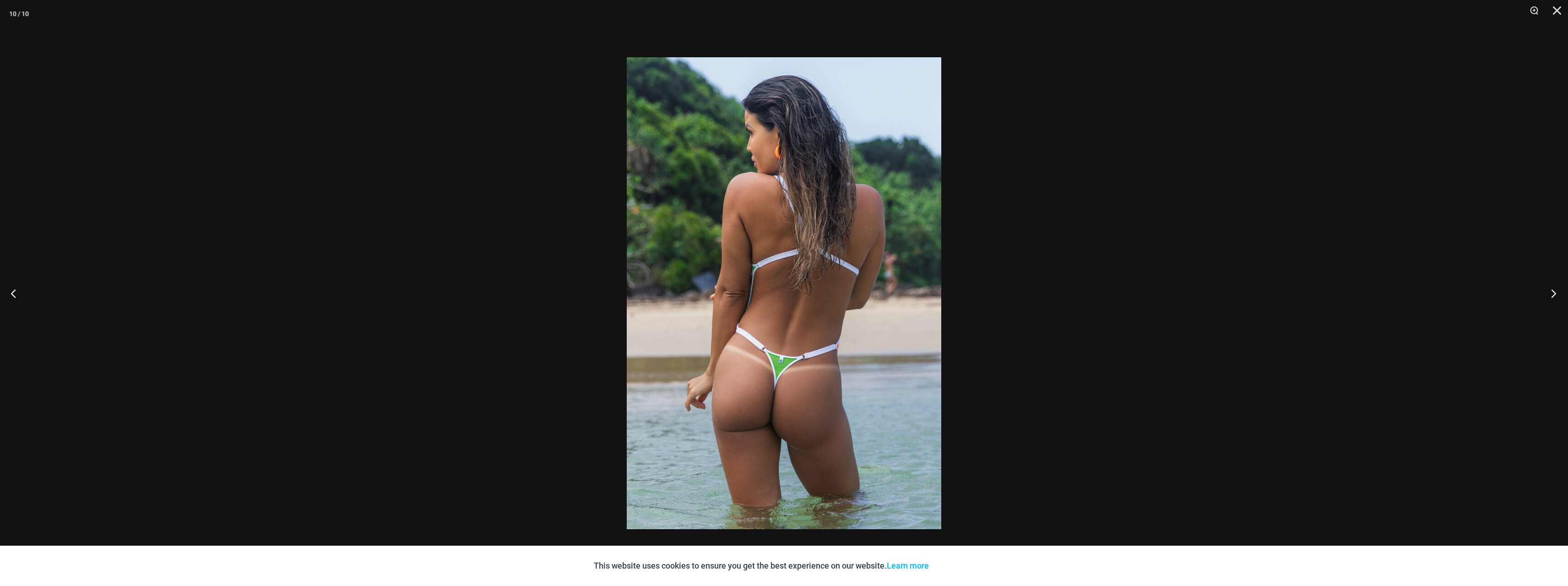
click at [1547, 300] on button "Next" at bounding box center [1550, 293] width 34 height 46
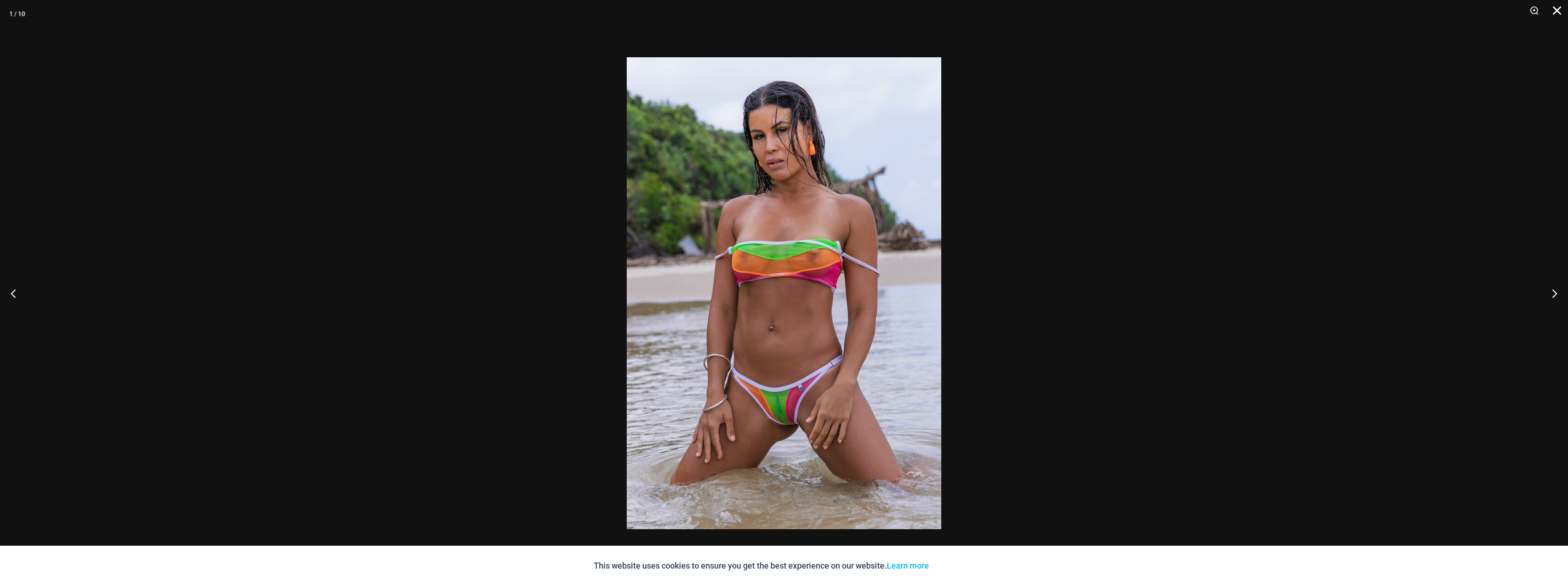
click at [1558, 11] on button "Close" at bounding box center [1554, 14] width 23 height 28
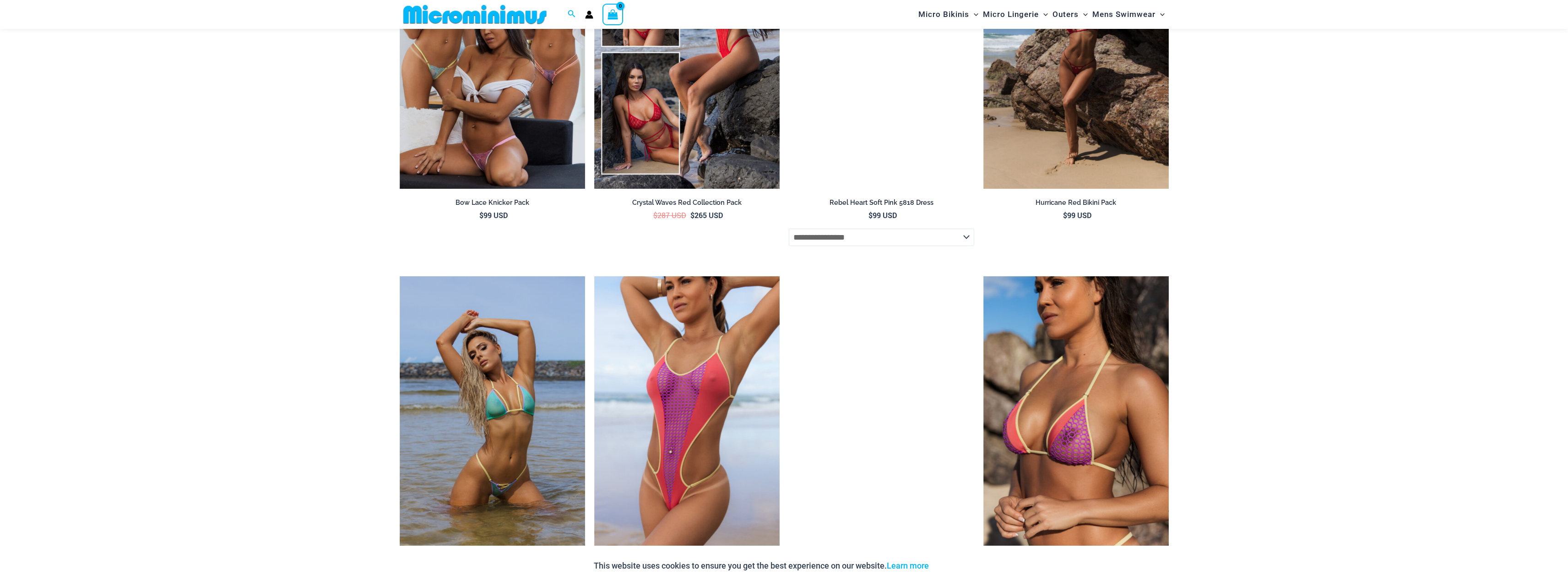
scroll to position [1968, 0]
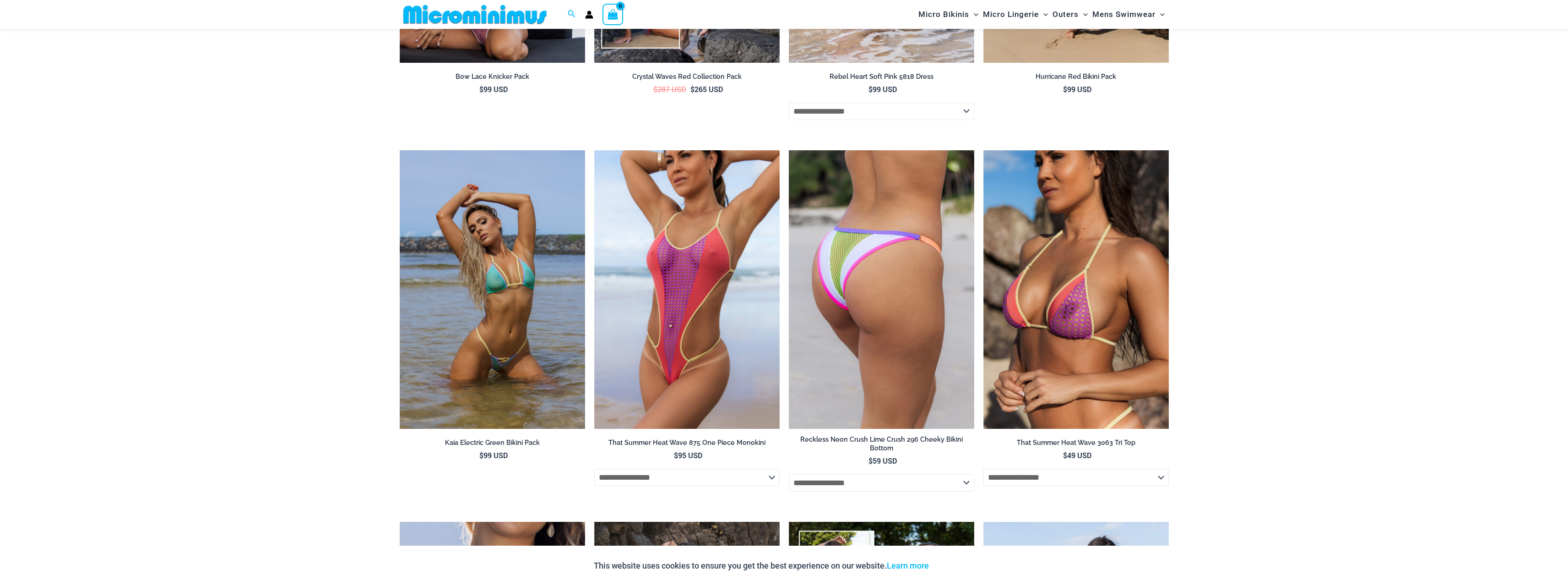
click at [933, 331] on img at bounding box center [882, 289] width 186 height 278
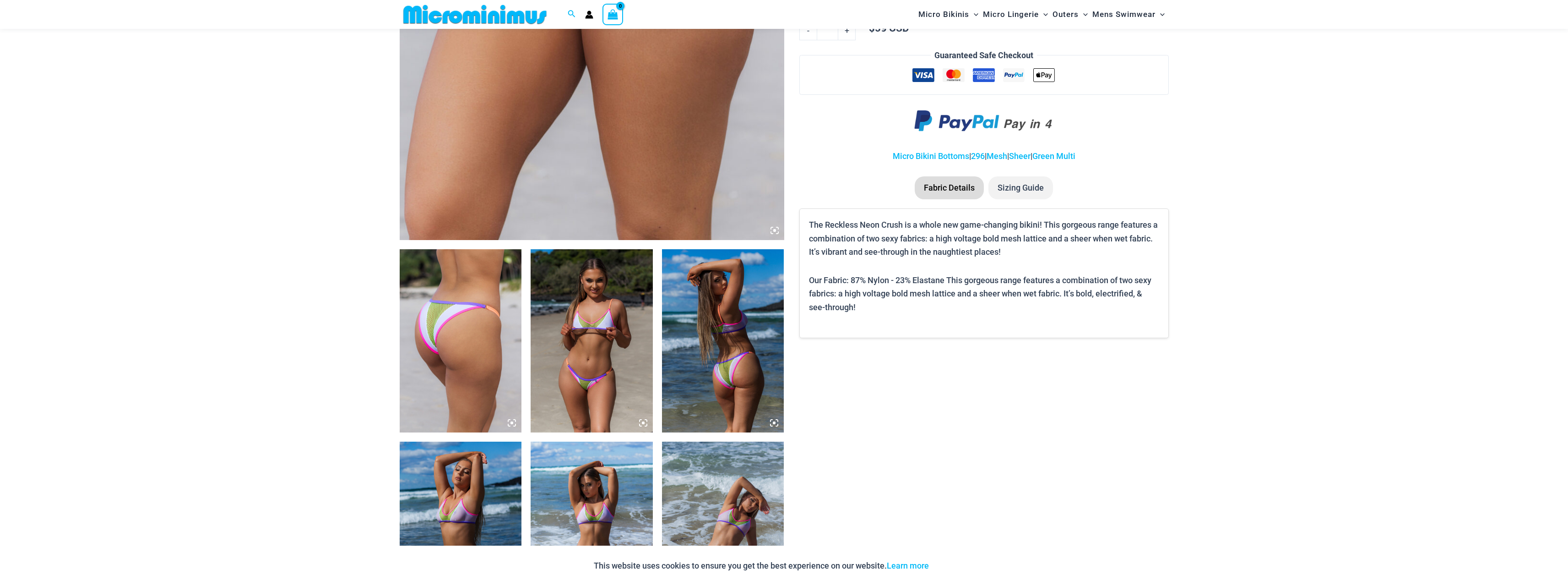
scroll to position [495, 0]
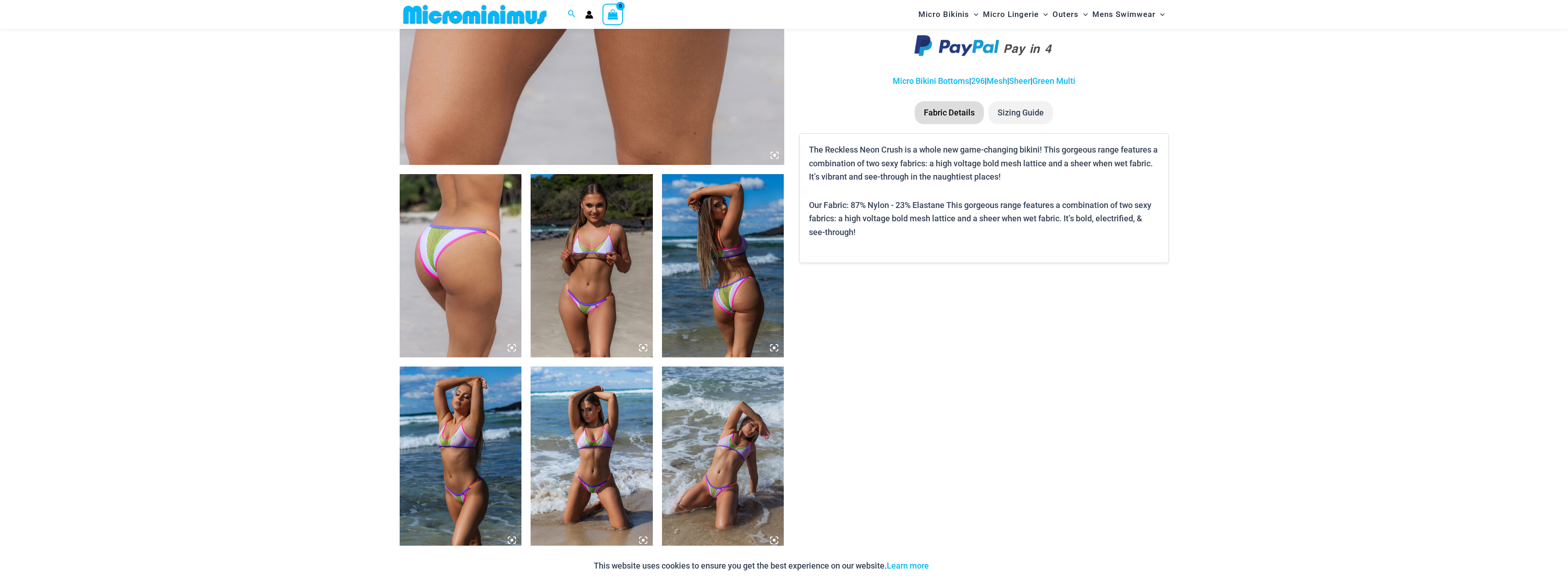
click at [583, 281] on img at bounding box center [592, 265] width 123 height 183
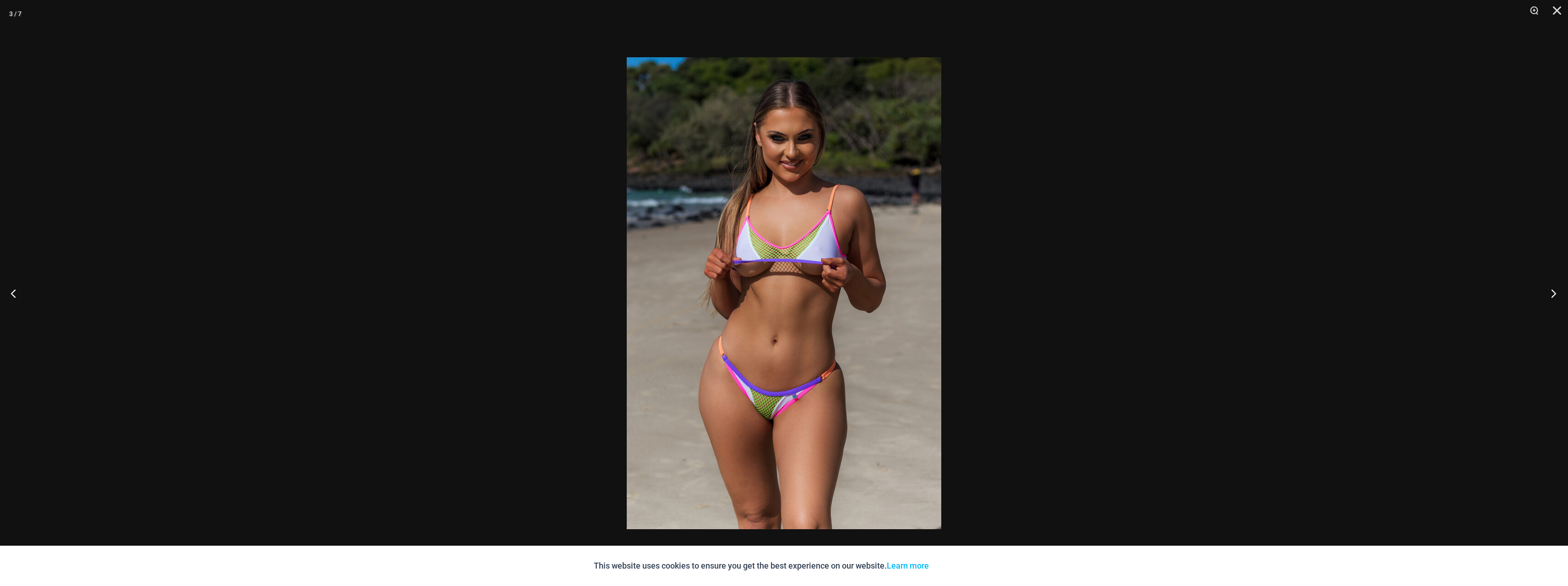
click at [1554, 296] on button "Next" at bounding box center [1550, 293] width 34 height 46
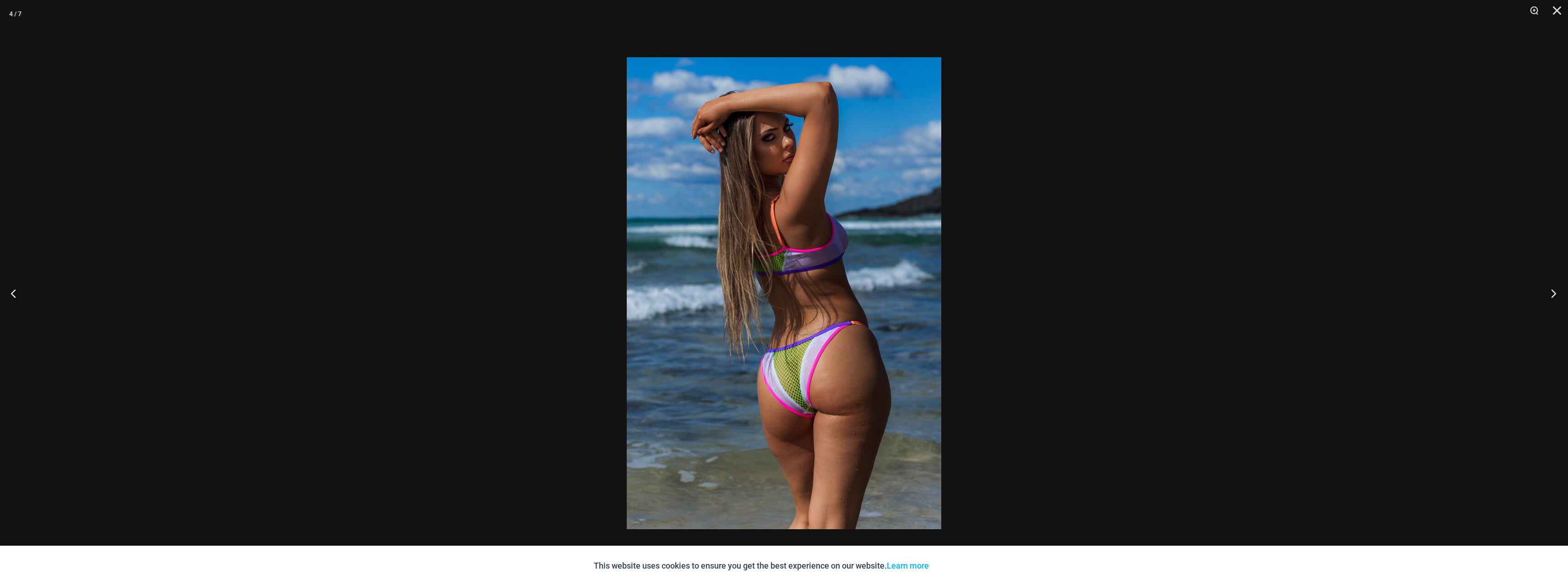
click at [1552, 295] on button "Next" at bounding box center [1550, 293] width 34 height 46
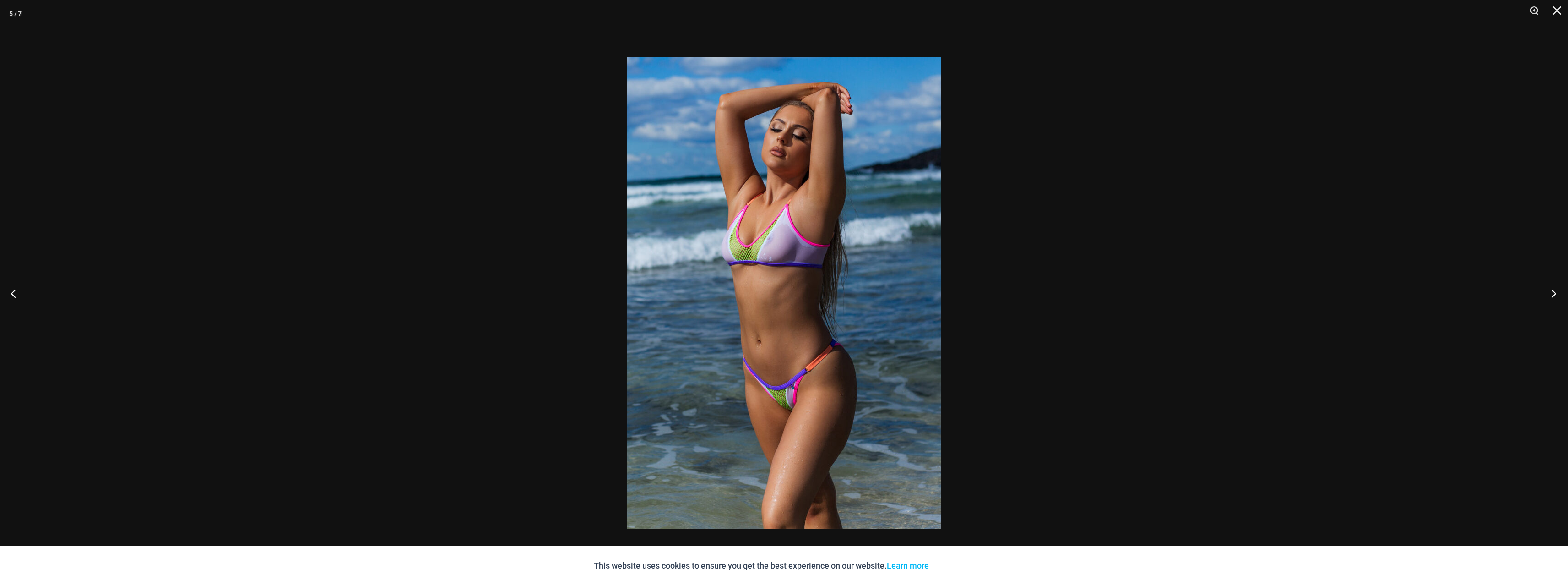
click at [1552, 295] on button "Next" at bounding box center [1550, 293] width 34 height 46
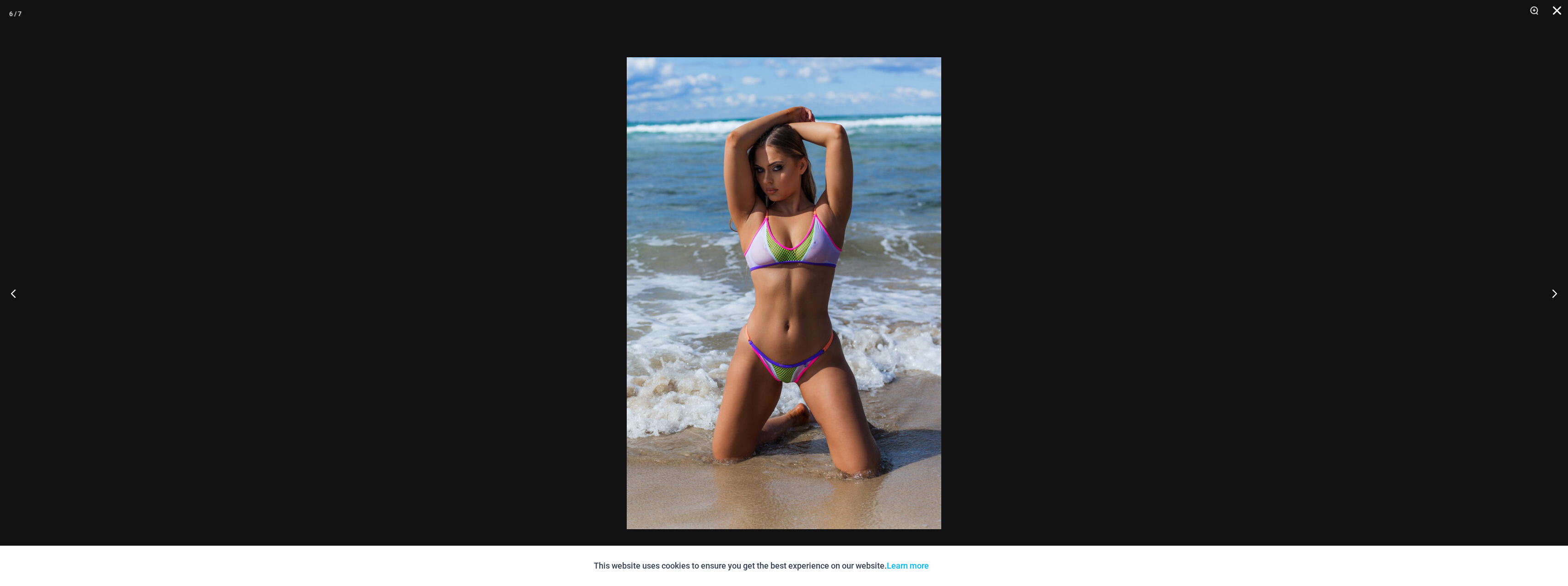
click at [1561, 12] on button "Close" at bounding box center [1554, 14] width 23 height 28
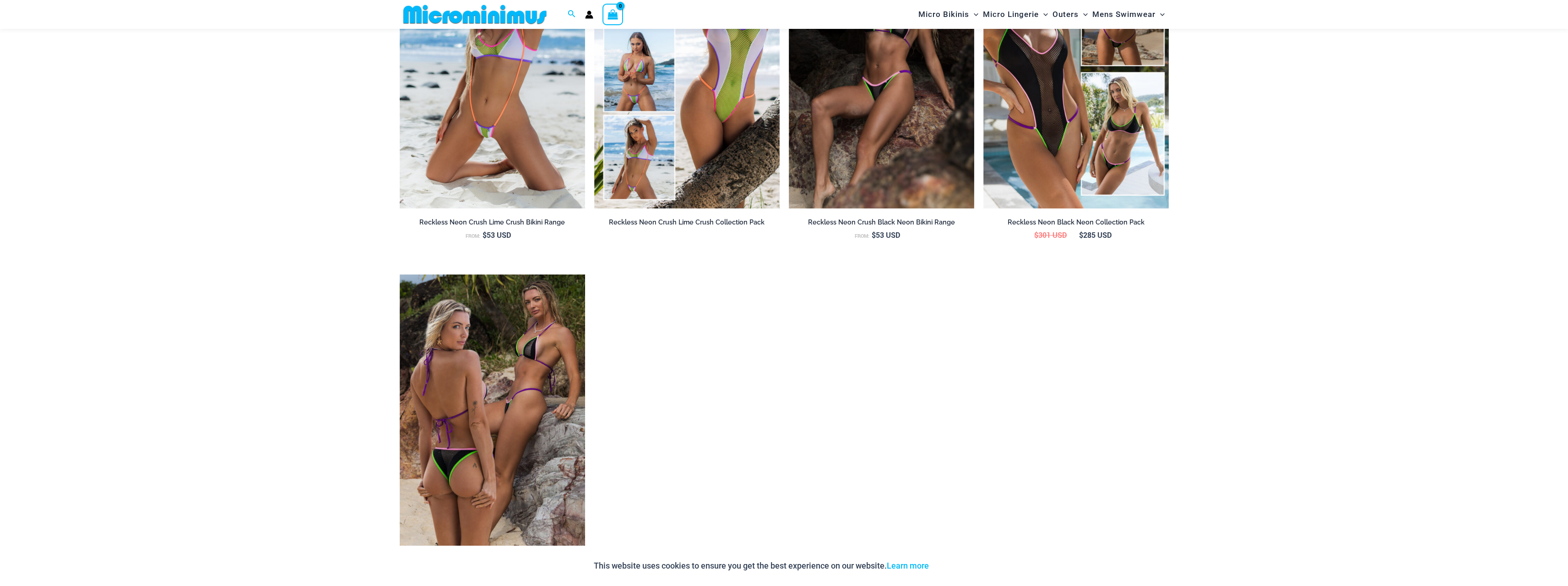
scroll to position [1228, 0]
